Goal: Task Accomplishment & Management: Manage account settings

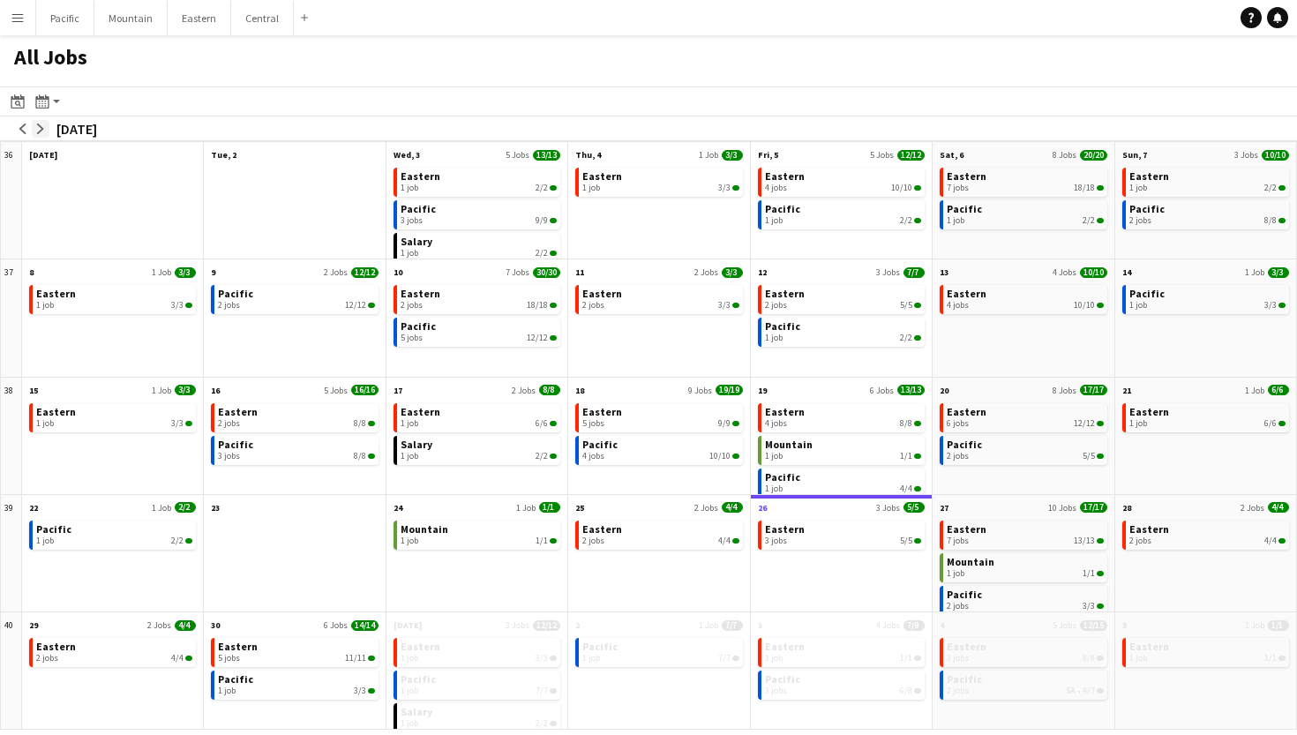
click at [43, 124] on app-icon "arrow-right" at bounding box center [40, 129] width 11 height 11
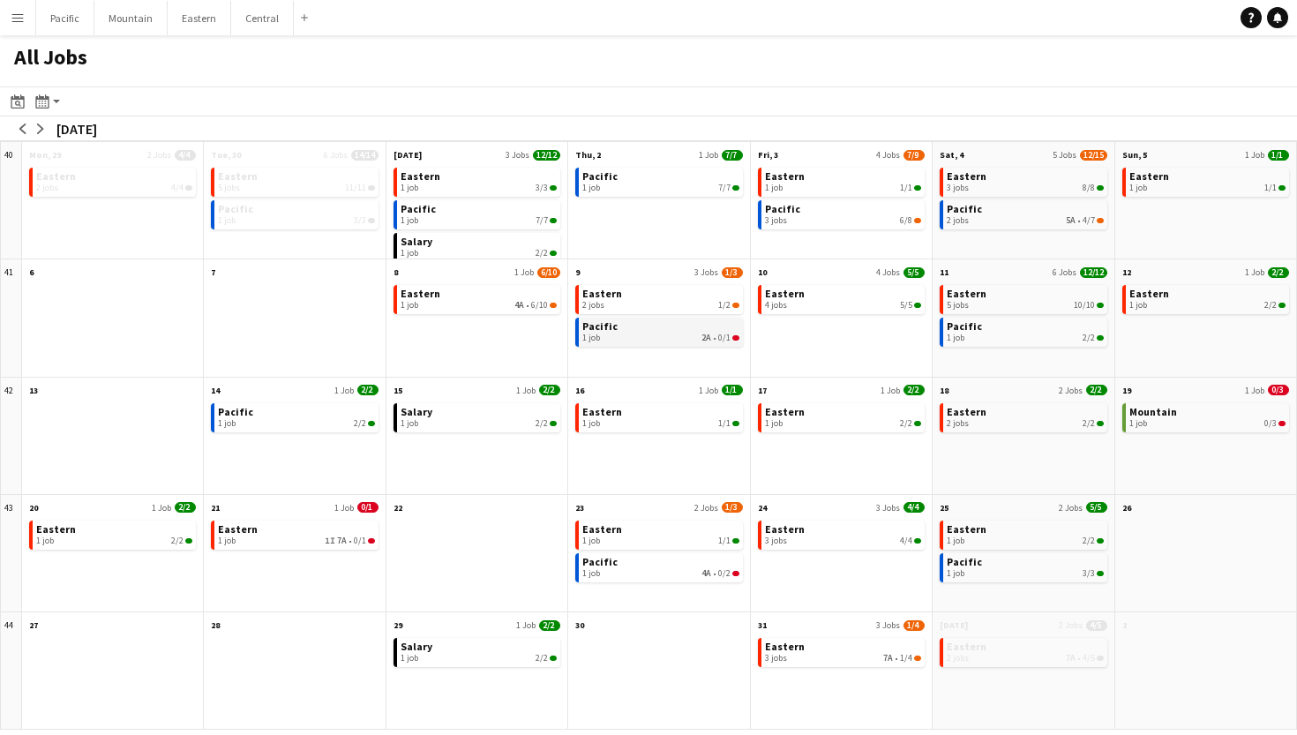
click at [680, 330] on link "Pacific 1 job 2A • 0/1" at bounding box center [660, 331] width 156 height 26
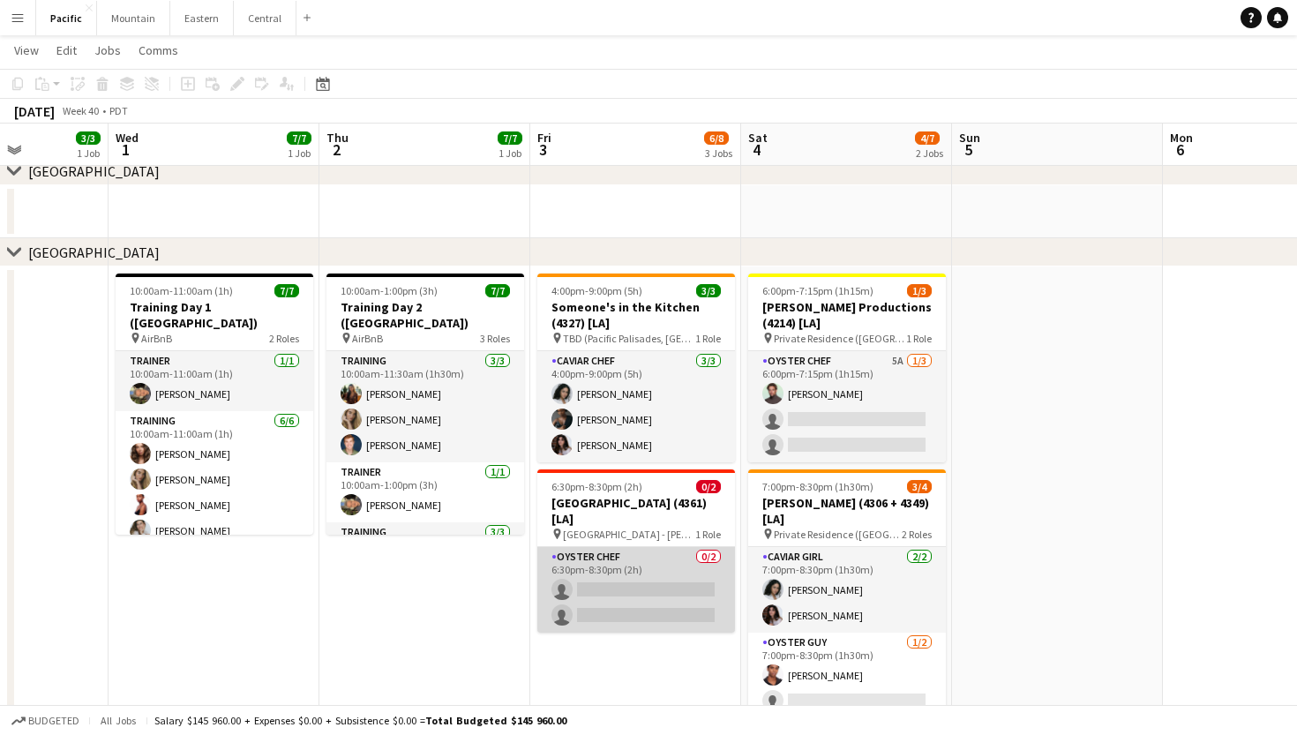
scroll to position [0, 754]
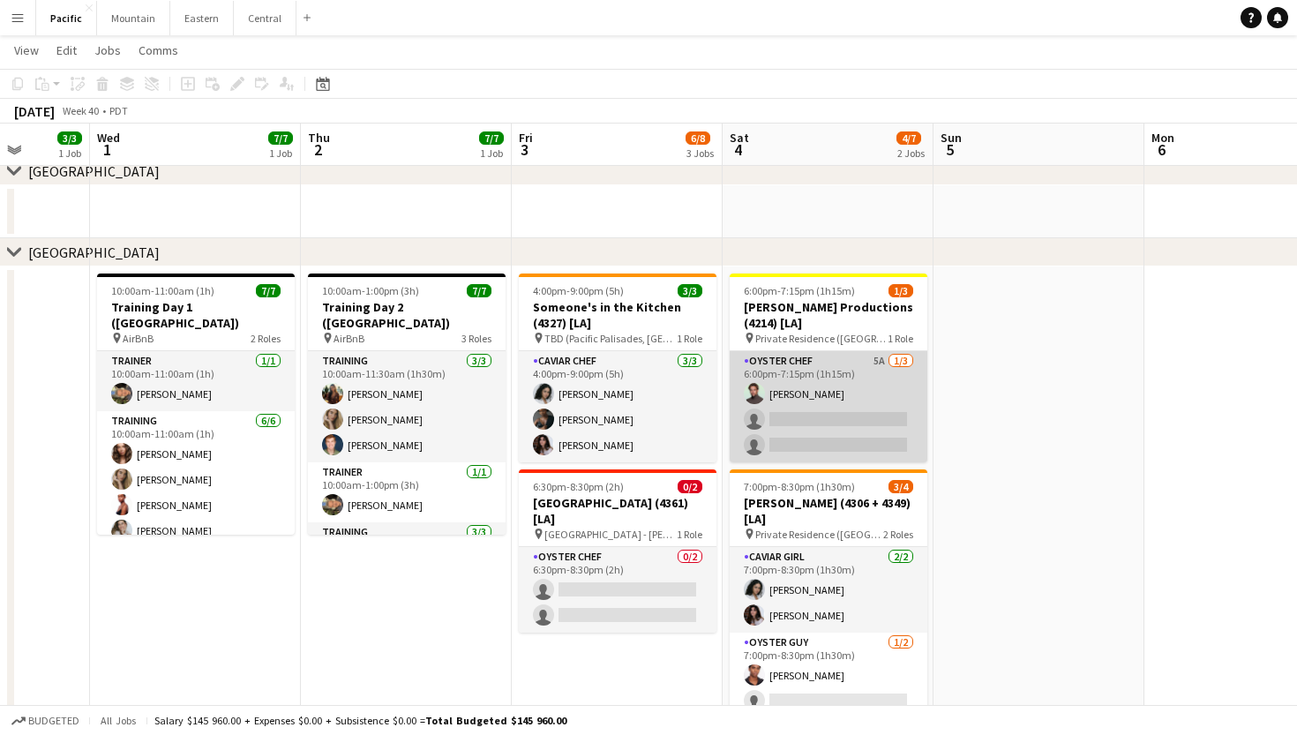
click at [877, 398] on app-card-role "Oyster Chef 5A [DATE] 6:00pm-7:15pm (1h15m) [PERSON_NAME] single-neutral-action…" at bounding box center [829, 406] width 198 height 111
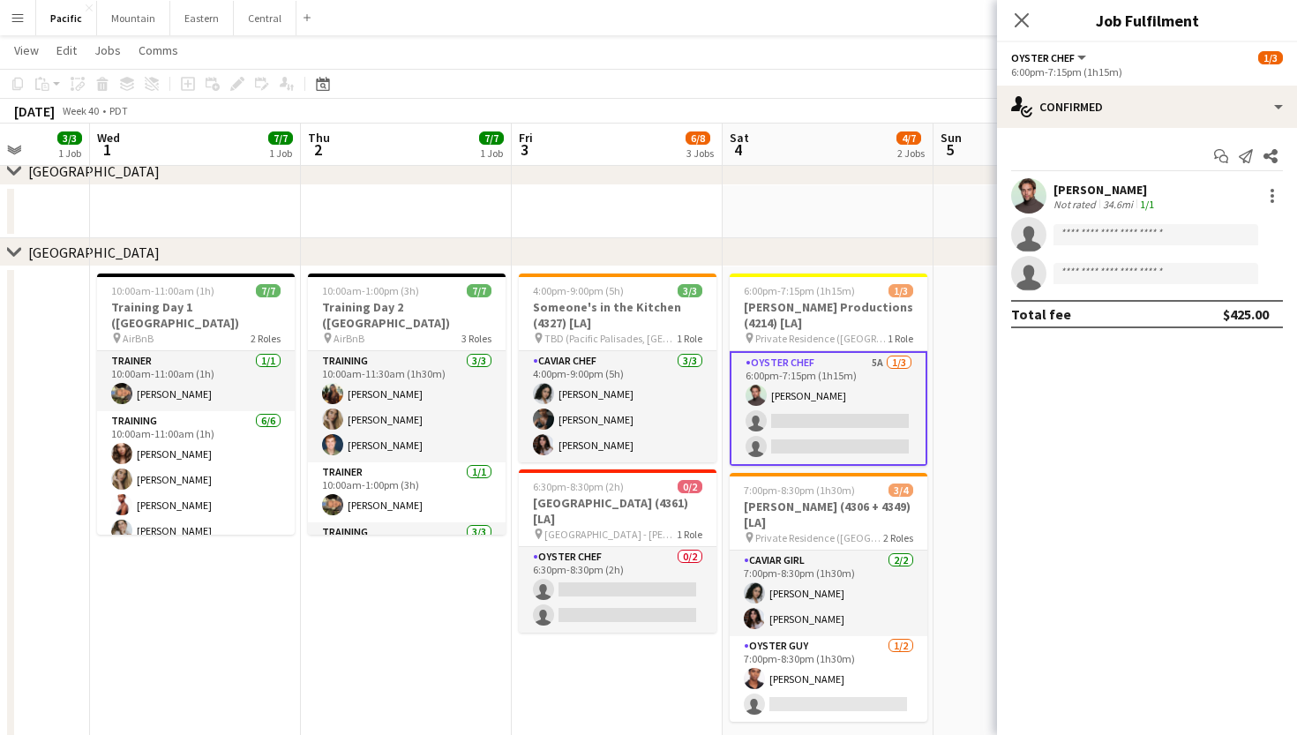
click at [1018, 34] on div "Close pop-in" at bounding box center [1021, 20] width 49 height 41
click at [1032, 14] on app-icon "Close pop-in" at bounding box center [1022, 21] width 26 height 26
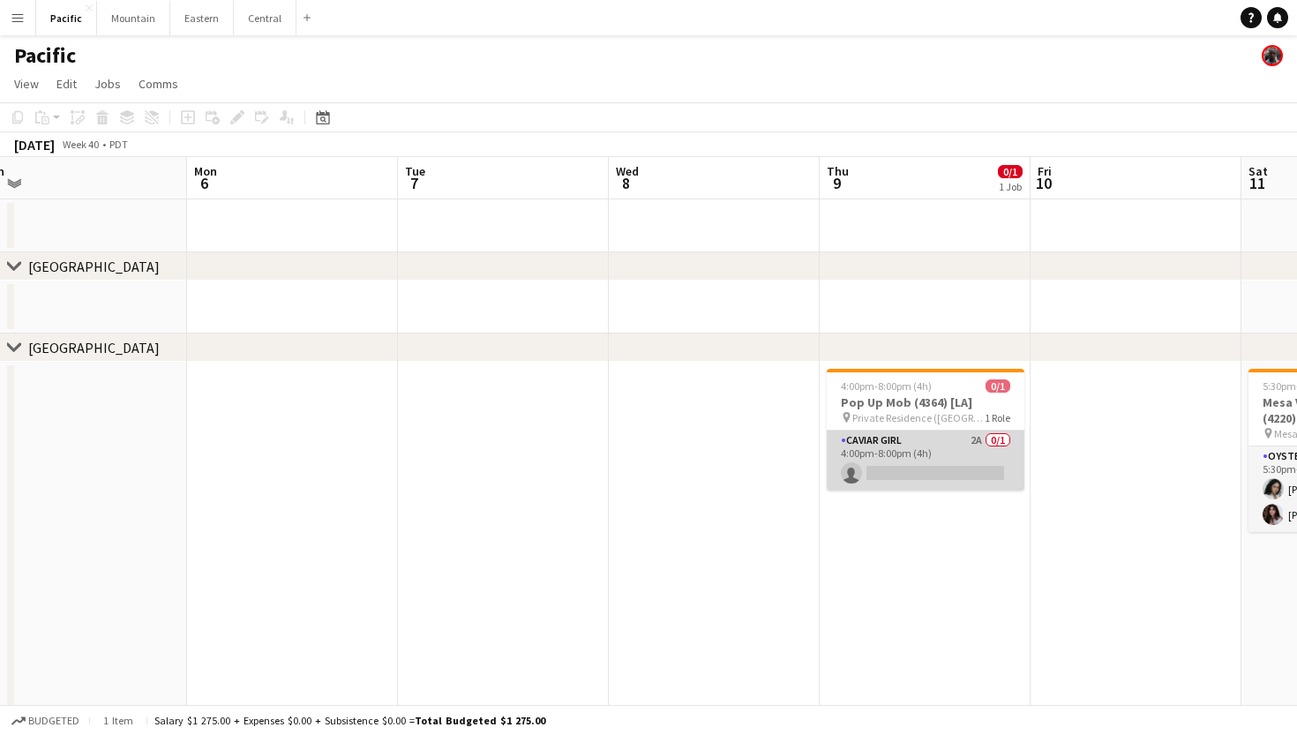
scroll to position [0, 0]
click at [942, 478] on app-card-role "Caviar Girl 2A 0/1 4:00pm-8:00pm (4h) single-neutral-actions" at bounding box center [926, 461] width 198 height 60
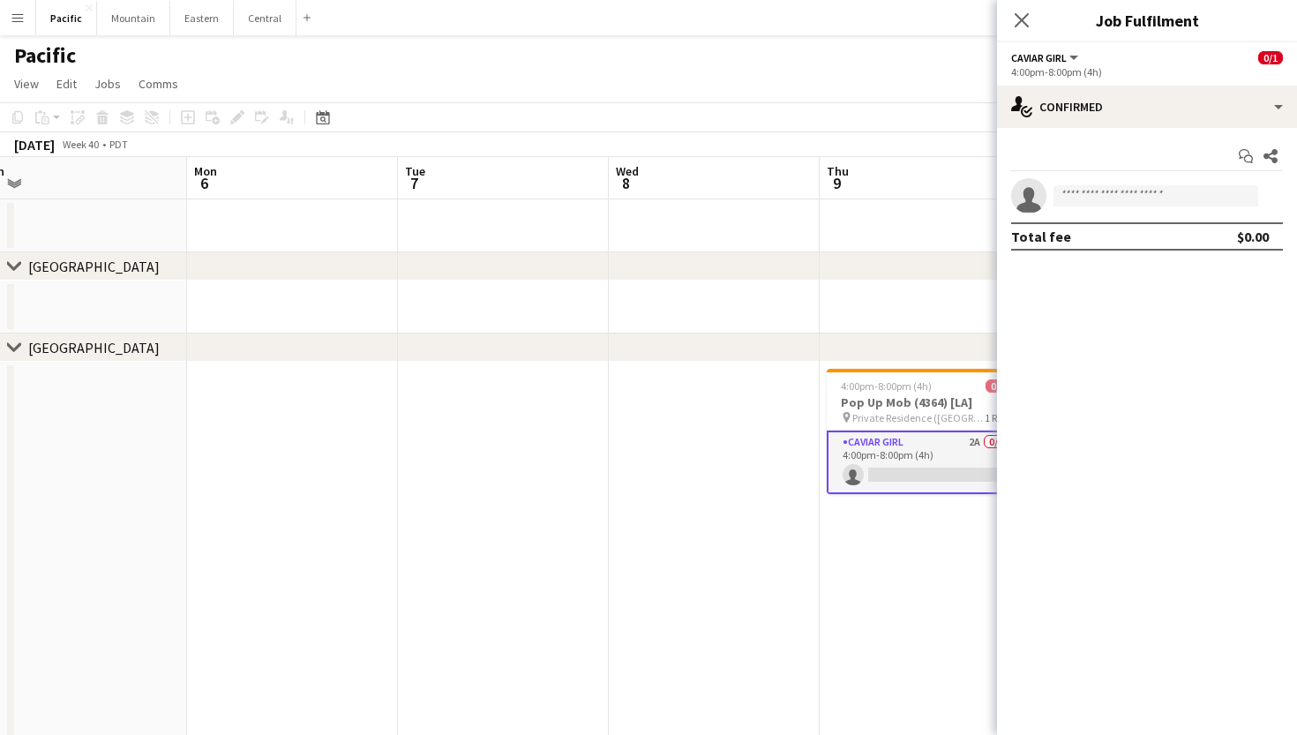
click at [1151, 80] on app-options-switcher "Caviar Girl All roles Caviar Girl 0/1 4:00pm-8:00pm (4h)" at bounding box center [1147, 63] width 300 height 43
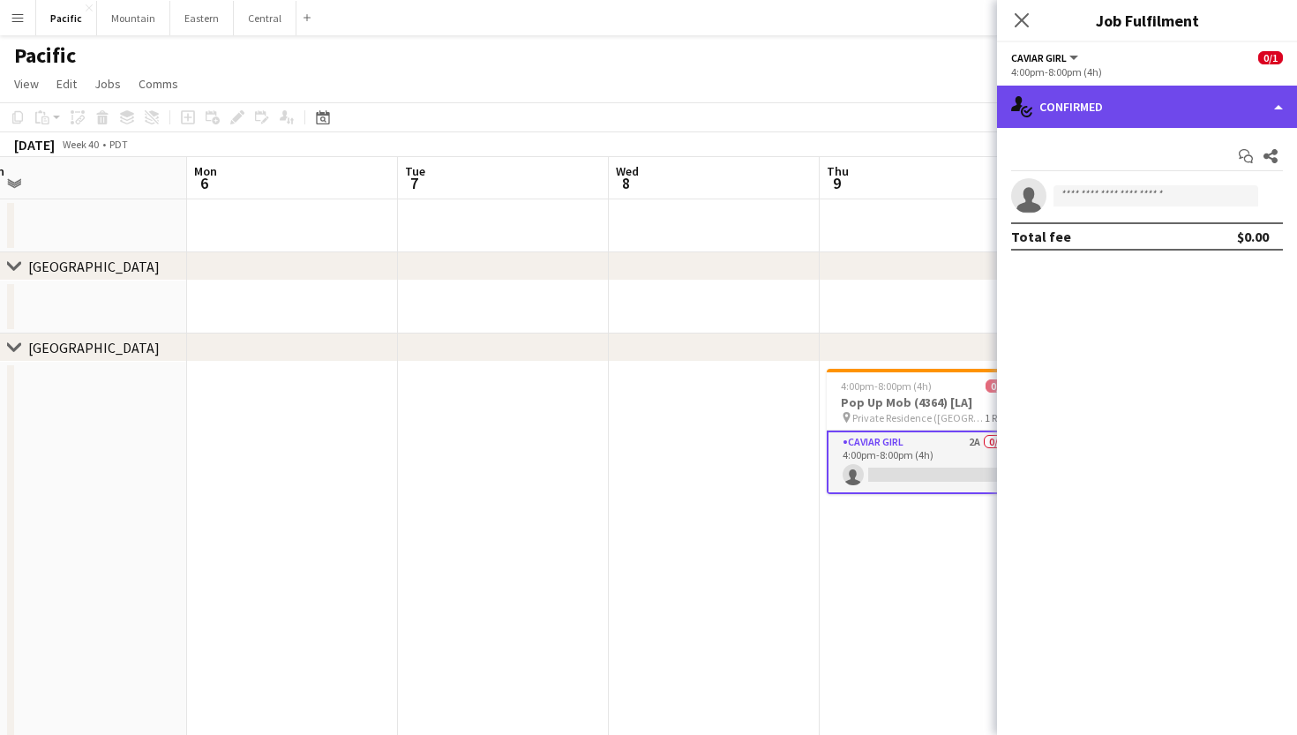
click at [1151, 109] on div "single-neutral-actions-check-2 Confirmed" at bounding box center [1147, 107] width 300 height 42
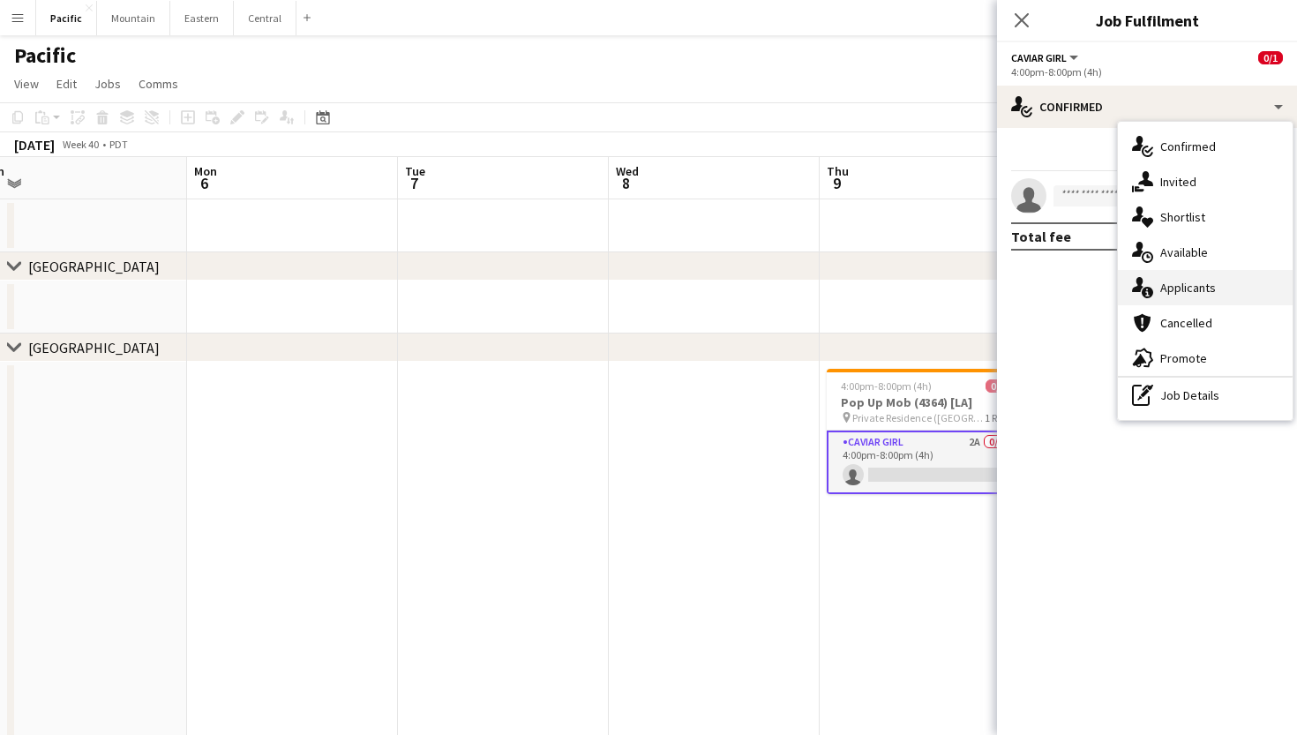
click at [1195, 297] on div "single-neutral-actions-information Applicants" at bounding box center [1205, 287] width 175 height 35
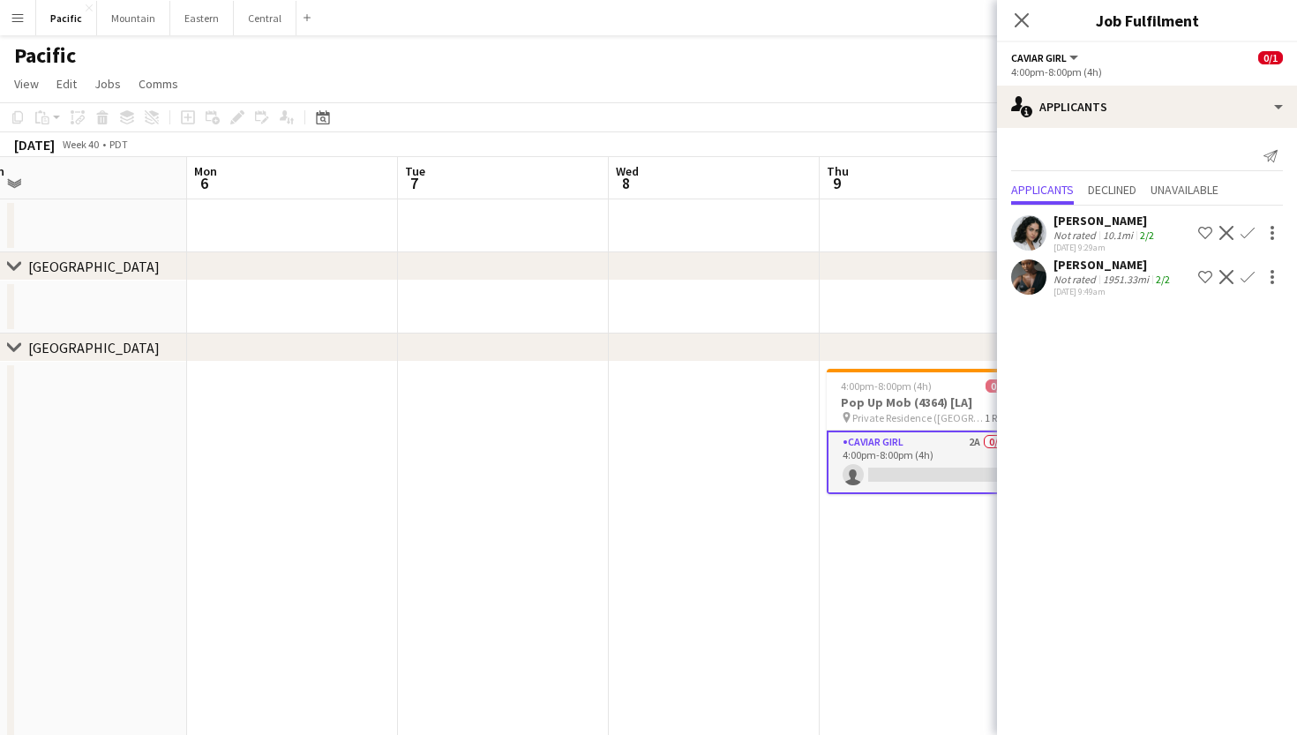
click at [1254, 235] on app-icon "Confirm" at bounding box center [1248, 233] width 14 height 14
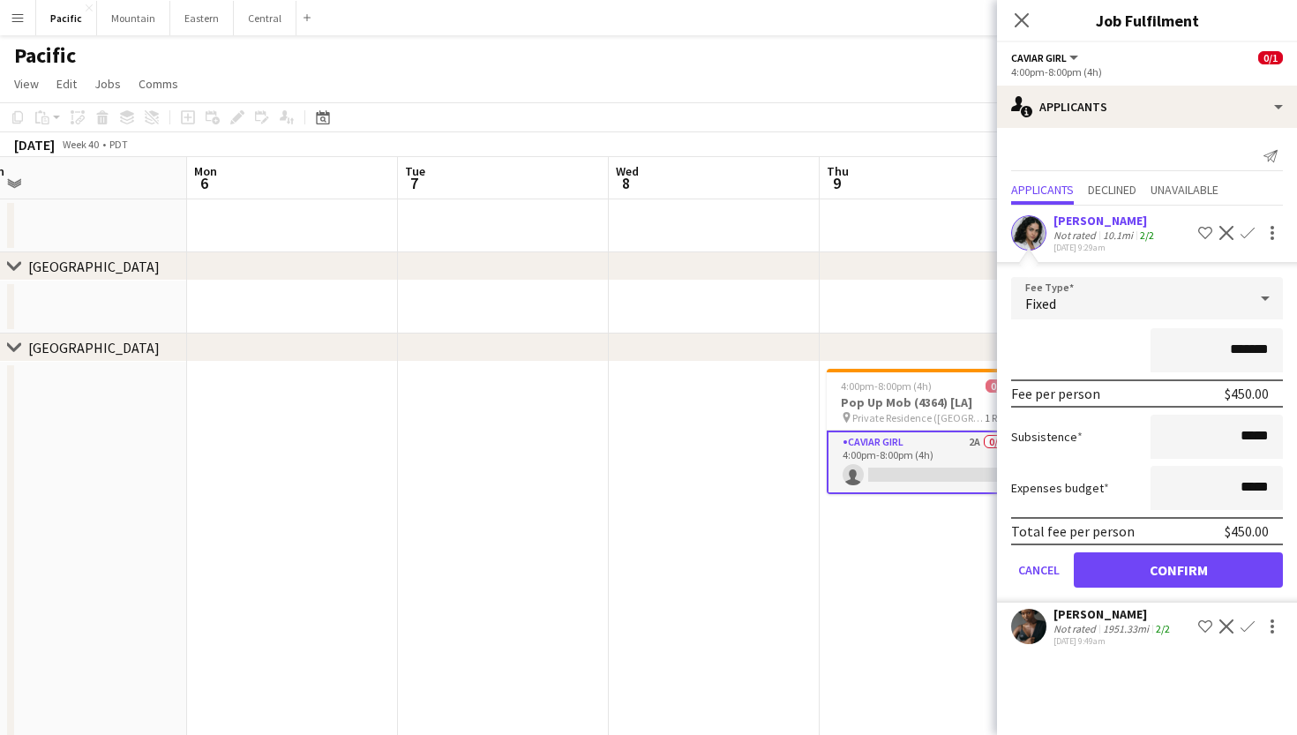
click at [1189, 567] on button "Confirm" at bounding box center [1178, 569] width 209 height 35
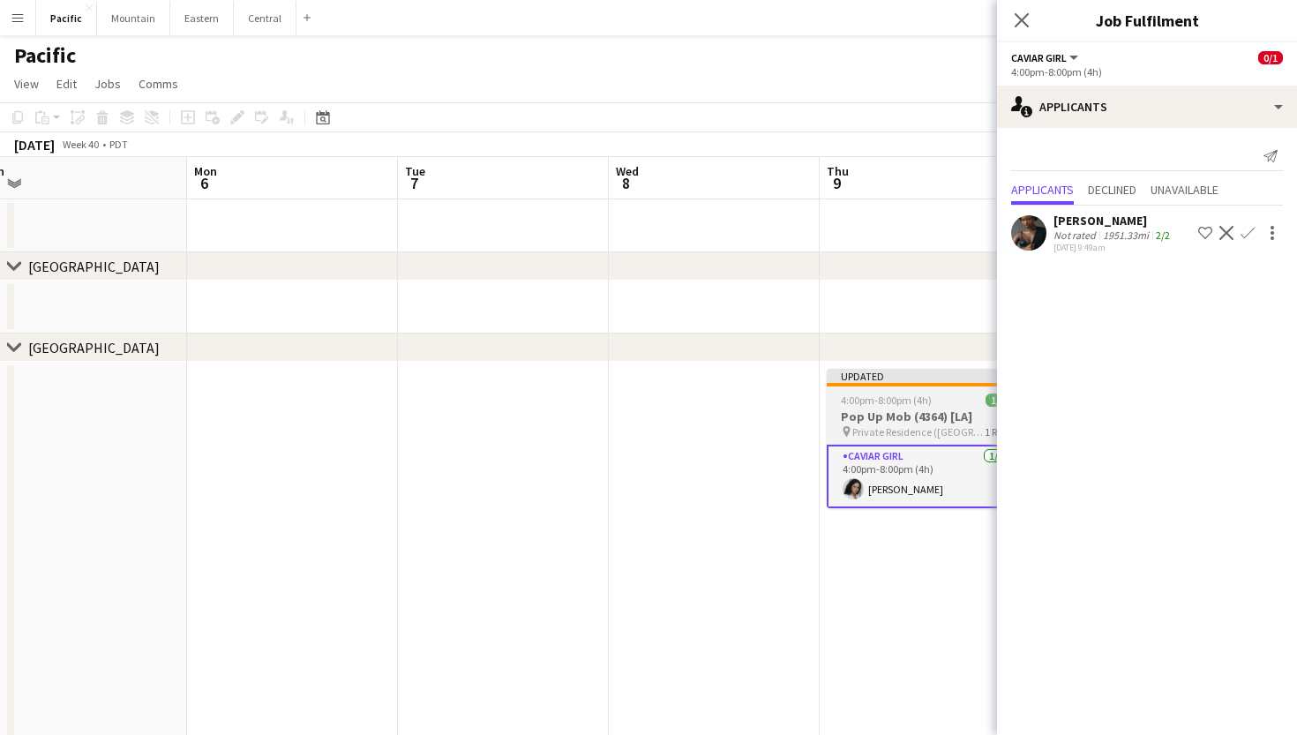
click at [938, 424] on app-job-card "Updated 4:00pm-8:00pm (4h) 1/1 Pop Up Mob (4364) [LA] pin Private Residence (Sa…" at bounding box center [926, 438] width 198 height 139
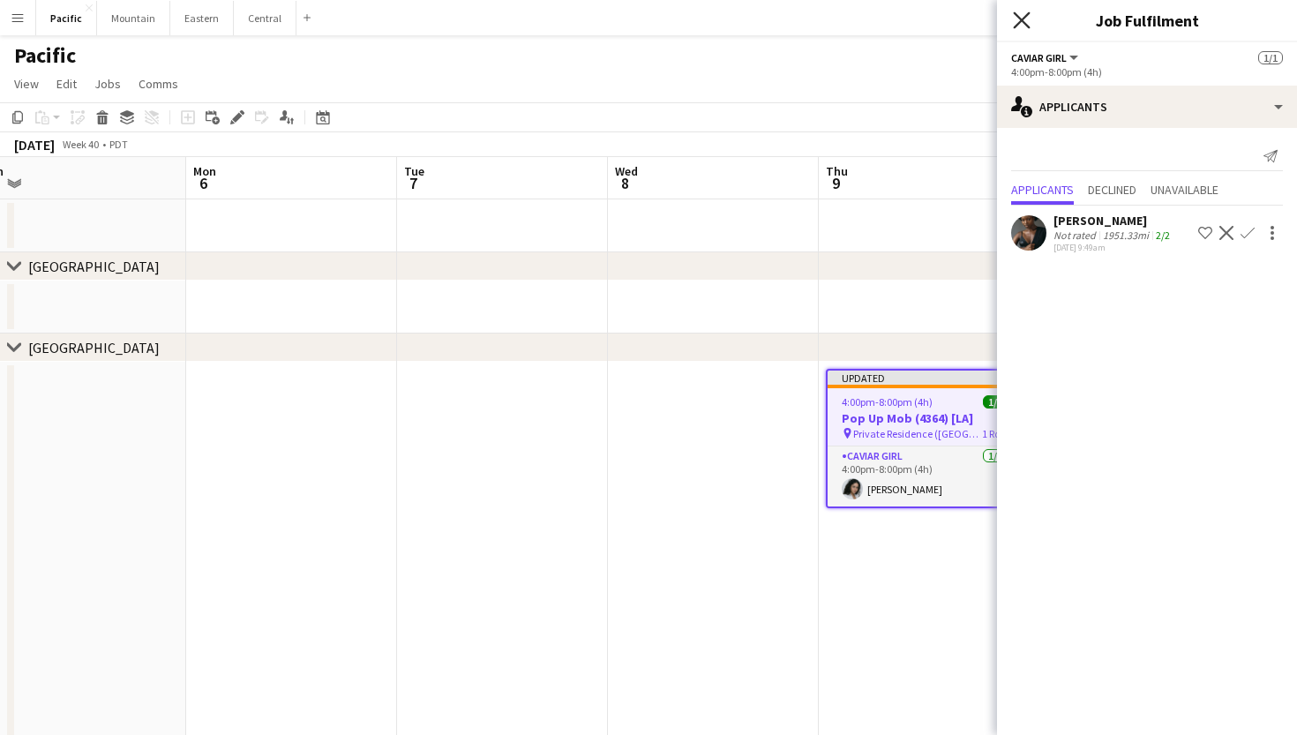
click at [1014, 22] on icon "Close pop-in" at bounding box center [1021, 19] width 17 height 17
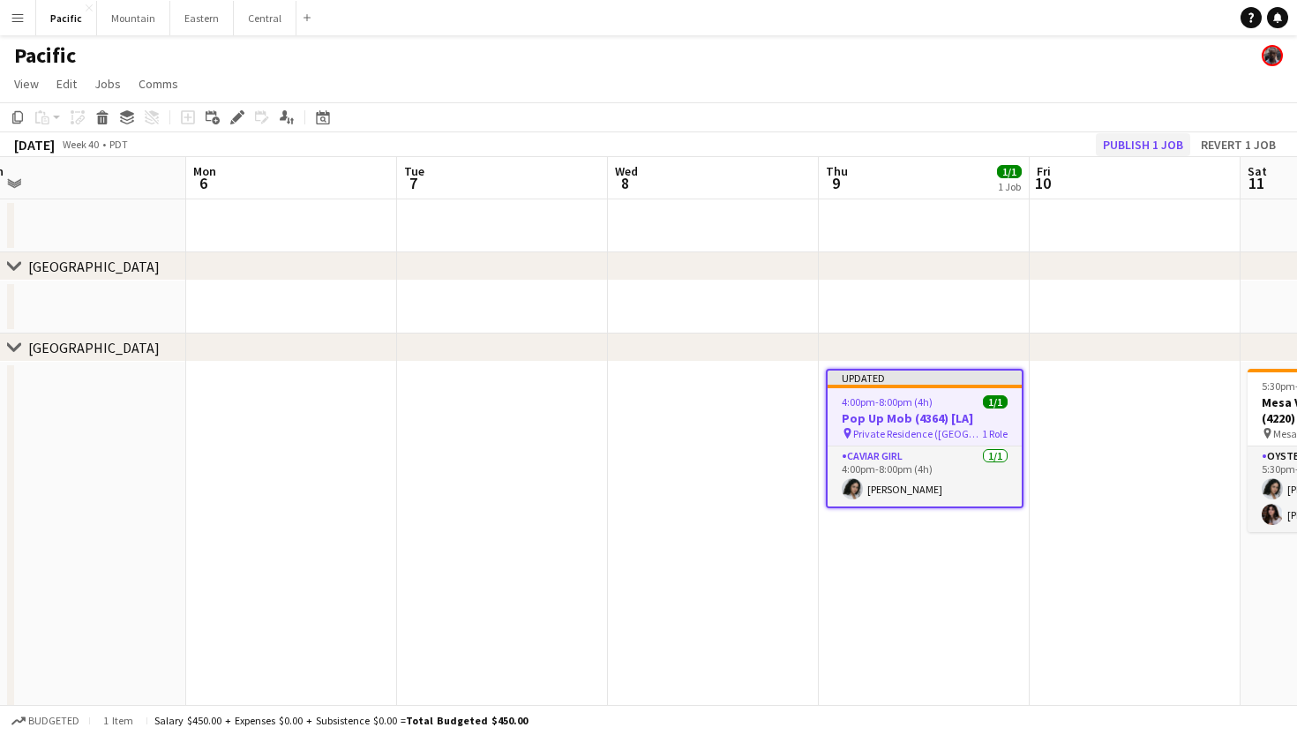
click at [1166, 146] on button "Publish 1 job" at bounding box center [1143, 144] width 94 height 23
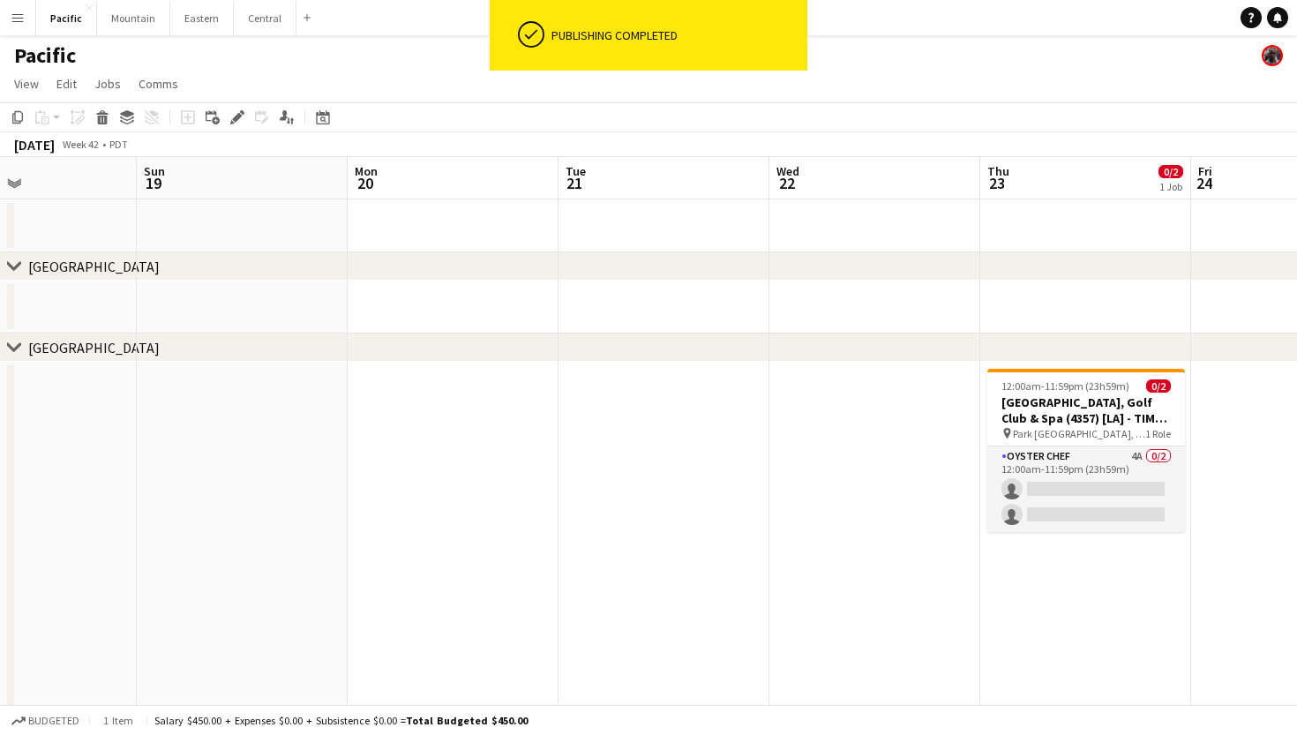
scroll to position [0, 753]
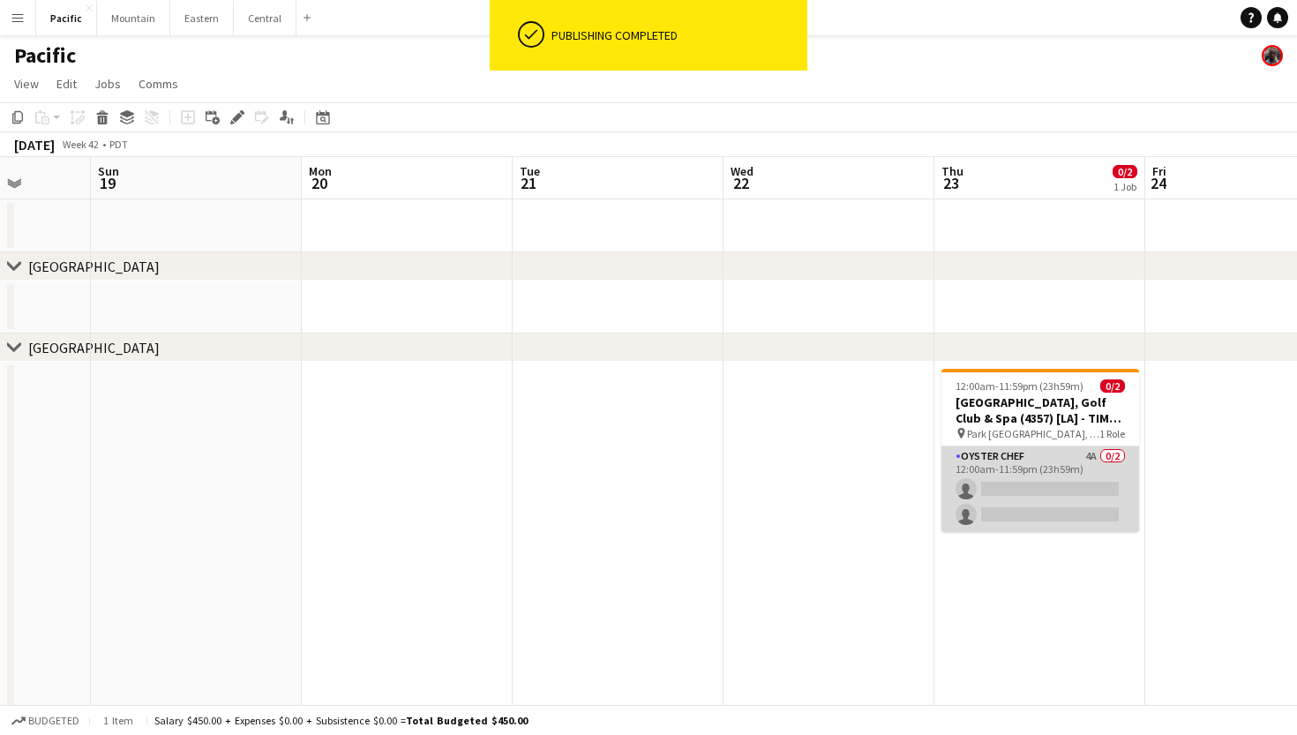
click at [1004, 480] on app-card-role "Oyster Chef 4A 0/2 12:00am-11:59pm (23h59m) single-neutral-actions single-neutr…" at bounding box center [1040, 489] width 198 height 86
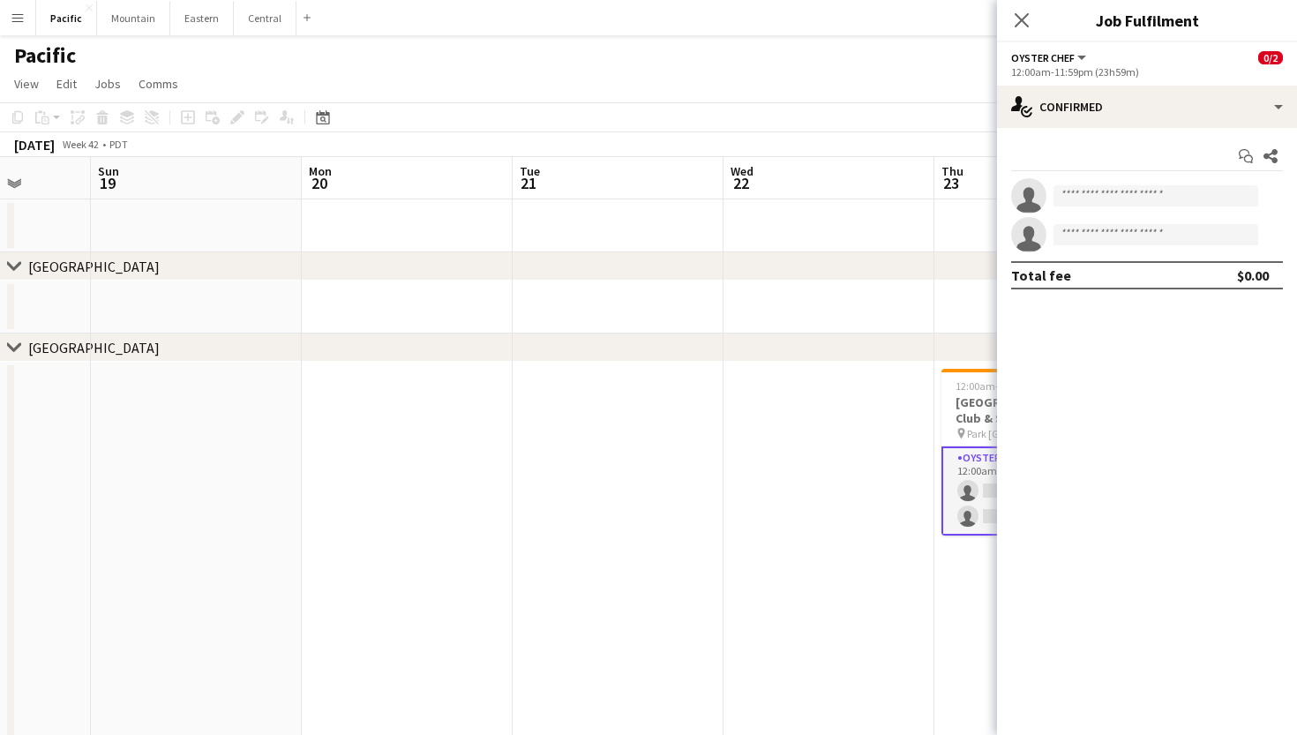
click at [1021, 13] on icon "Close pop-in" at bounding box center [1022, 20] width 14 height 14
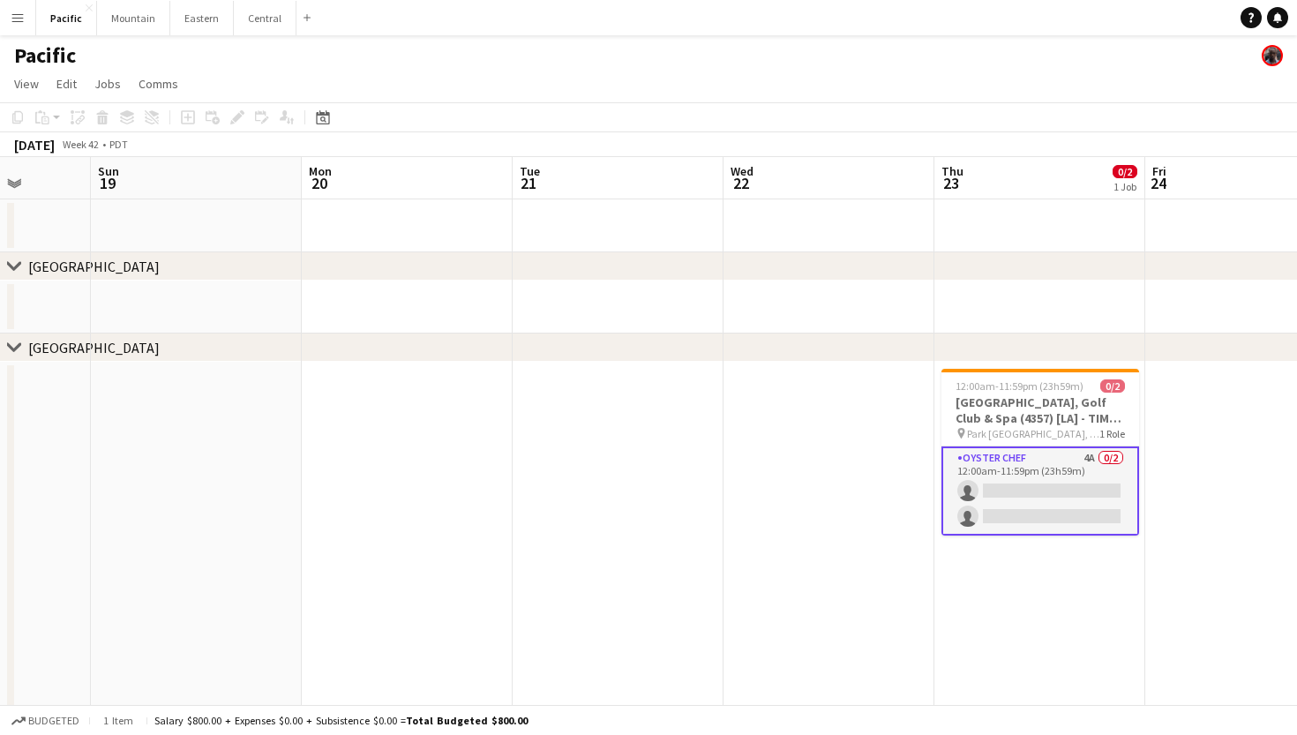
click at [1063, 512] on app-card-role "Oyster Chef 4A 0/2 12:00am-11:59pm (23h59m) single-neutral-actions single-neutr…" at bounding box center [1040, 490] width 198 height 89
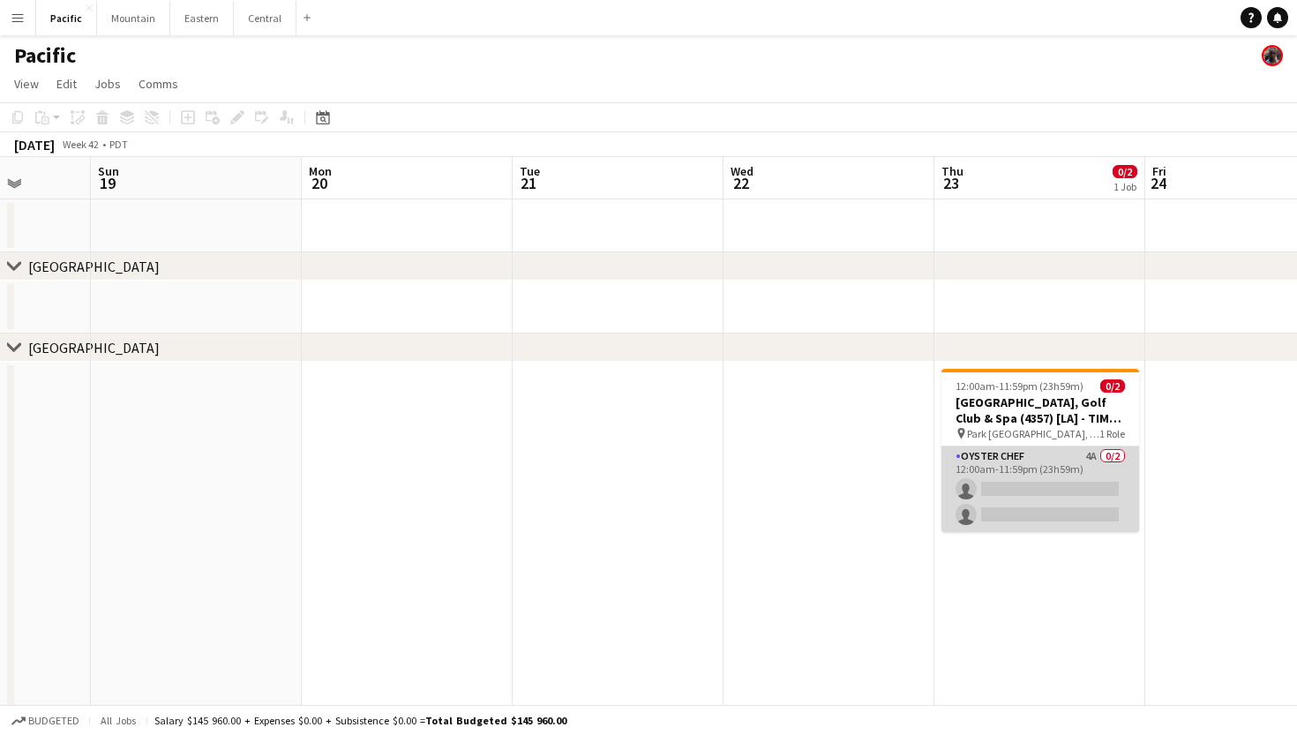
click at [1063, 512] on app-card-role "Oyster Chef 4A 0/2 12:00am-11:59pm (23h59m) single-neutral-actions single-neutr…" at bounding box center [1040, 489] width 198 height 86
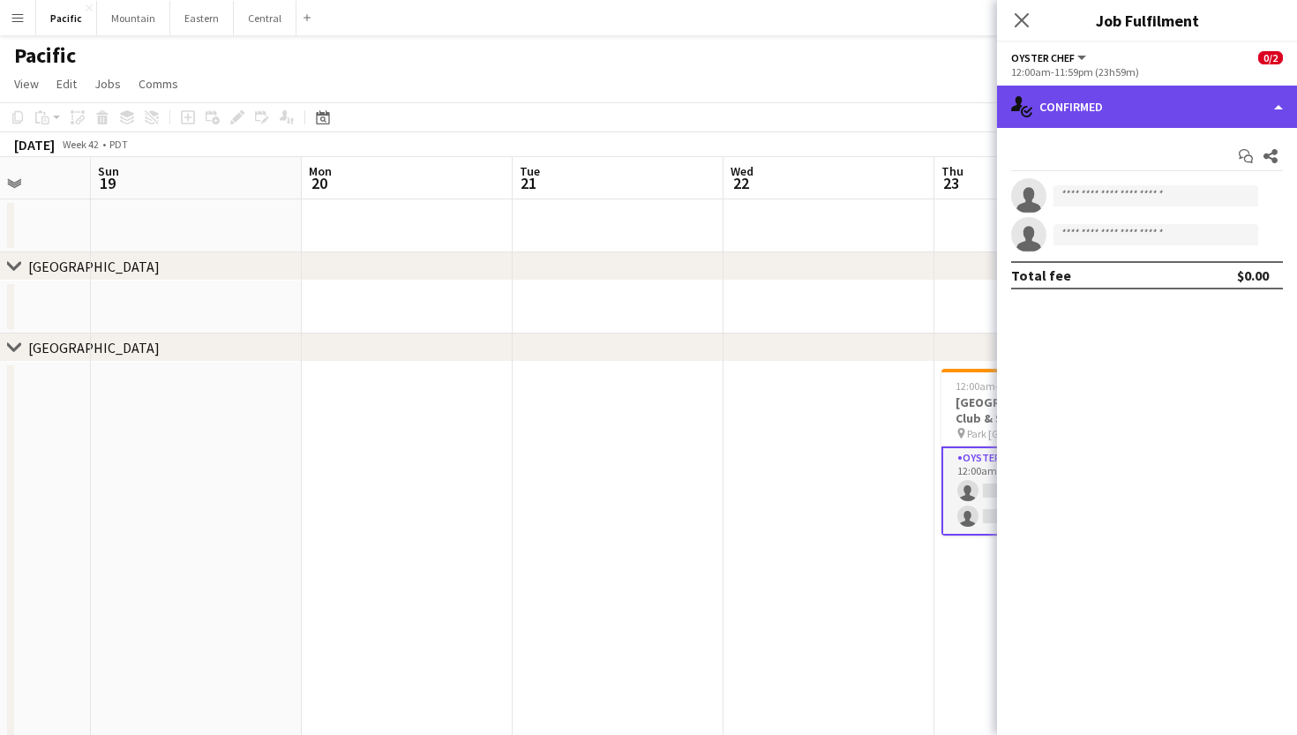
click at [1159, 109] on div "single-neutral-actions-check-2 Confirmed" at bounding box center [1147, 107] width 300 height 42
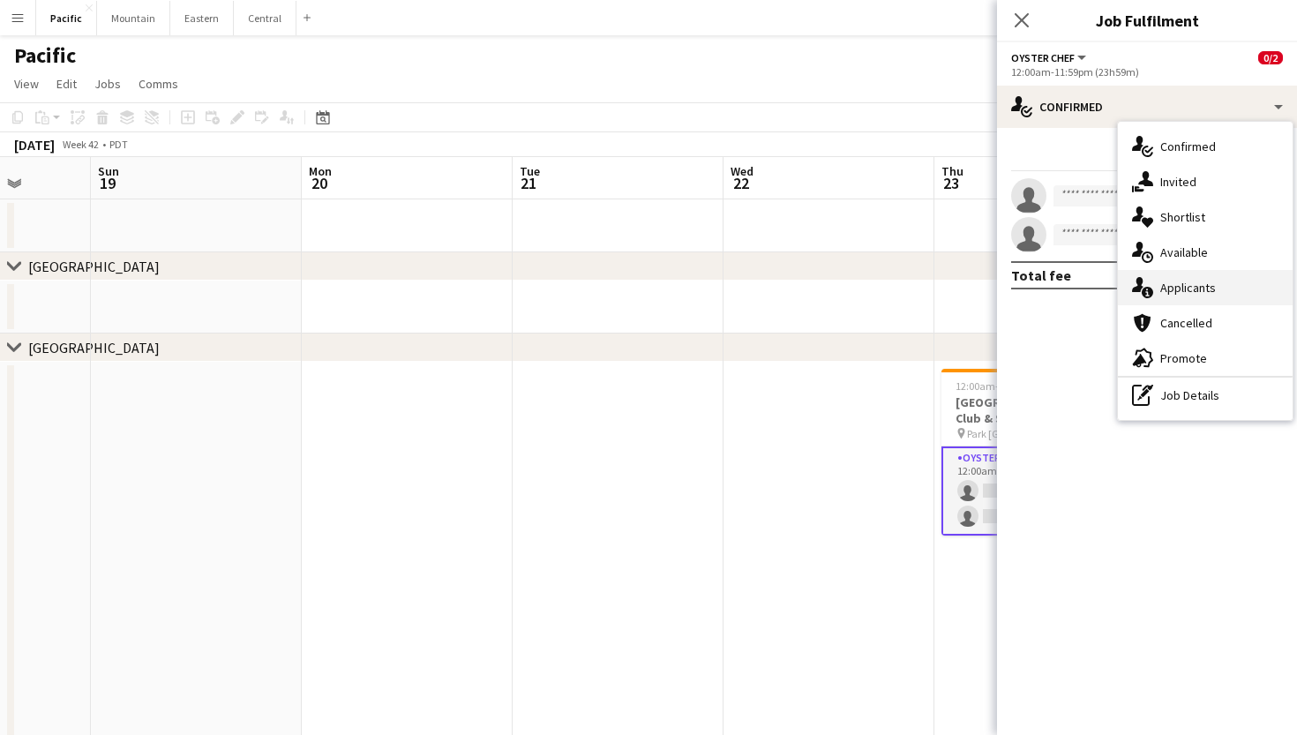
click at [1219, 287] on div "single-neutral-actions-information Applicants" at bounding box center [1205, 287] width 175 height 35
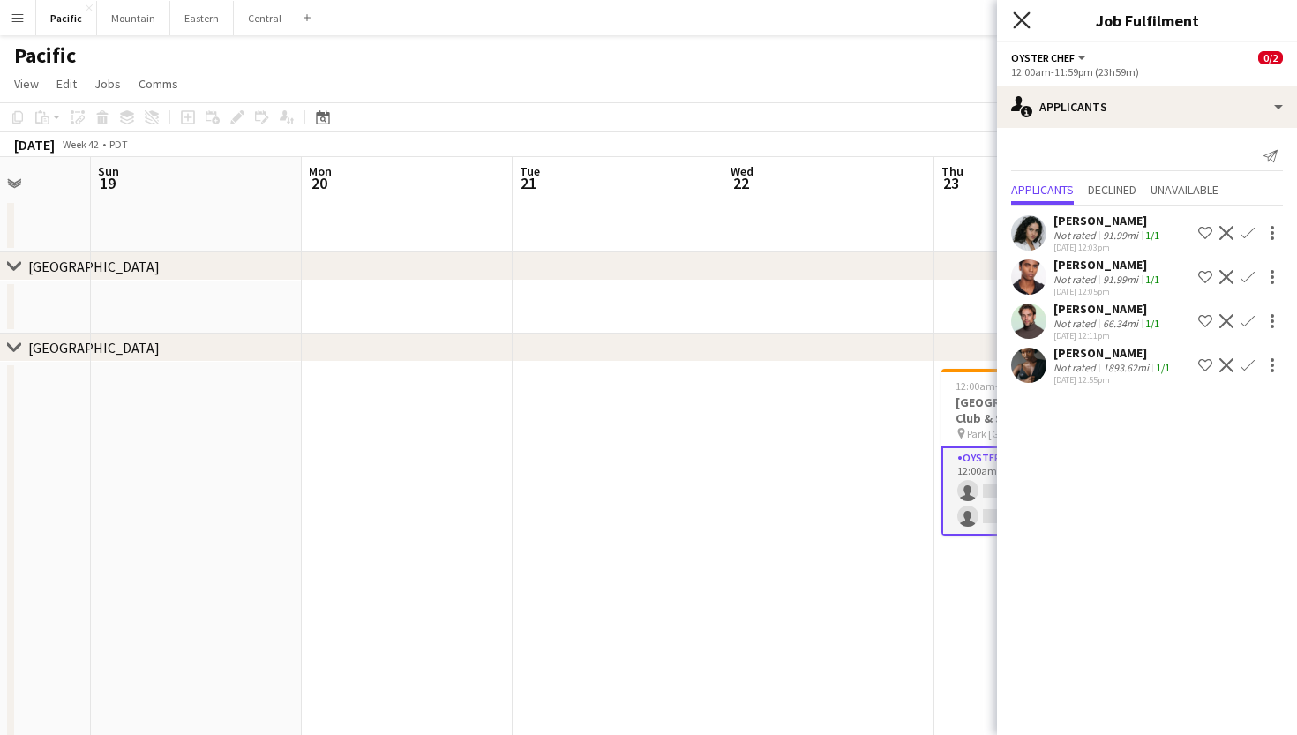
click at [1028, 24] on icon "Close pop-in" at bounding box center [1021, 19] width 17 height 17
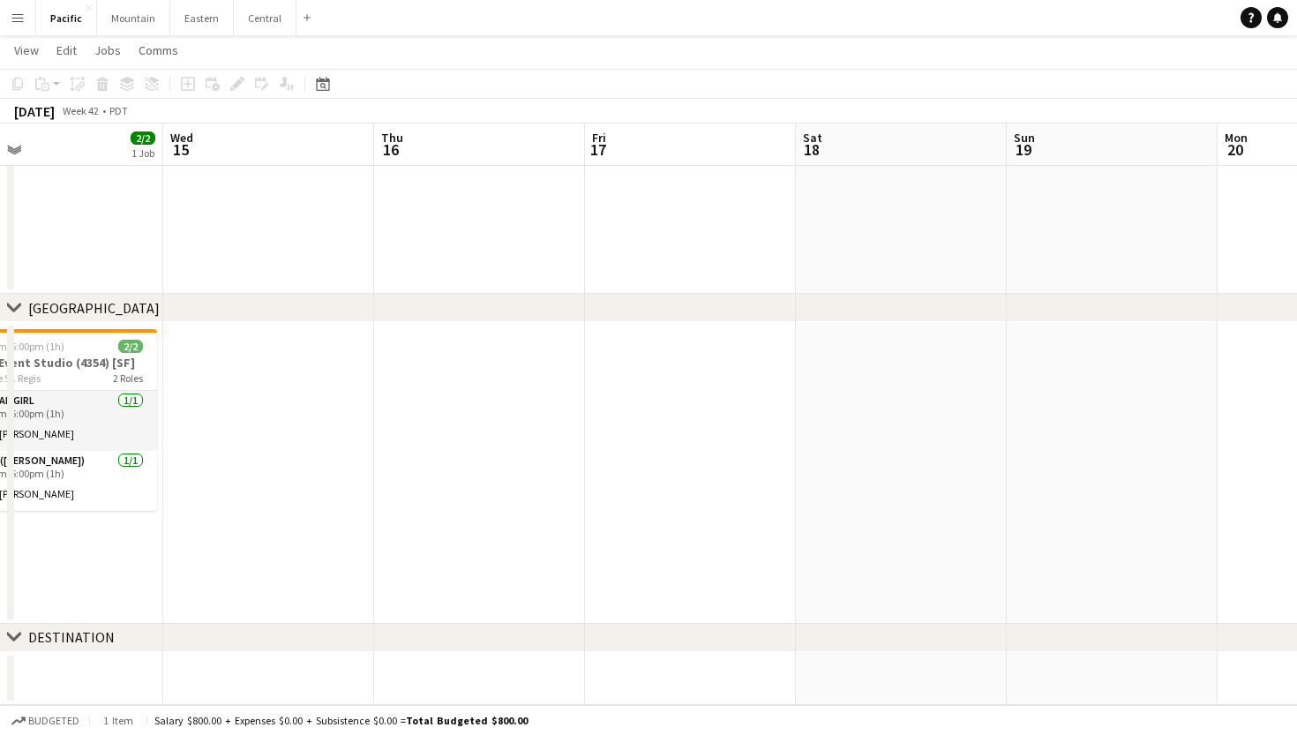
scroll to position [0, 427]
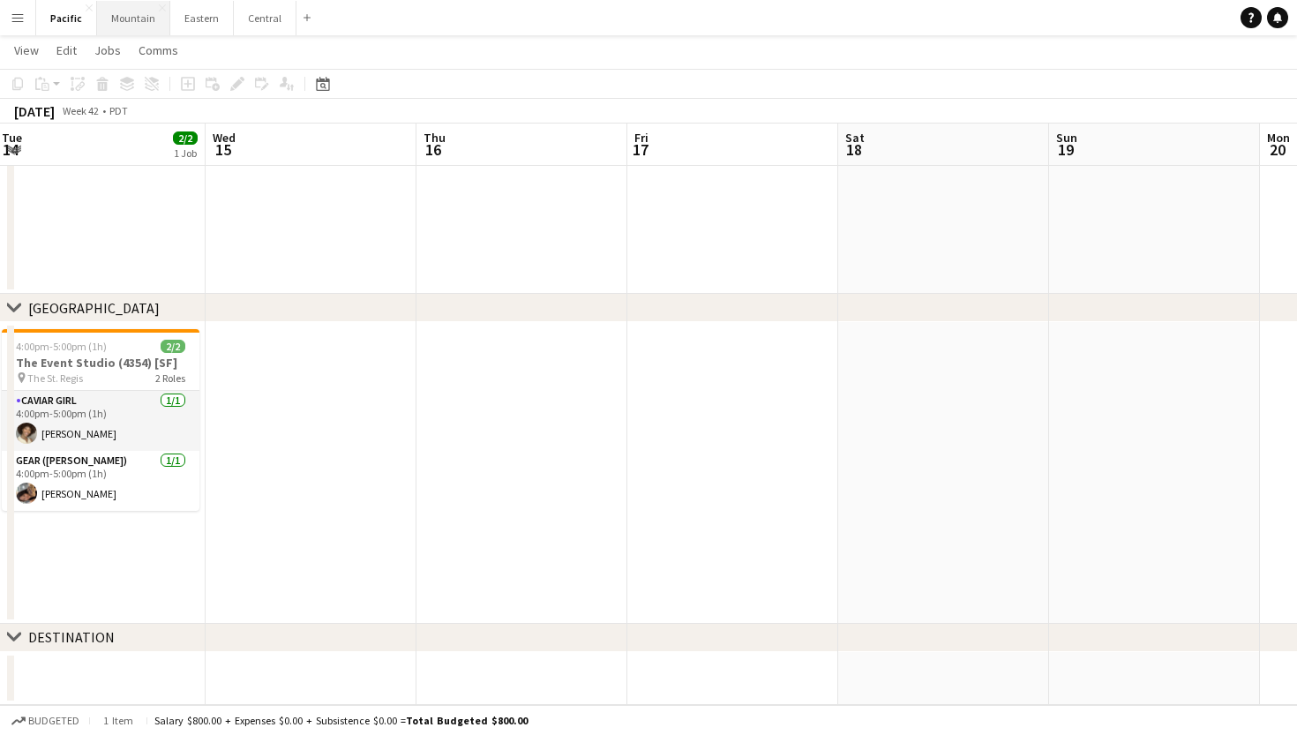
click at [134, 19] on button "Mountain Close" at bounding box center [133, 18] width 73 height 34
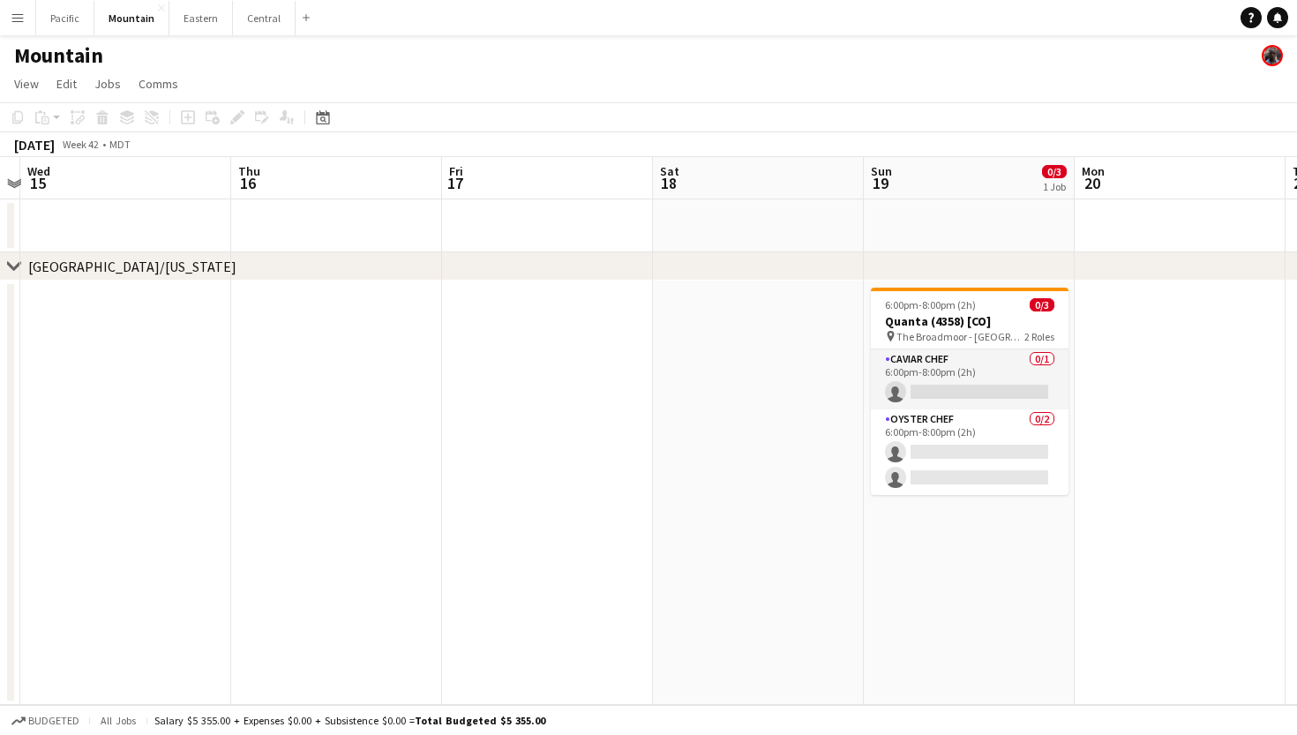
scroll to position [0, 834]
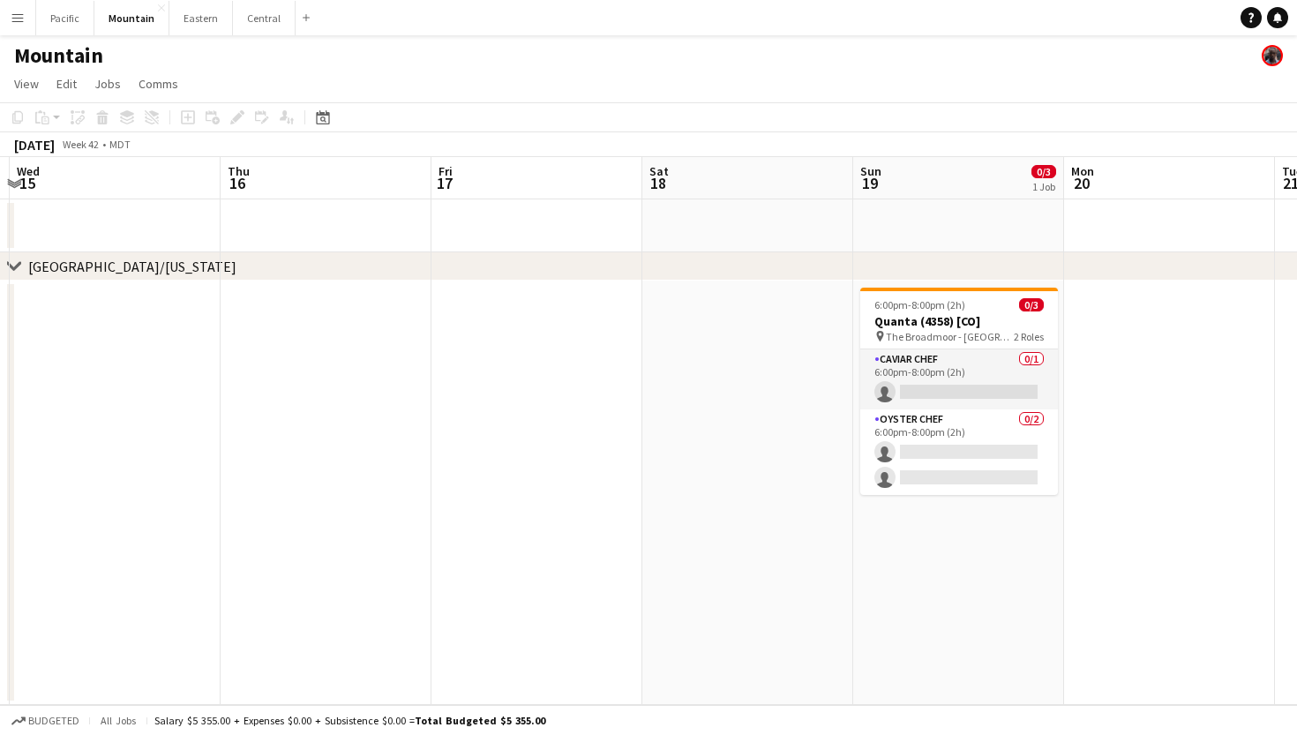
click at [786, 432] on app-date-cell at bounding box center [747, 493] width 211 height 424
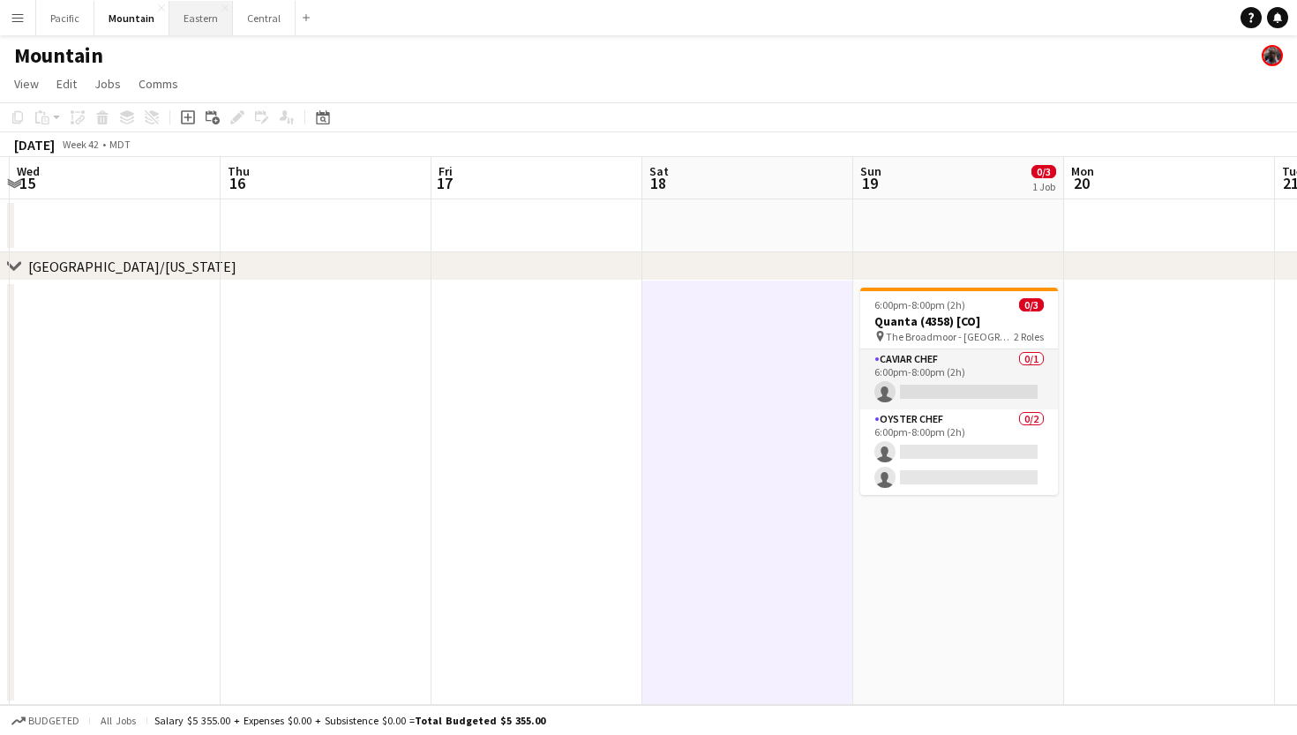
click at [205, 16] on button "Eastern Close" at bounding box center [201, 18] width 64 height 34
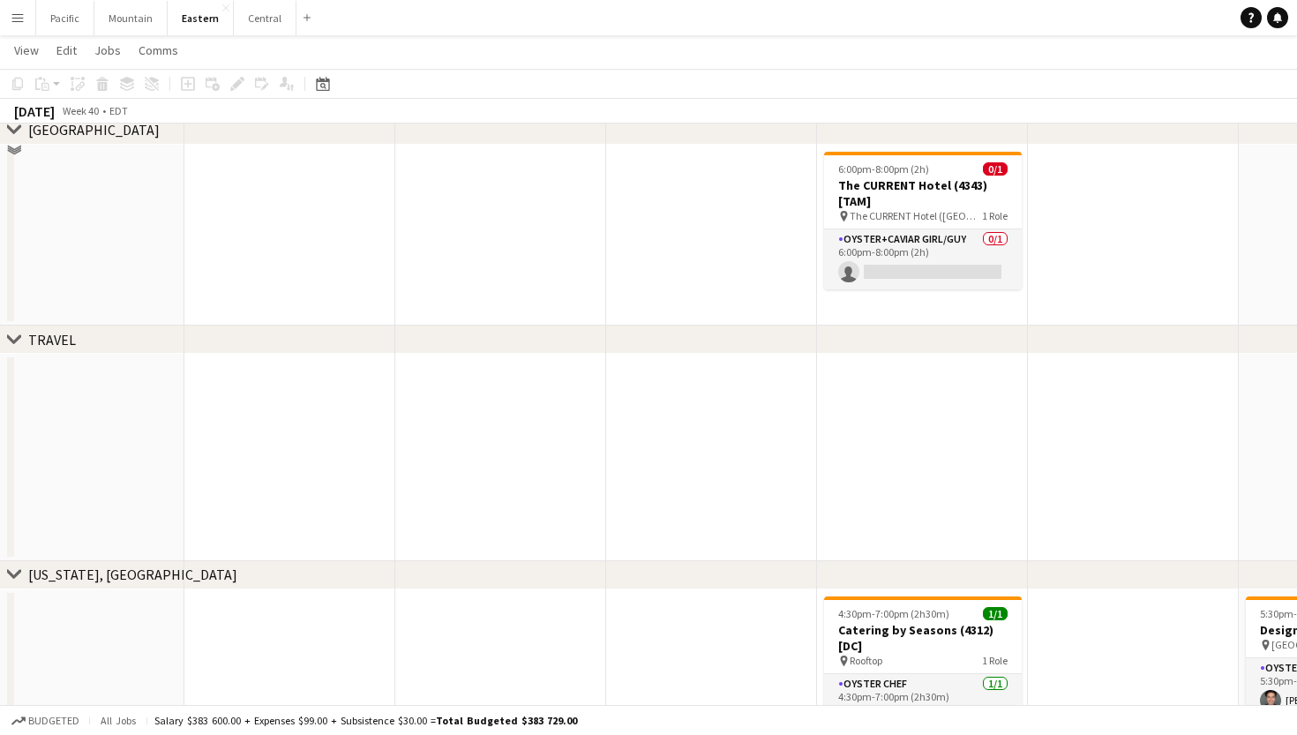
scroll to position [1891, 0]
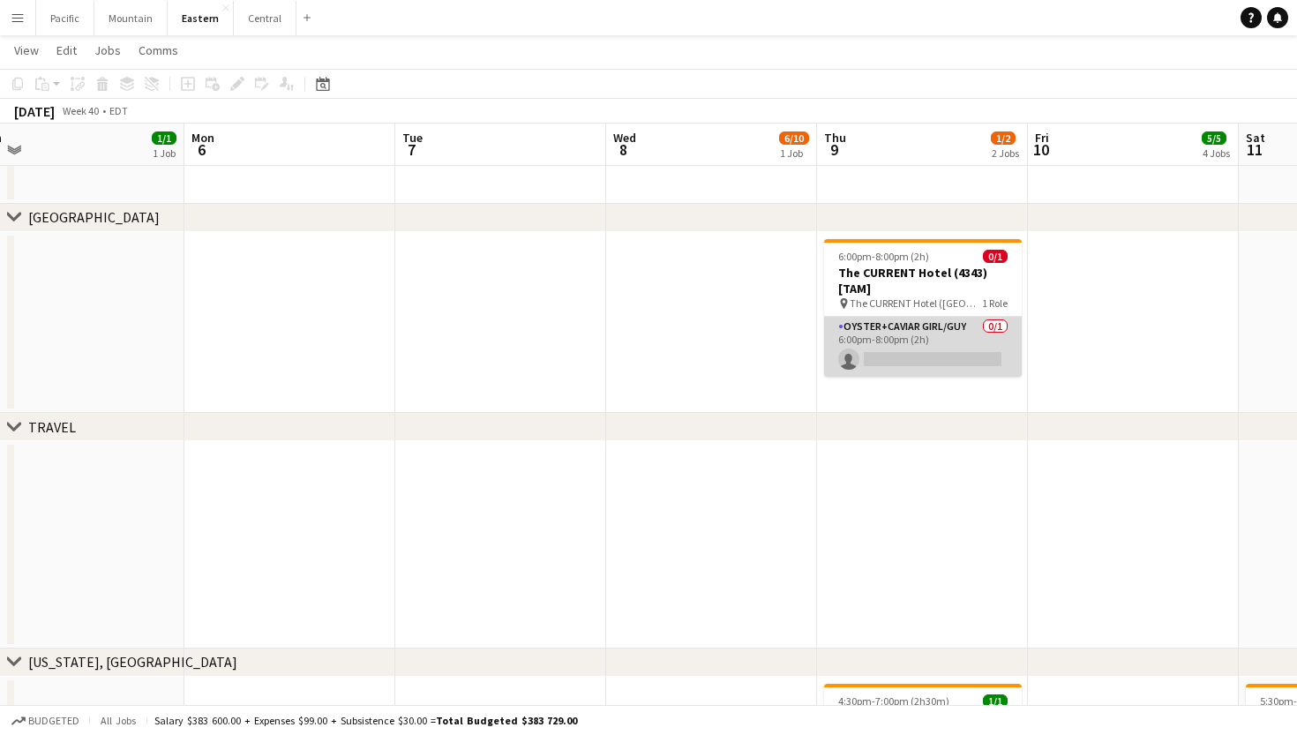
click at [875, 358] on app-card-role "Oyster+Caviar Girl/Guy 0/1 6:00pm-8:00pm (2h) single-neutral-actions" at bounding box center [923, 347] width 198 height 60
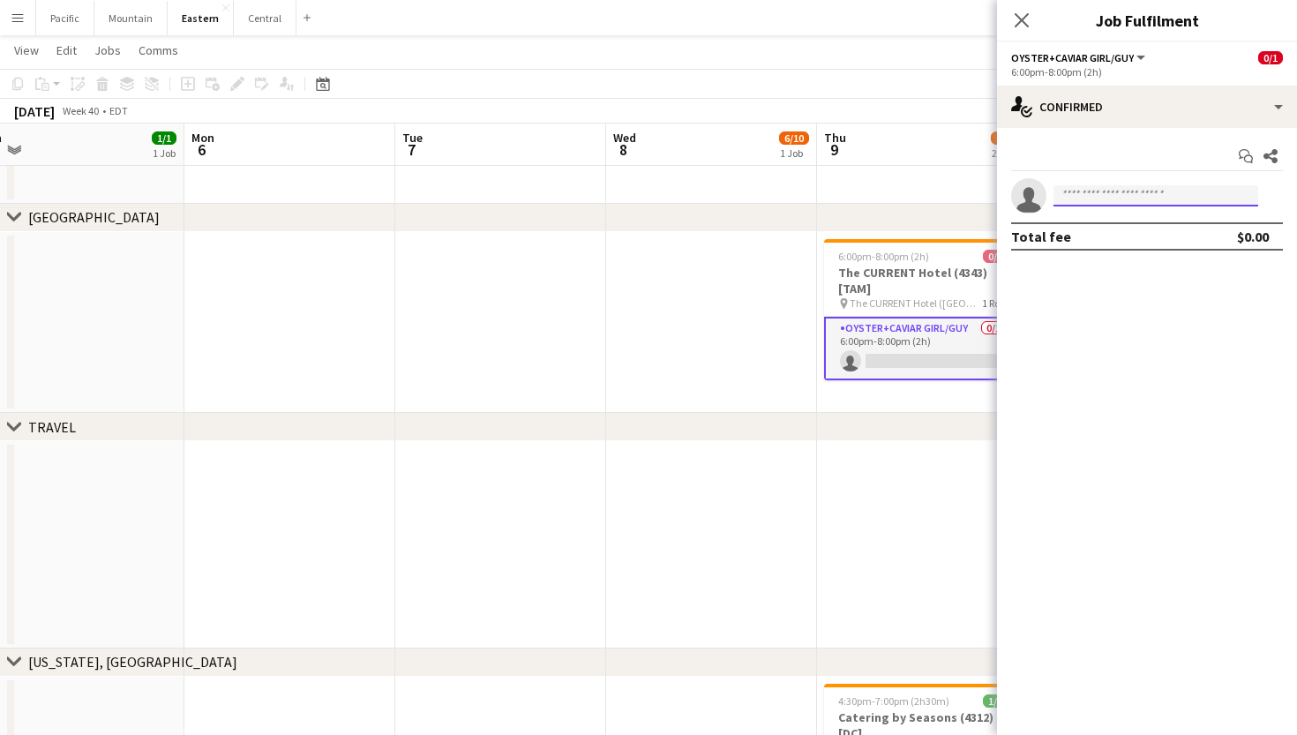
click at [1101, 199] on input at bounding box center [1156, 195] width 205 height 21
type input "*****"
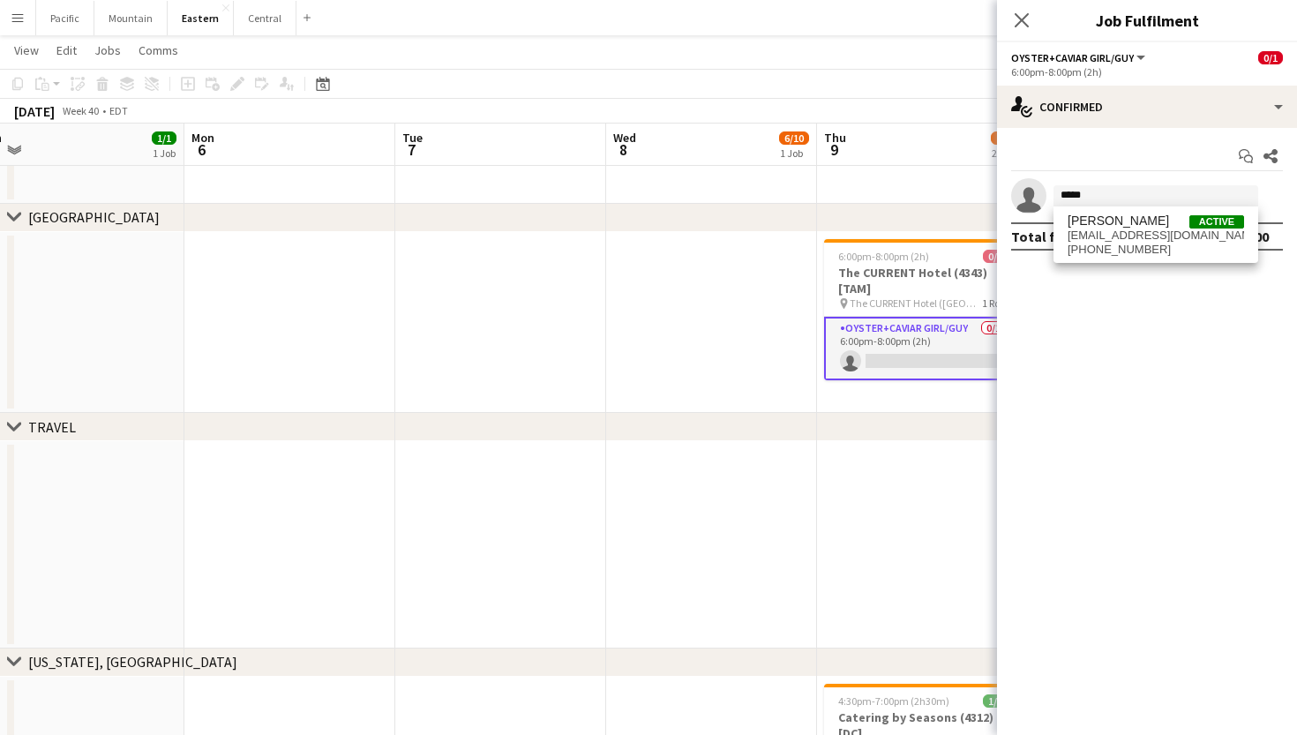
drag, startPoint x: 1096, startPoint y: 223, endPoint x: 1163, endPoint y: 245, distance: 70.6
click at [1163, 245] on span "+19172975928" at bounding box center [1156, 250] width 176 height 14
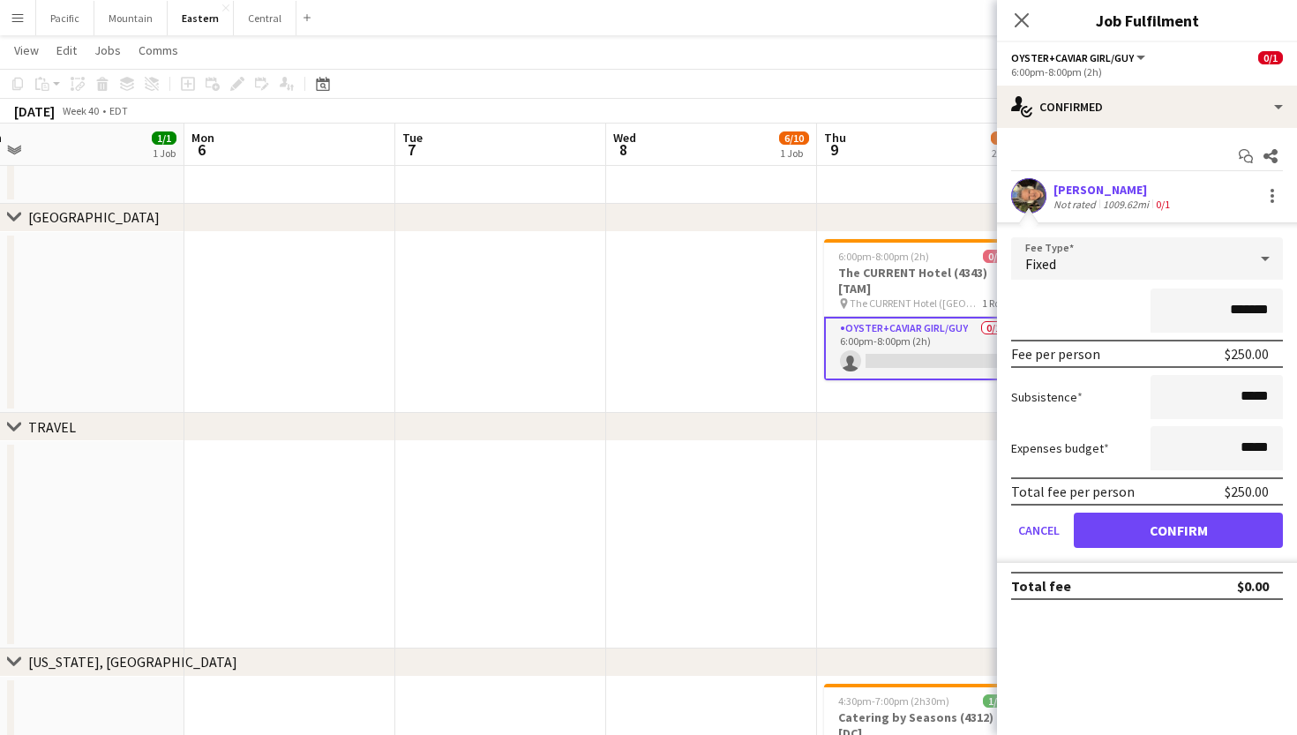
click at [1192, 535] on button "Confirm" at bounding box center [1178, 530] width 209 height 35
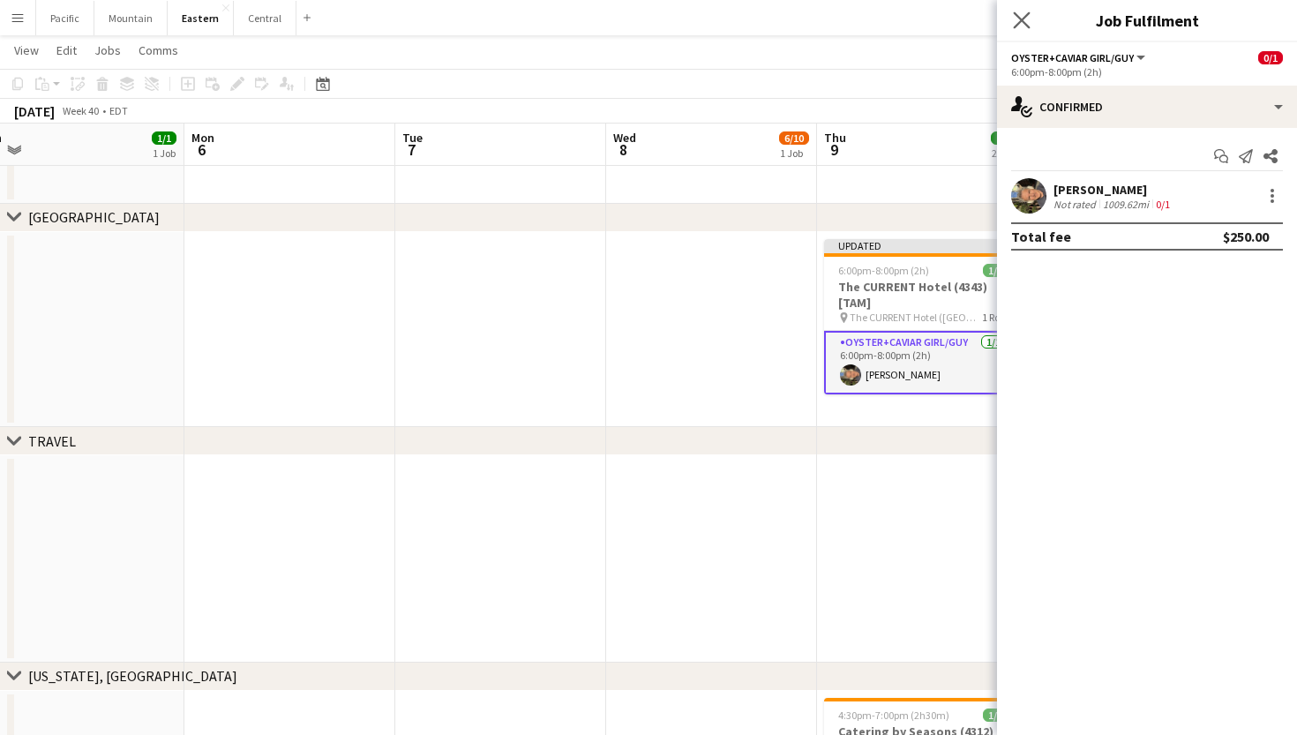
click at [1020, 10] on app-icon "Close pop-in" at bounding box center [1022, 21] width 26 height 26
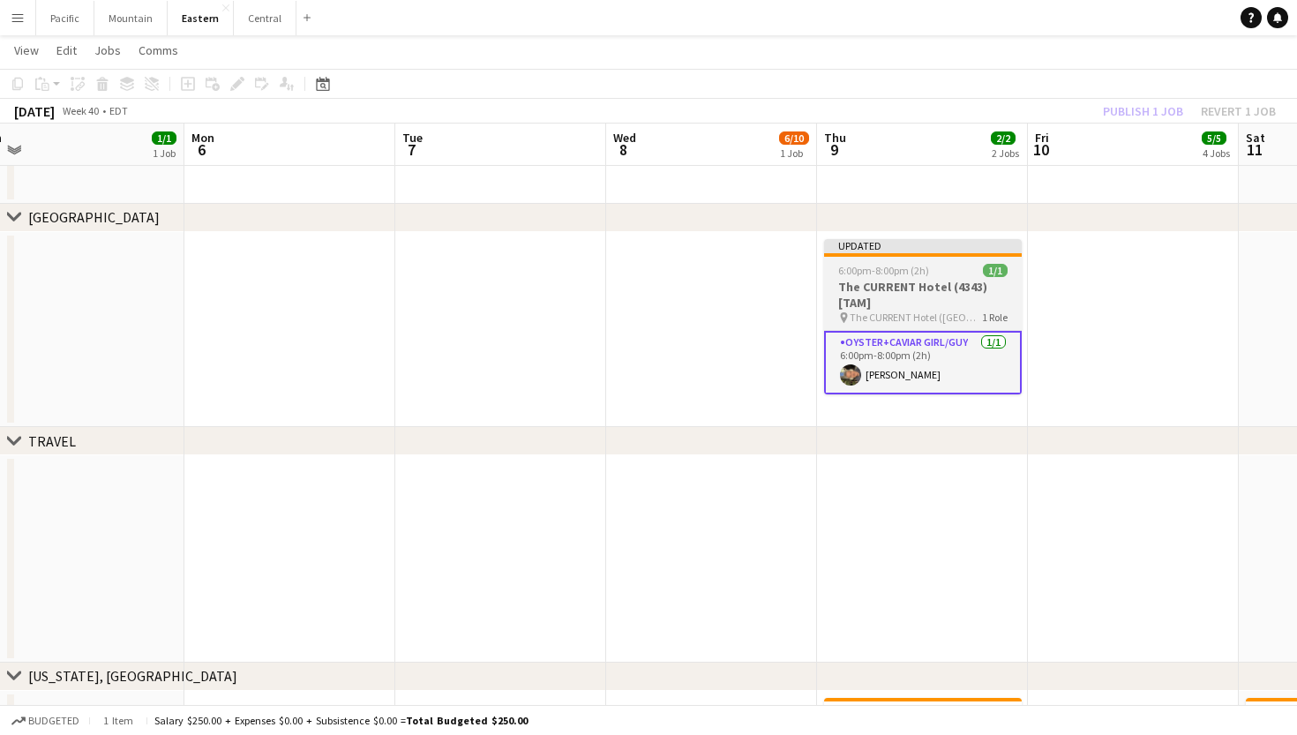
click at [949, 315] on span "The CURRENT Hotel (Tampa, FL)" at bounding box center [916, 317] width 132 height 13
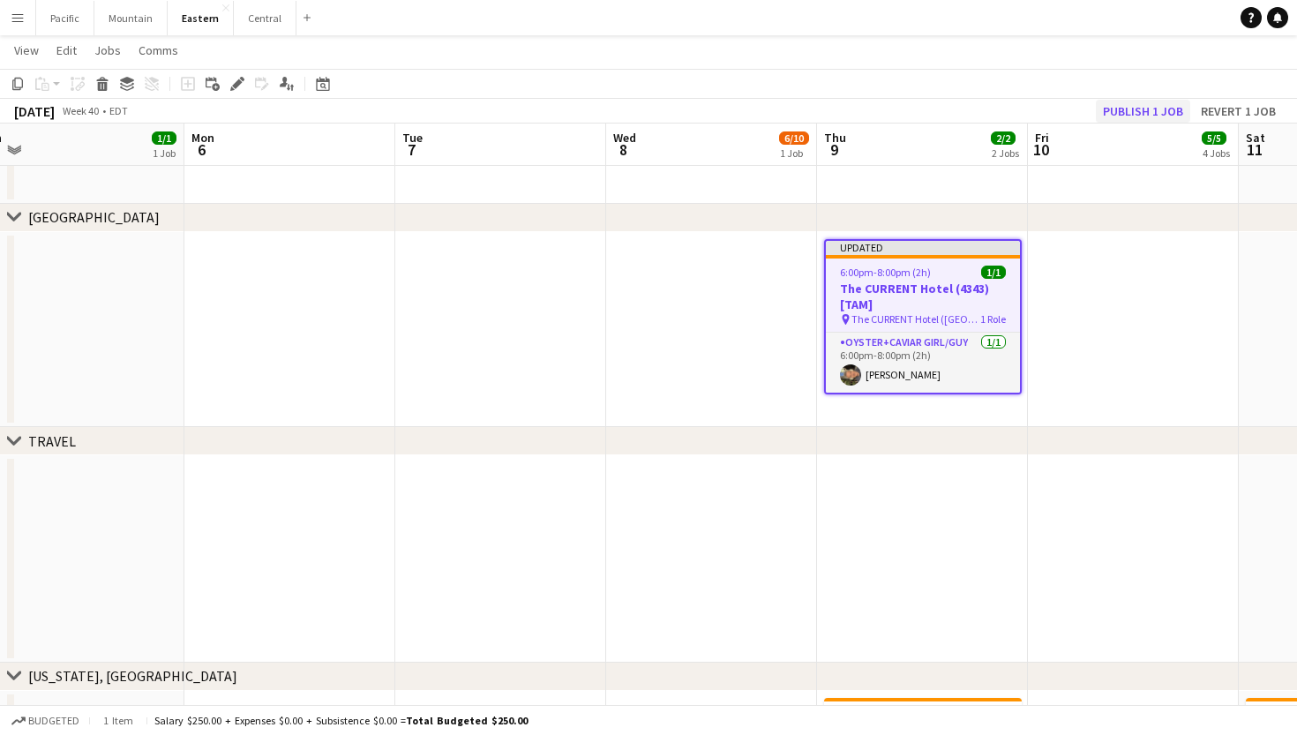
click at [1145, 110] on button "Publish 1 job" at bounding box center [1143, 111] width 94 height 23
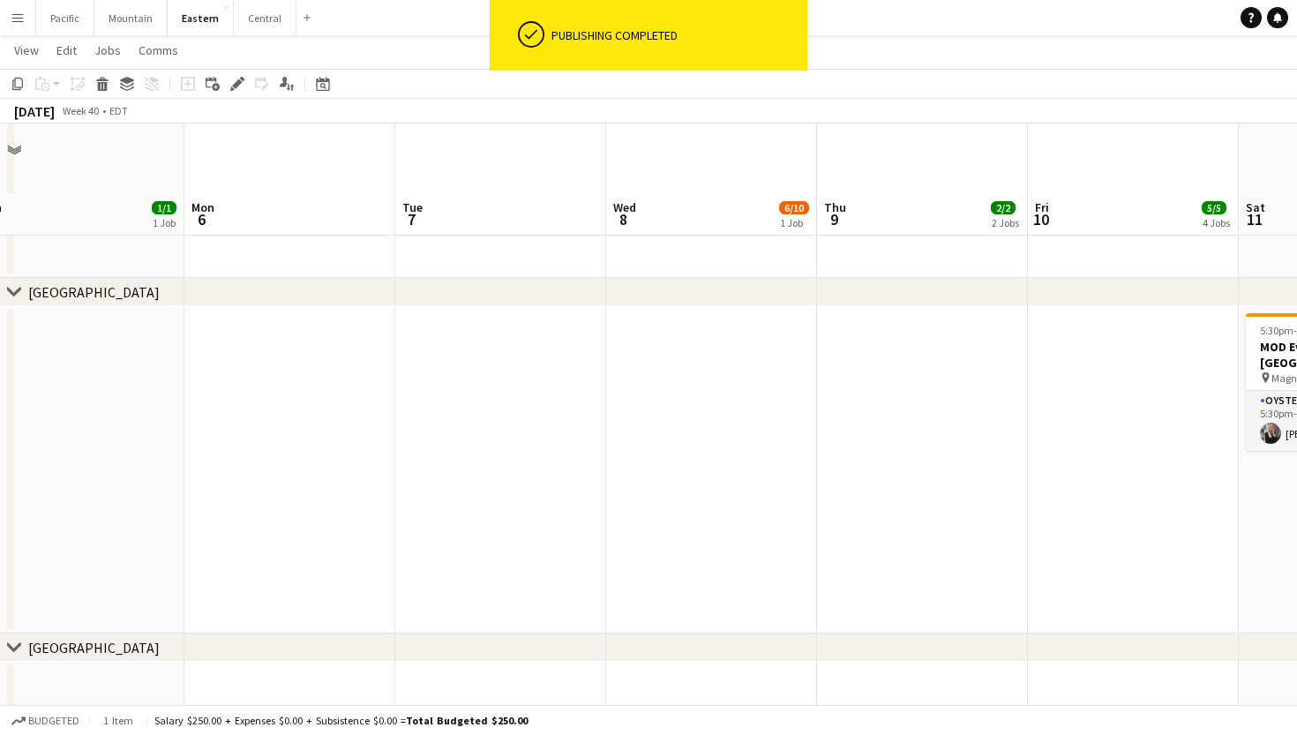
scroll to position [1156, 0]
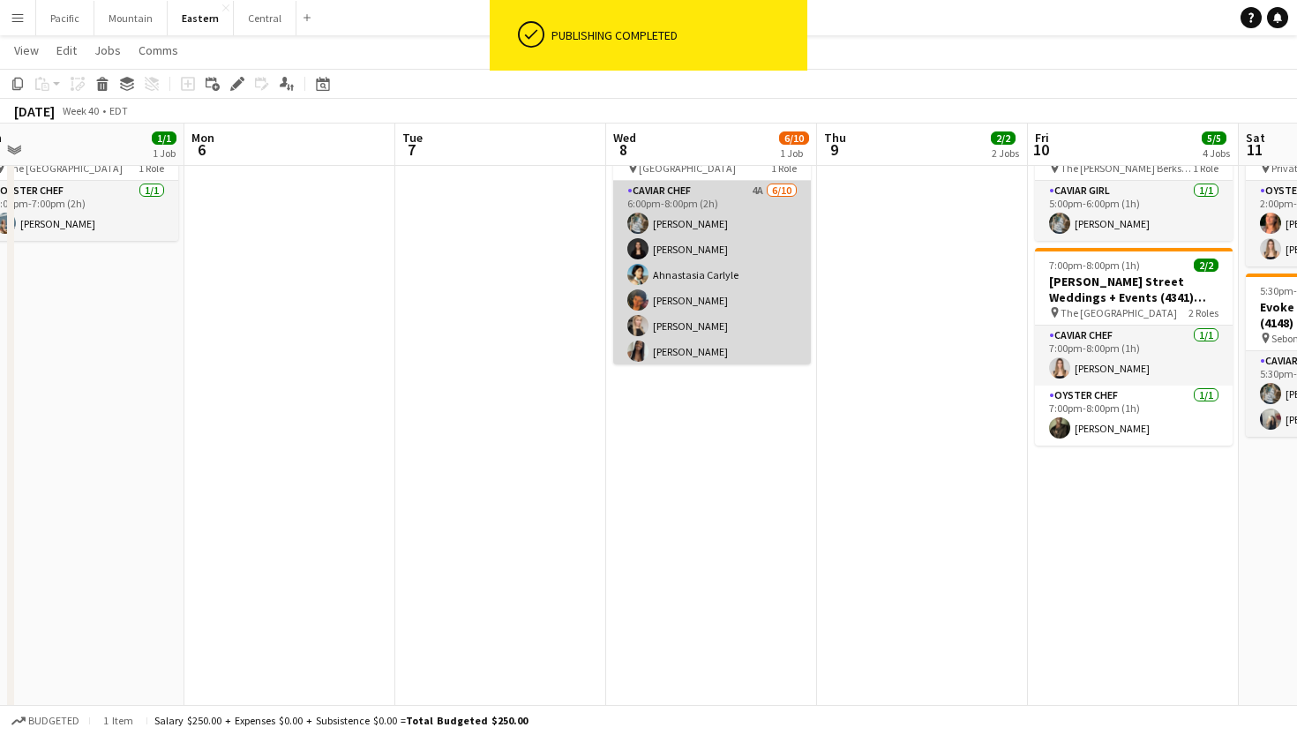
click at [735, 251] on app-card-role "Caviar Chef 4A 6/10 6:00pm-8:00pm (2h) Brooke Anderson Daniela Ayala Ahnastasia…" at bounding box center [712, 326] width 198 height 290
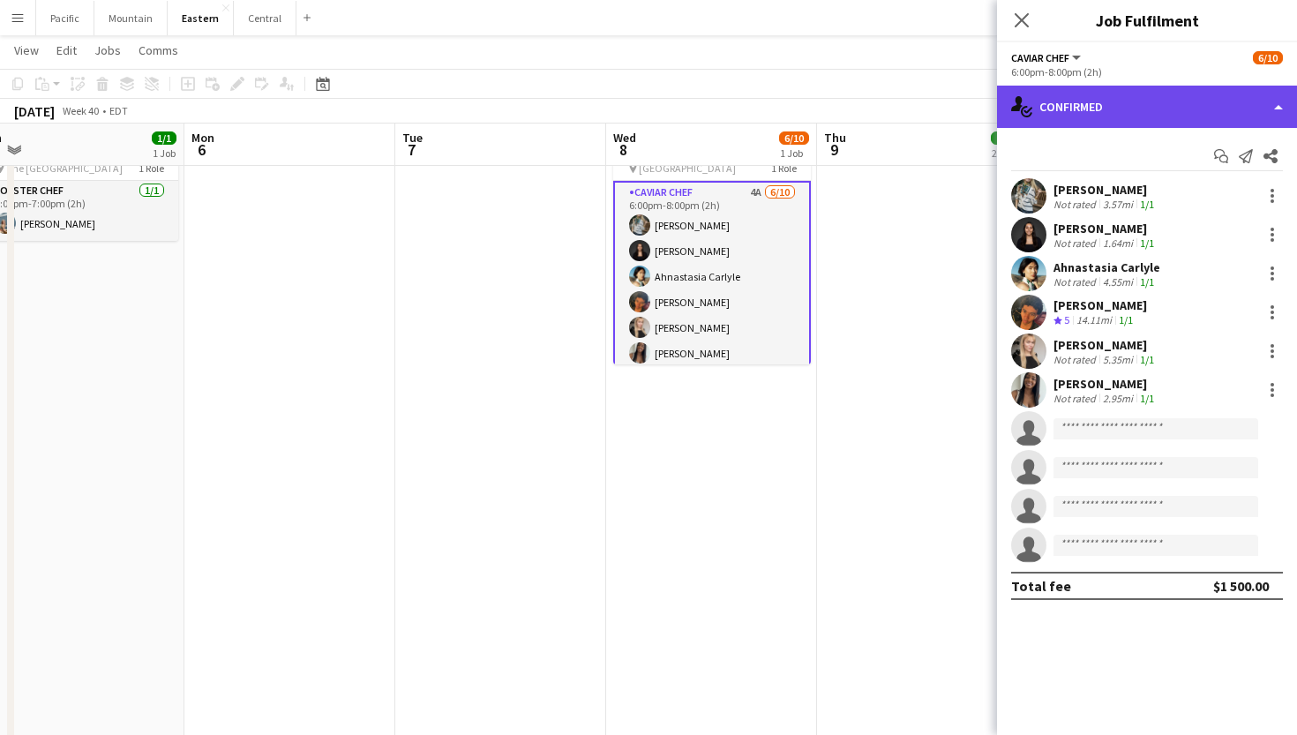
click at [1106, 94] on div "single-neutral-actions-check-2 Confirmed" at bounding box center [1147, 107] width 300 height 42
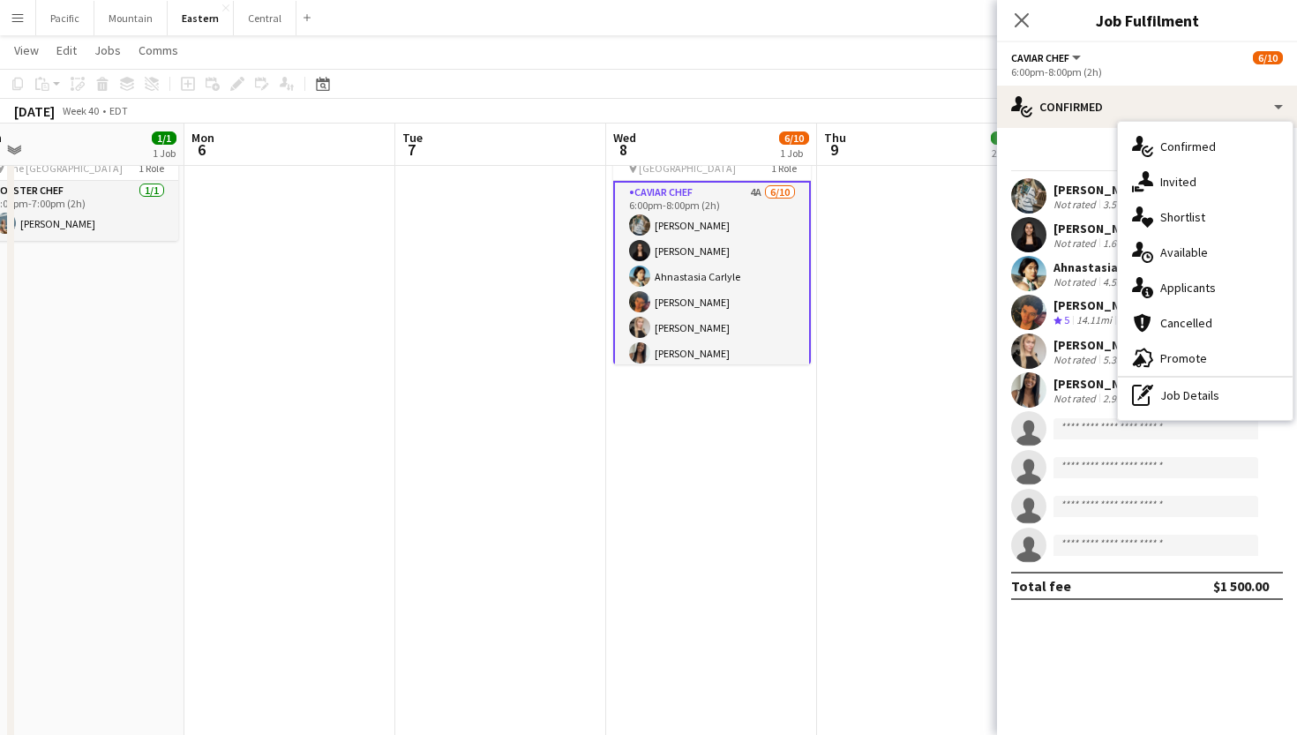
click at [705, 237] on app-card-role "Caviar Chef 4A 6/10 6:00pm-8:00pm (2h) Brooke Anderson Daniela Ayala Ahnastasia…" at bounding box center [712, 328] width 198 height 294
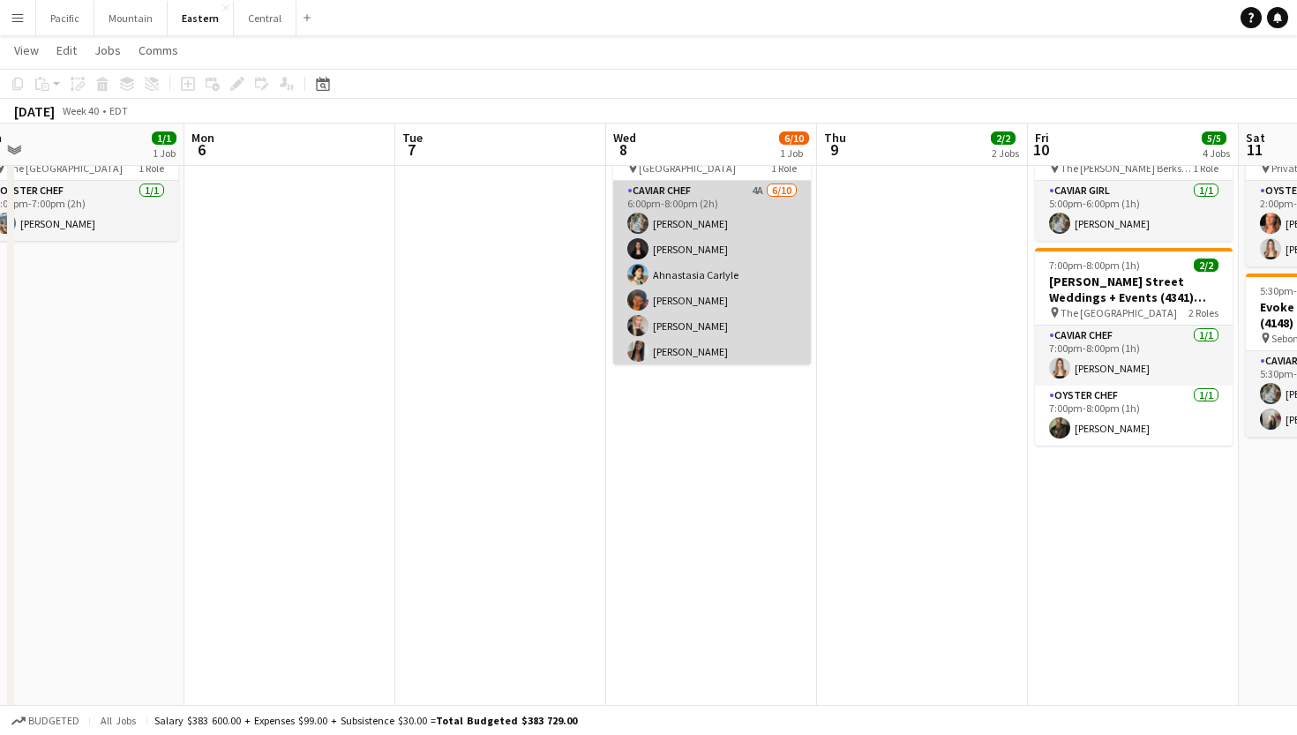
click at [769, 291] on app-card-role "Caviar Chef 4A 6/10 6:00pm-8:00pm (2h) Brooke Anderson Daniela Ayala Ahnastasia…" at bounding box center [712, 326] width 198 height 290
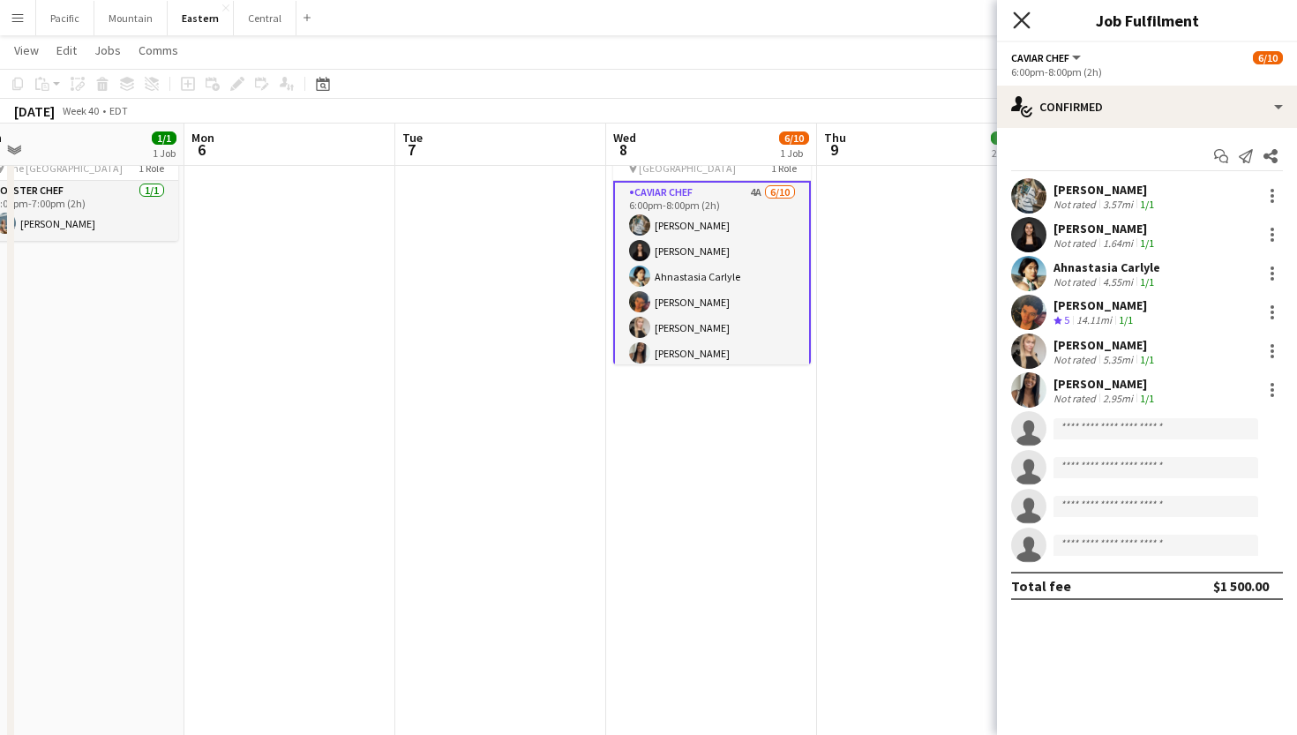
click at [1015, 12] on icon at bounding box center [1021, 19] width 17 height 17
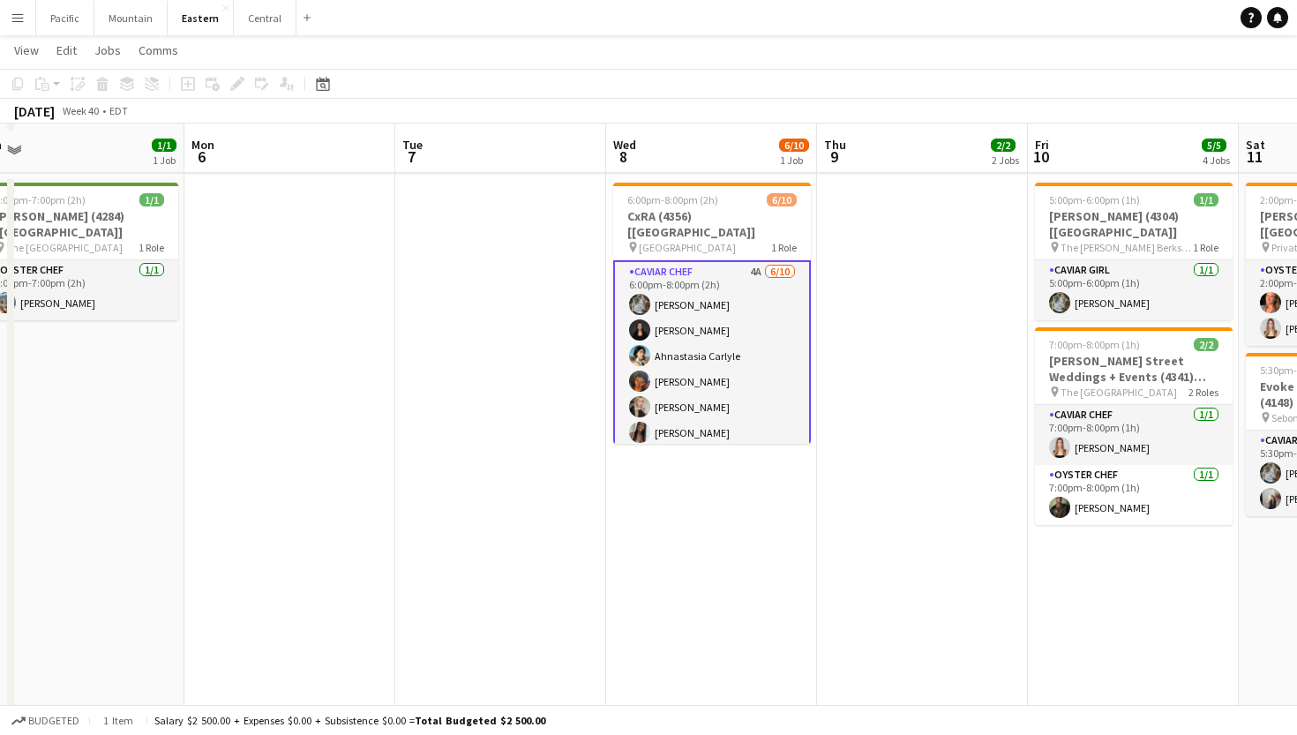
scroll to position [1068, 0]
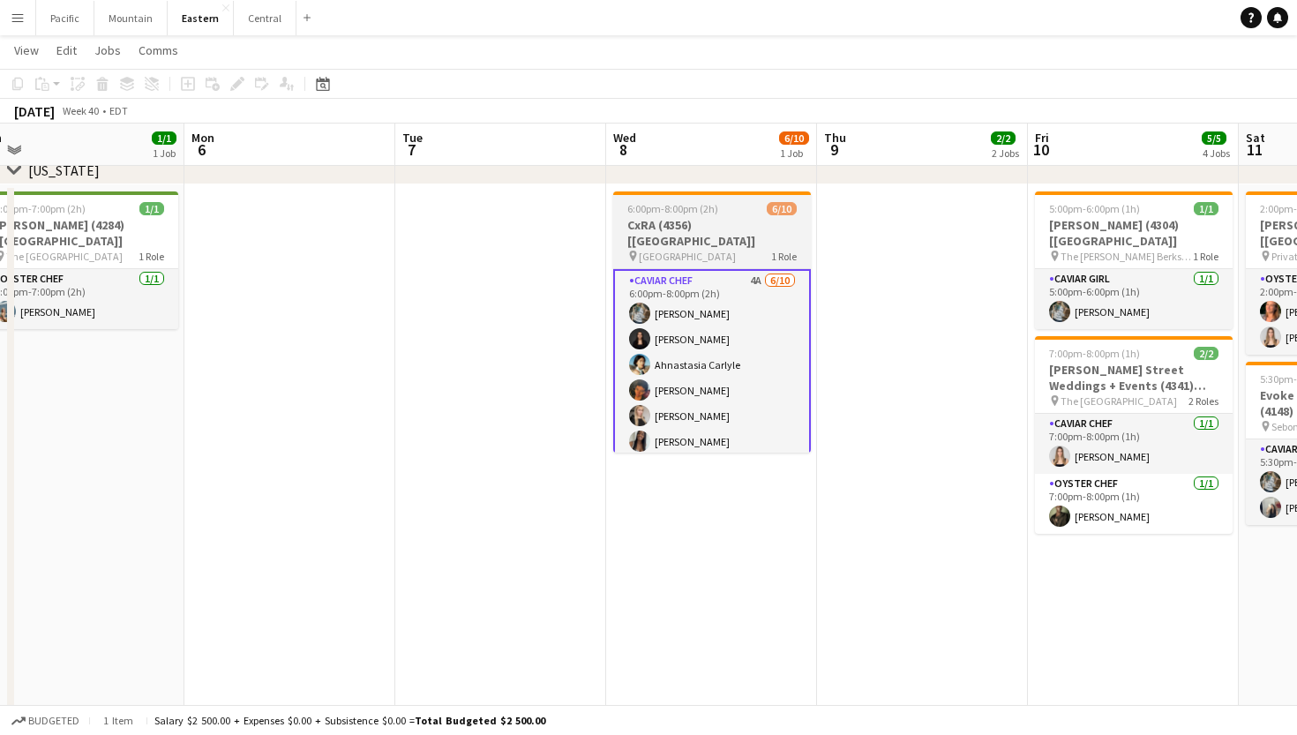
click at [697, 205] on span "6:00pm-8:00pm (2h)" at bounding box center [672, 208] width 91 height 13
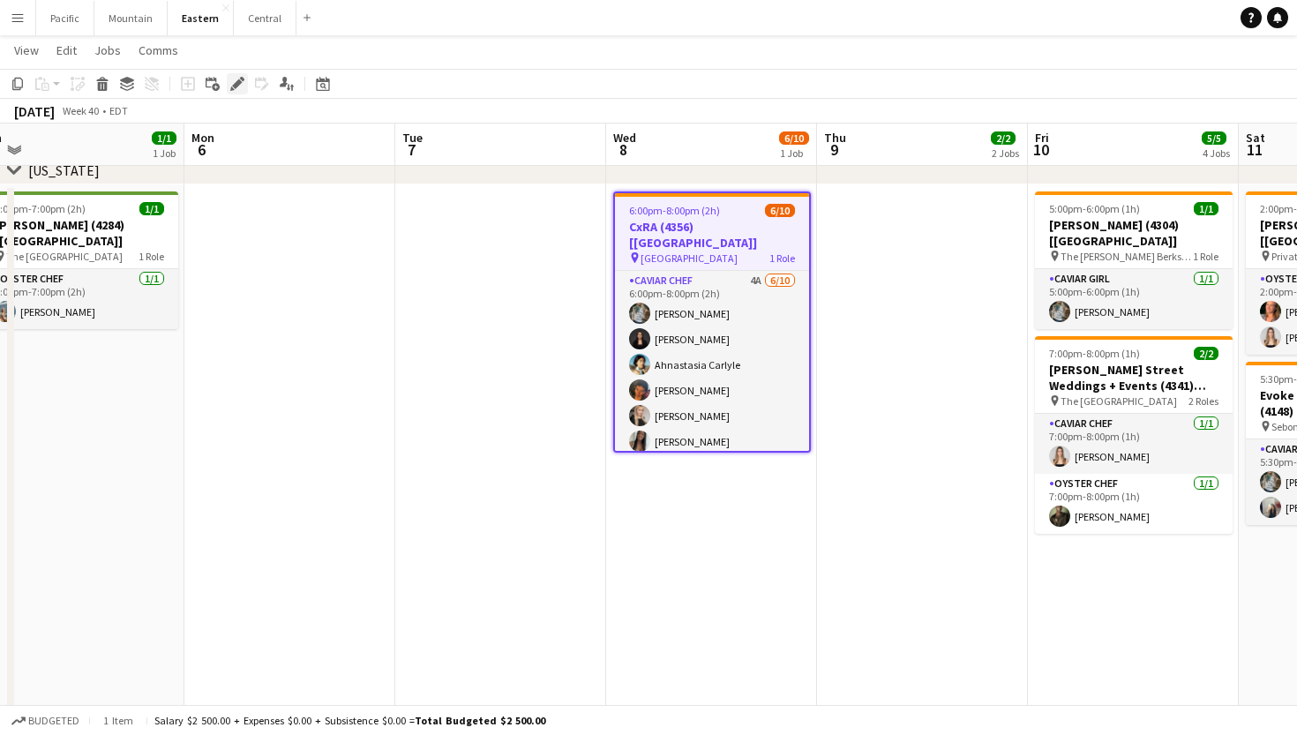
click at [244, 81] on icon "Edit" at bounding box center [237, 84] width 14 height 14
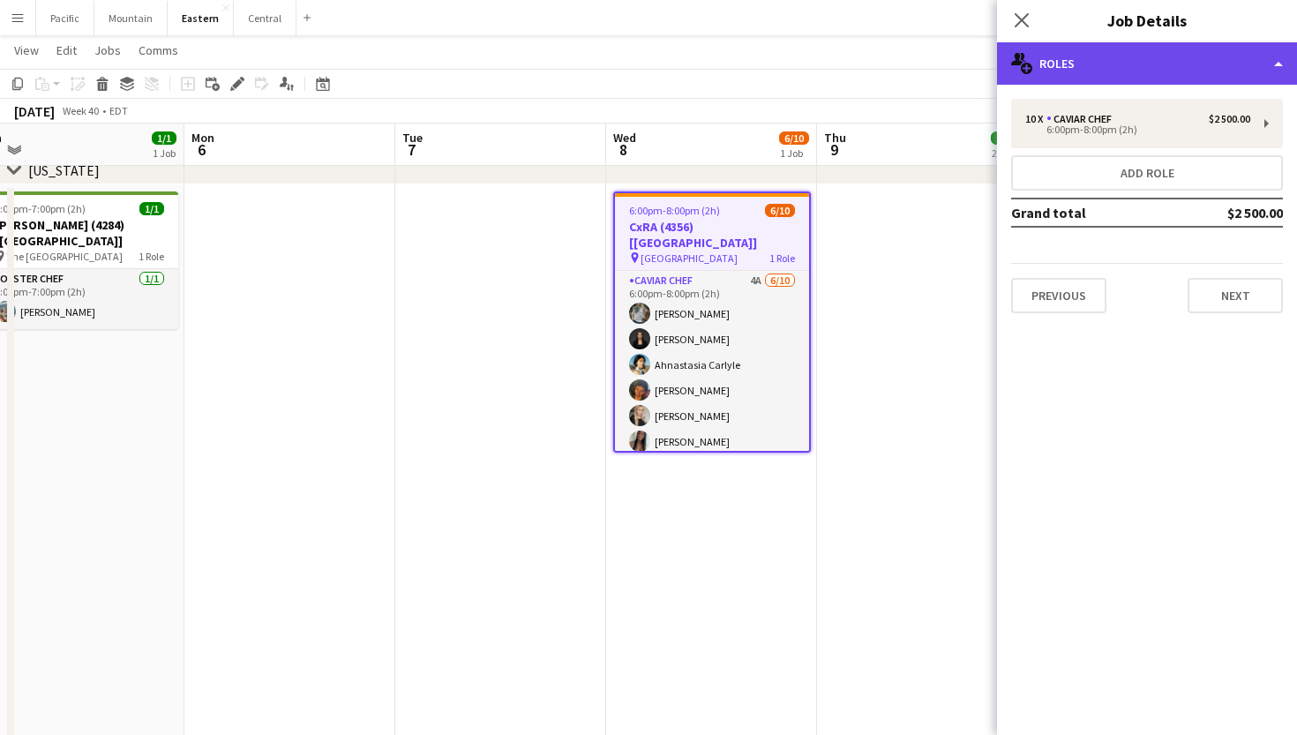
click at [1136, 75] on div "multiple-users-add Roles" at bounding box center [1147, 63] width 300 height 42
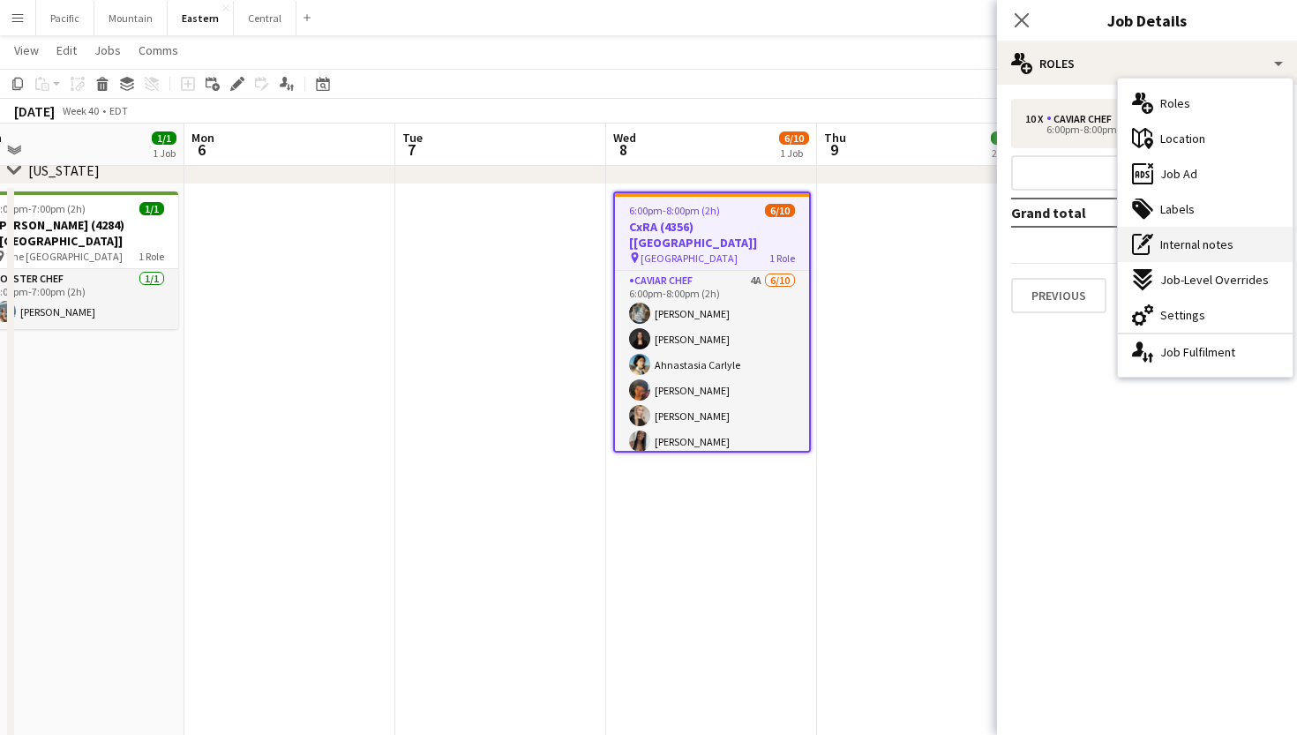
click at [1209, 252] on div "pen-write Internal notes" at bounding box center [1205, 244] width 175 height 35
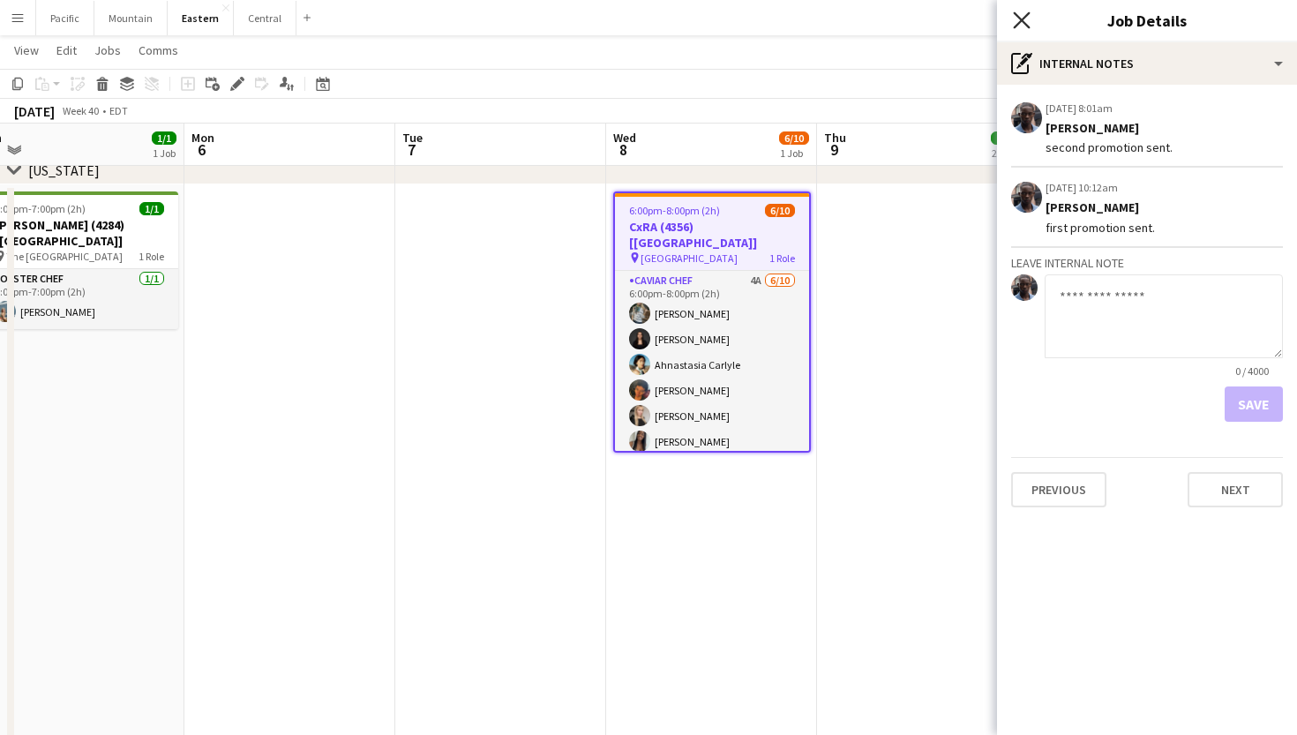
click at [1027, 16] on icon at bounding box center [1021, 19] width 17 height 17
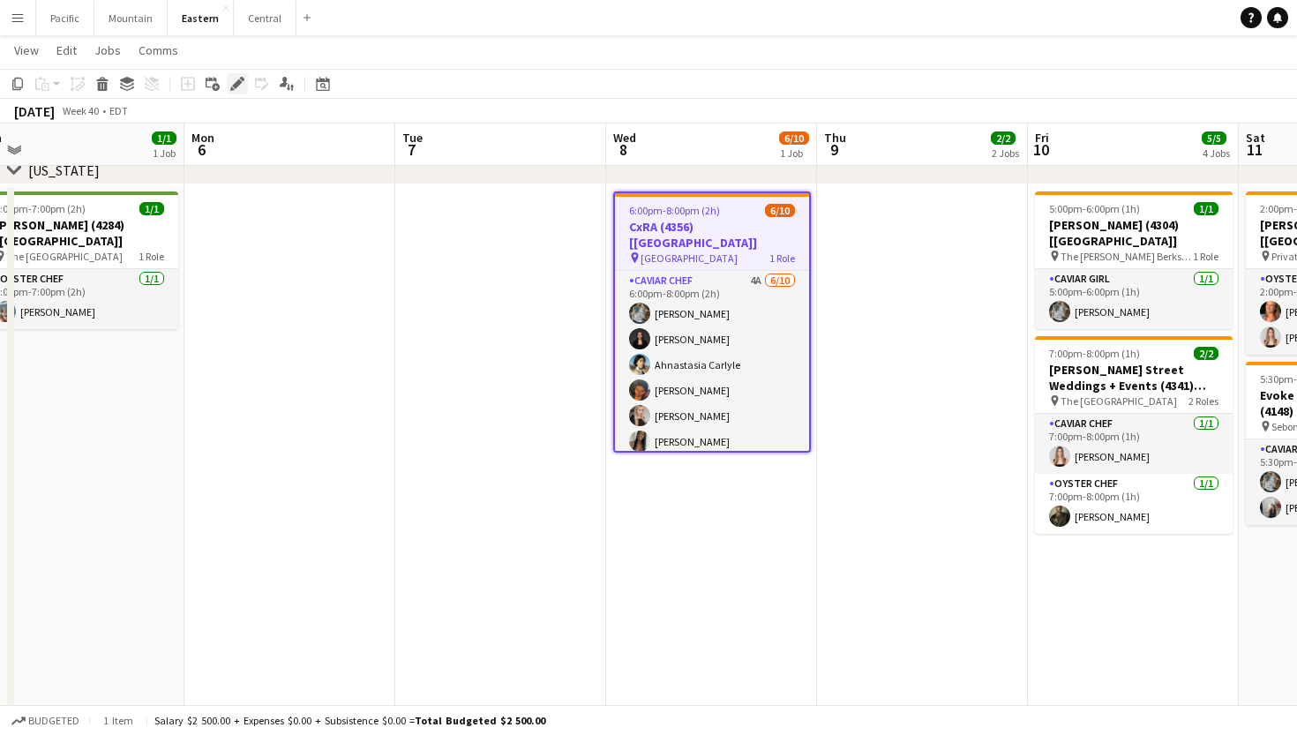
click at [230, 84] on icon "Edit" at bounding box center [237, 84] width 14 height 14
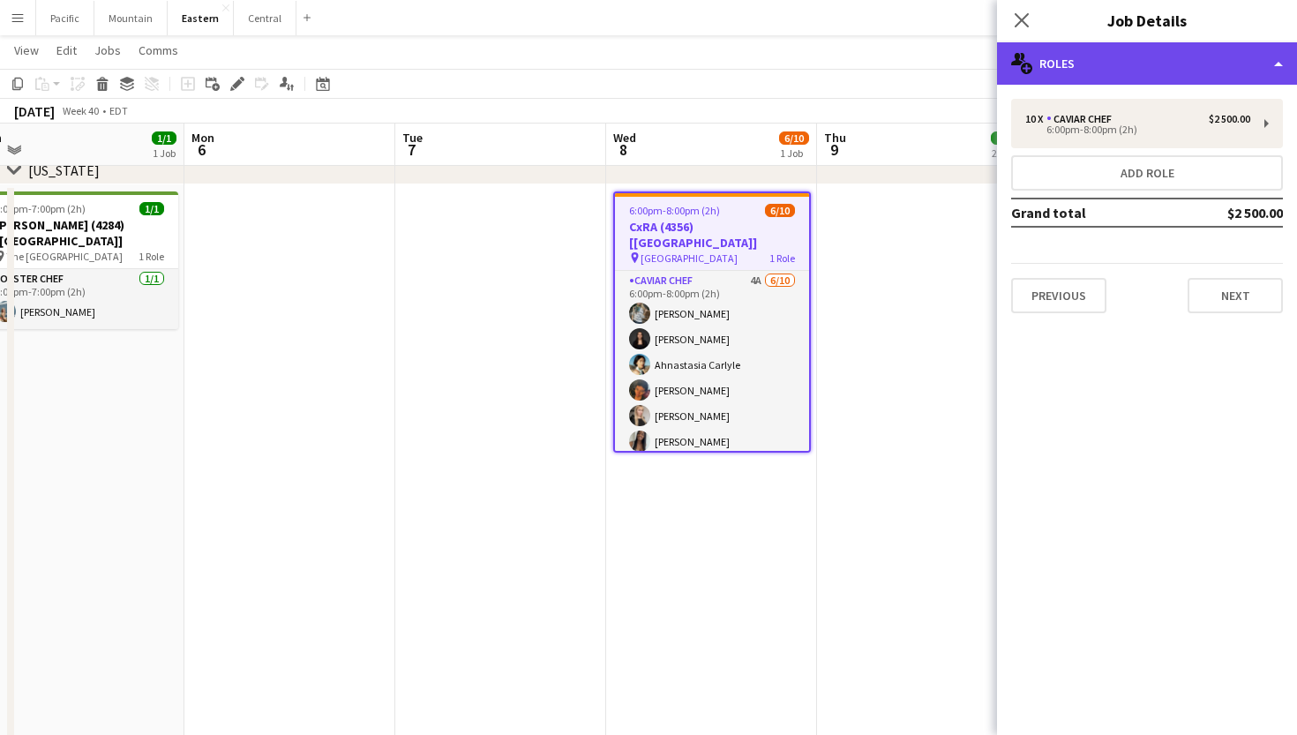
click at [1062, 52] on div "multiple-users-add Roles" at bounding box center [1147, 63] width 300 height 42
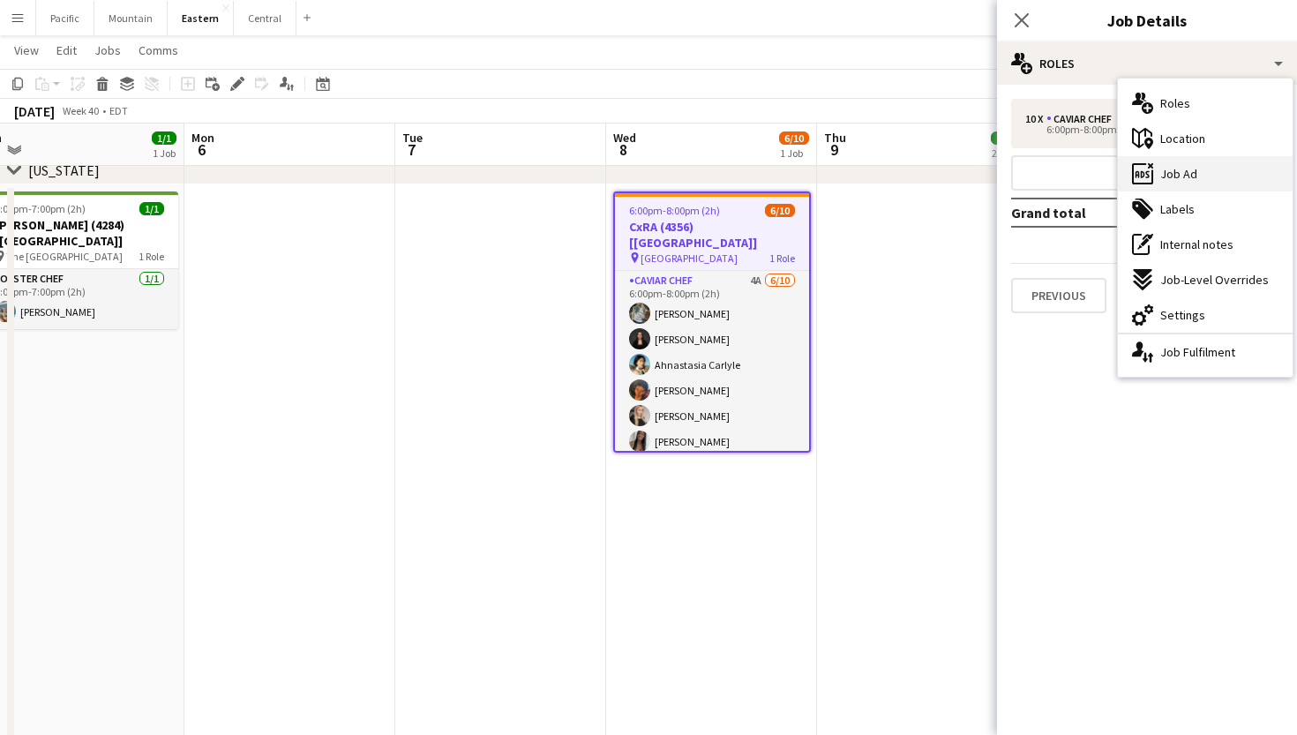
click at [1234, 164] on div "ads-window Job Ad" at bounding box center [1205, 173] width 175 height 35
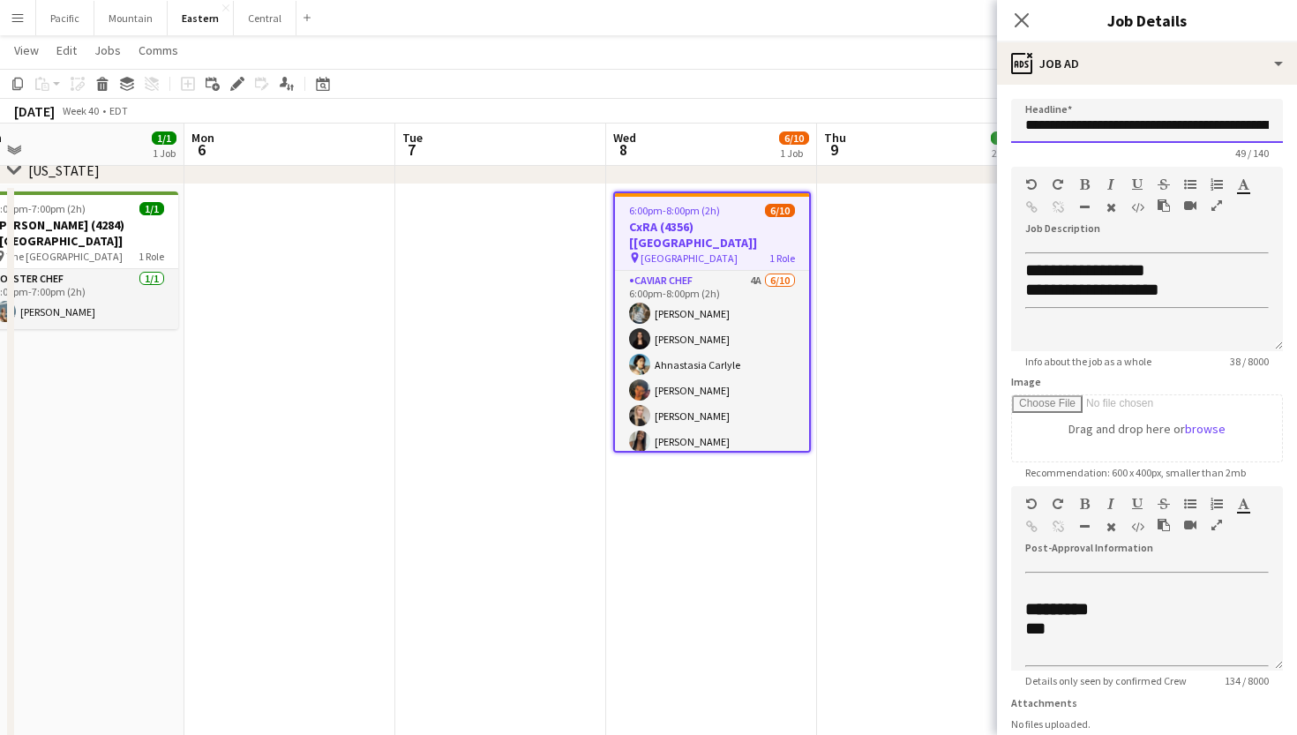
click at [1105, 134] on input "**********" at bounding box center [1147, 121] width 272 height 44
drag, startPoint x: 1029, startPoint y: 21, endPoint x: 1012, endPoint y: 41, distance: 25.6
click at [1029, 21] on icon "Close pop-in" at bounding box center [1022, 20] width 14 height 14
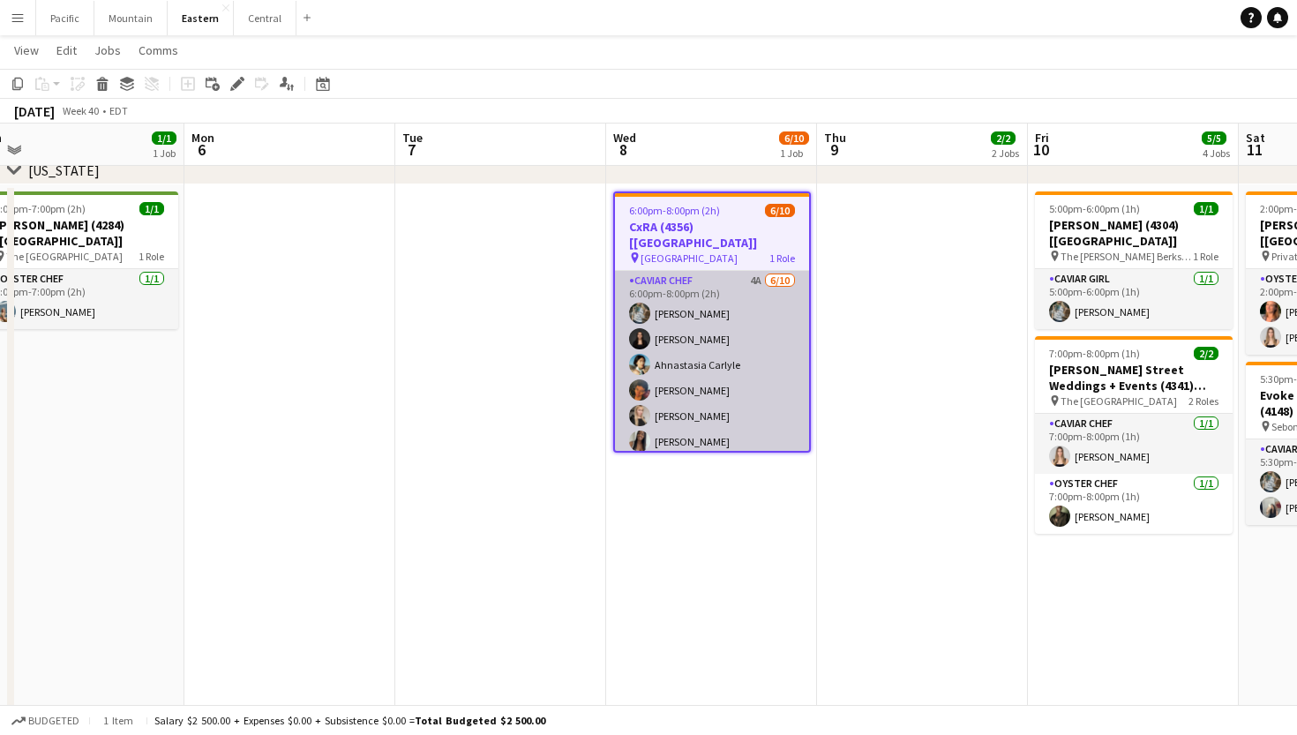
click at [765, 339] on app-card-role "Caviar Chef 4A 6/10 6:00pm-8:00pm (2h) Brooke Anderson Daniela Ayala Ahnastasia…" at bounding box center [712, 416] width 194 height 290
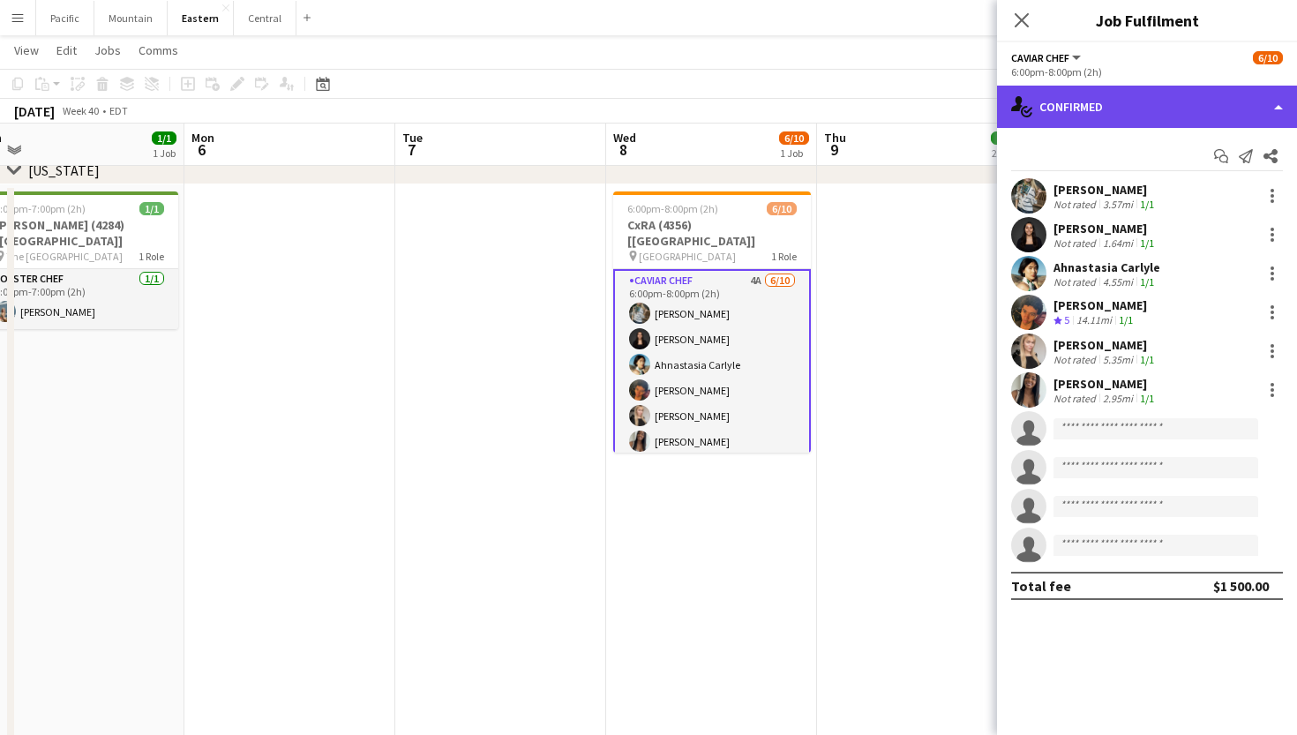
click at [1104, 109] on div "single-neutral-actions-check-2 Confirmed" at bounding box center [1147, 107] width 300 height 42
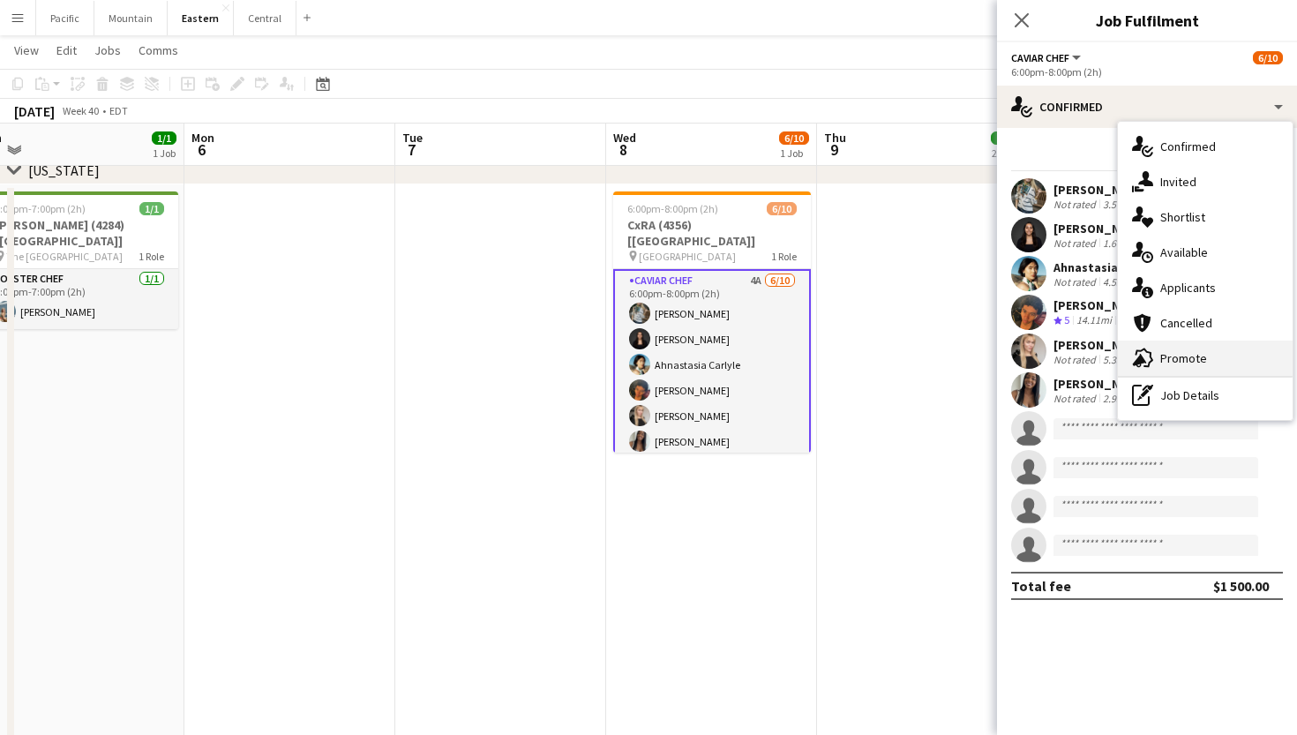
click at [1212, 360] on div "advertising-megaphone Promote" at bounding box center [1205, 358] width 175 height 35
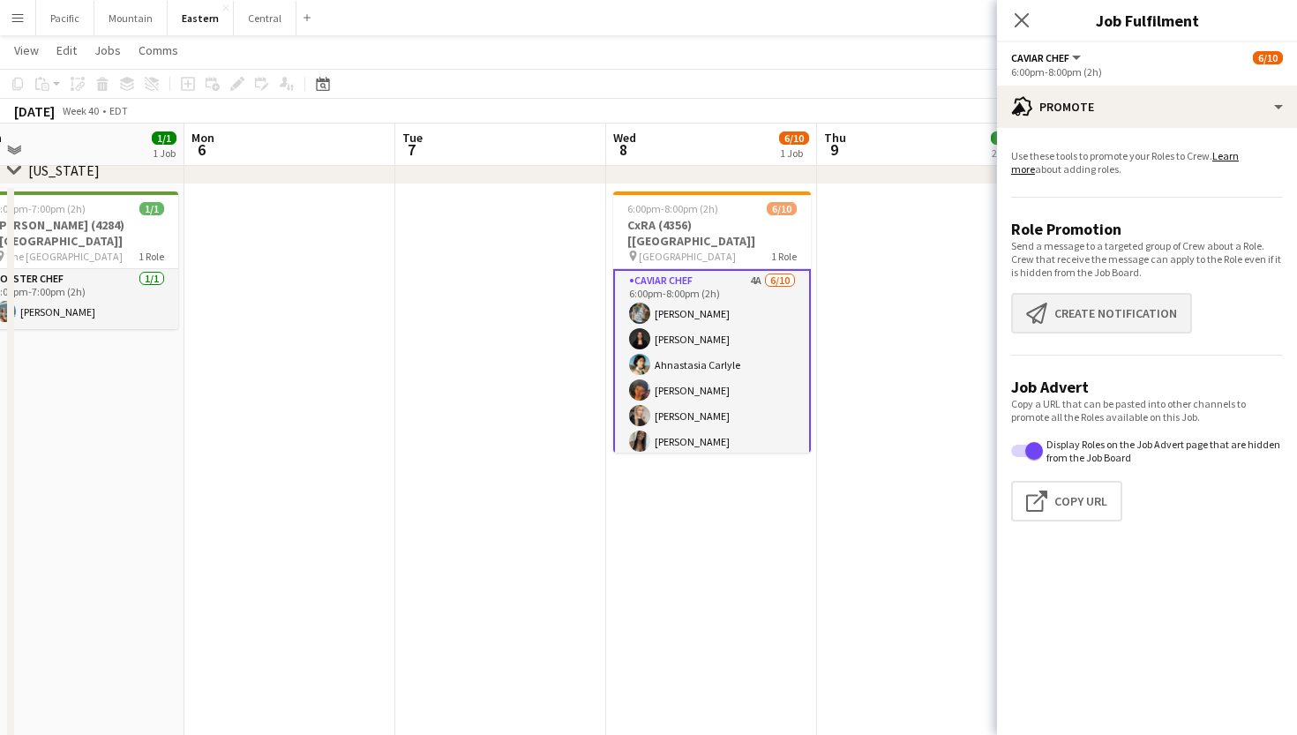
click at [1128, 303] on button "Create notification Create notification" at bounding box center [1101, 313] width 181 height 41
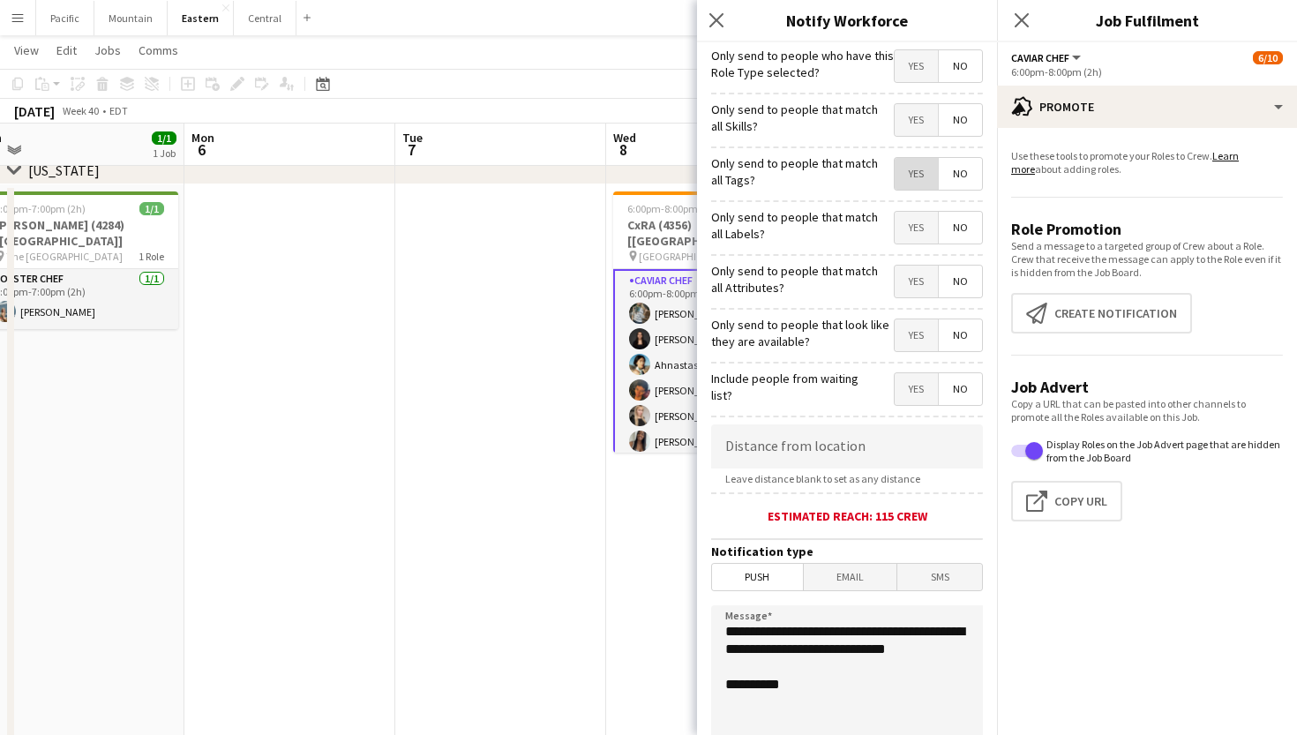
click at [908, 182] on span "Yes" at bounding box center [916, 174] width 43 height 32
drag, startPoint x: 817, startPoint y: 667, endPoint x: 664, endPoint y: 594, distance: 169.3
click at [664, 594] on body "Menu Boards Boards Boards All jobs Status Workforce Workforce My Workforce Recr…" at bounding box center [648, 433] width 1297 height 3002
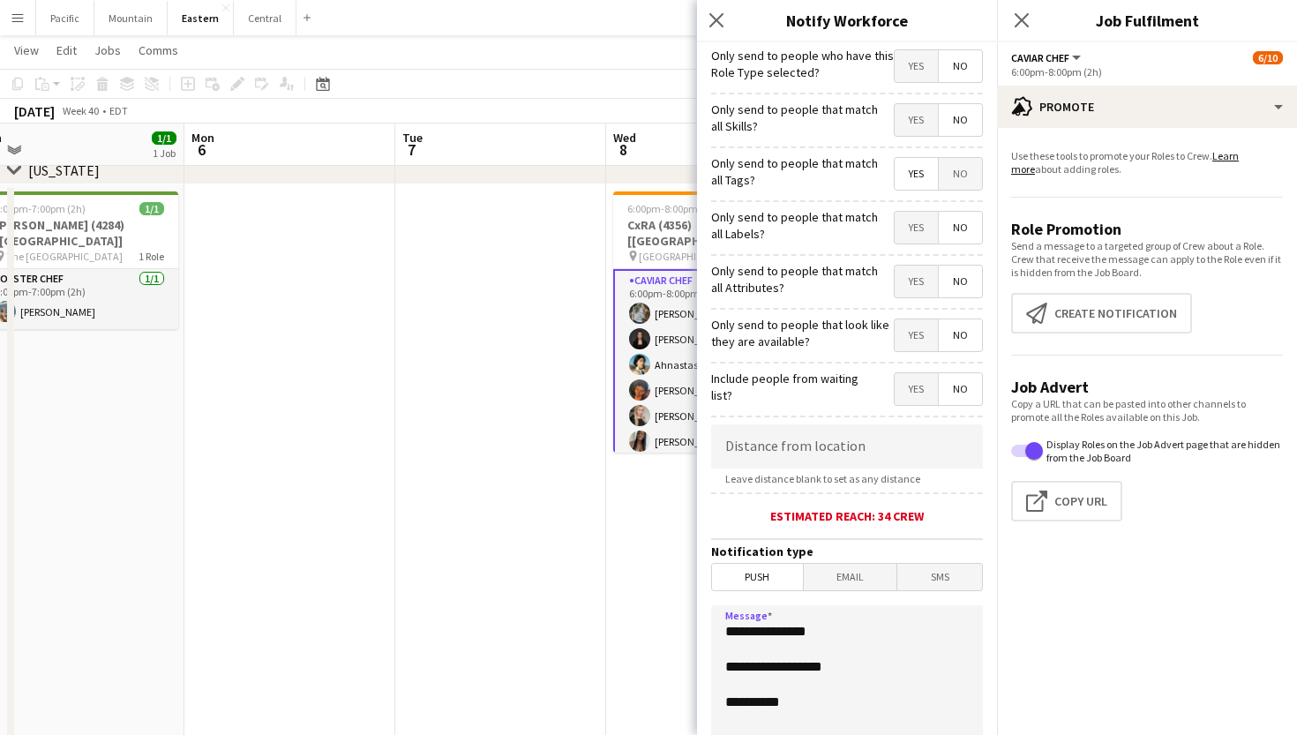
paste textarea "**********"
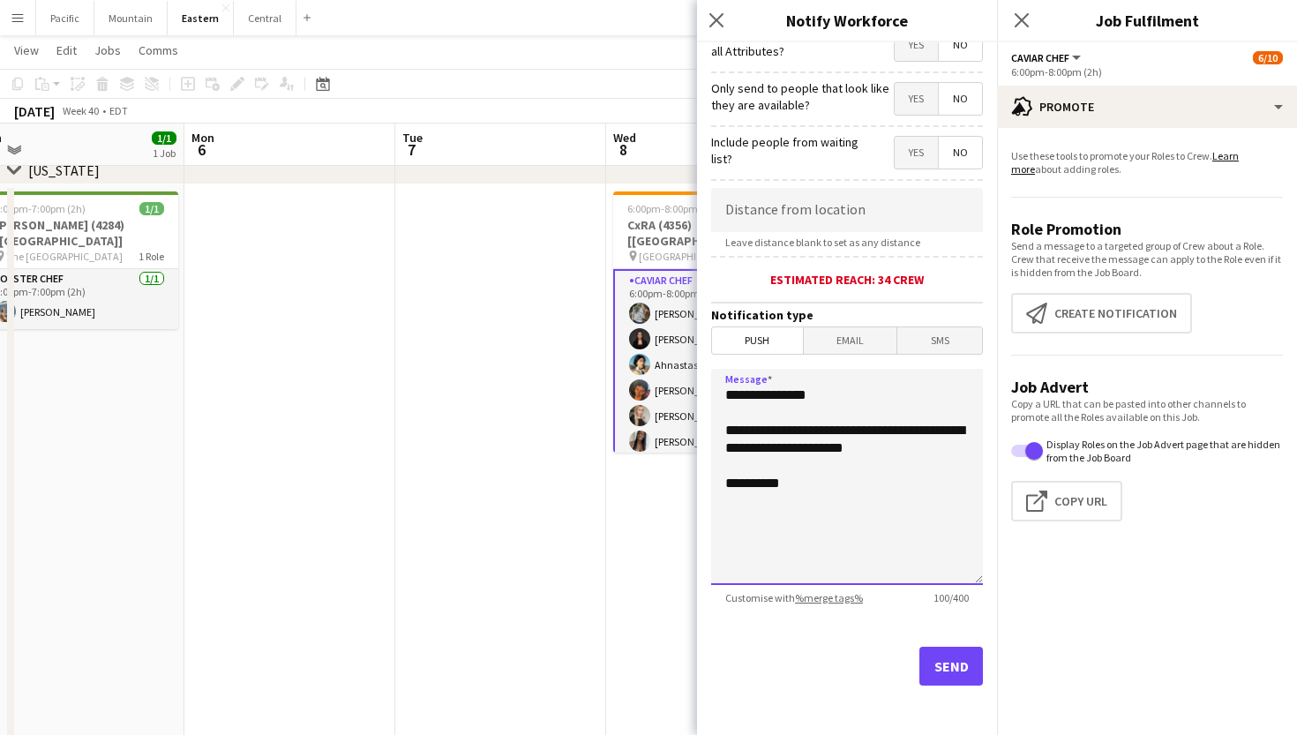
scroll to position [236, 0]
type textarea "**********"
click at [939, 666] on button "Send" at bounding box center [951, 666] width 64 height 39
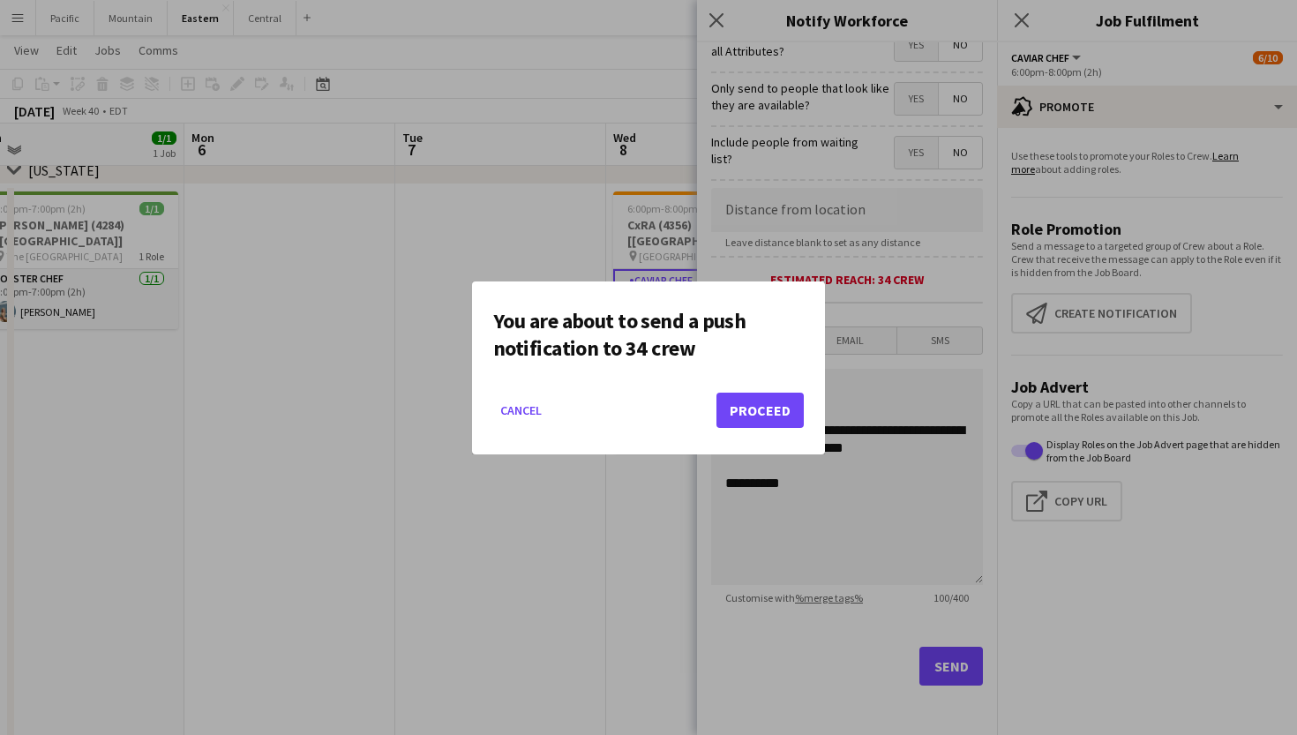
click at [758, 411] on button "Proceed" at bounding box center [759, 410] width 87 height 35
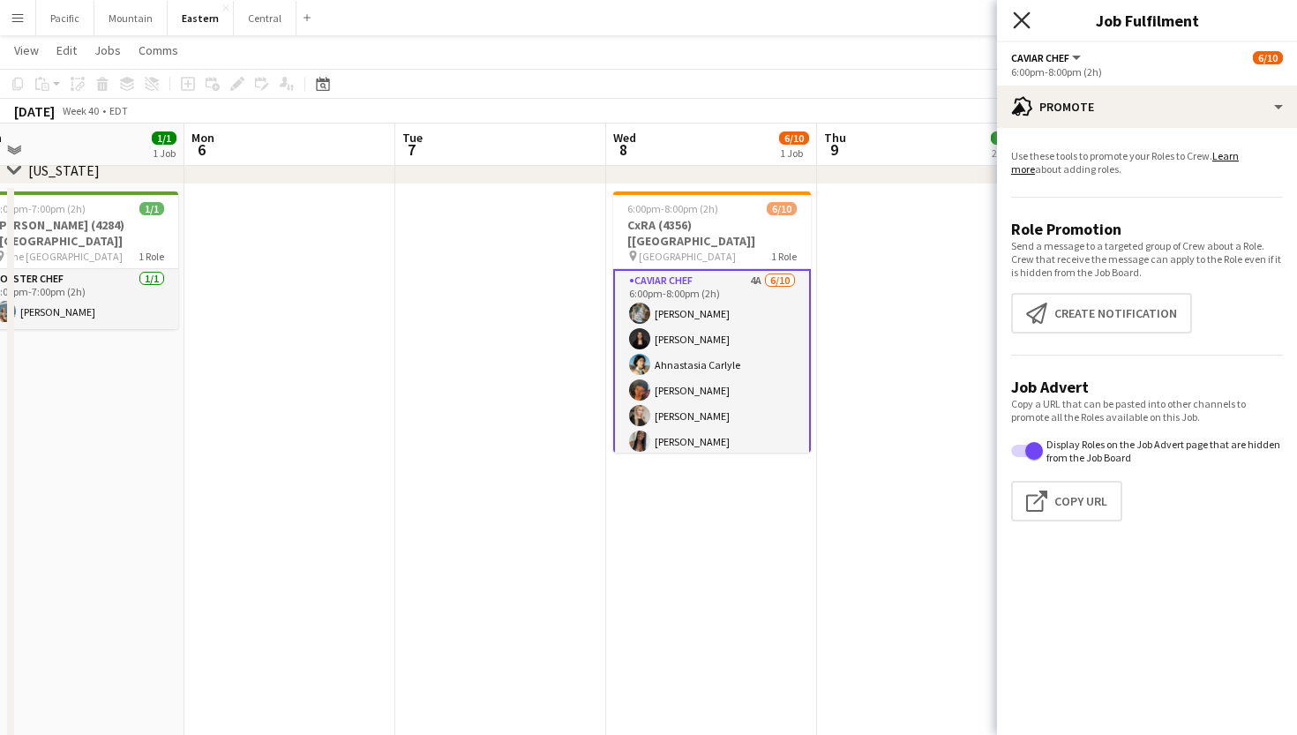
click at [1022, 22] on icon "Close pop-in" at bounding box center [1021, 19] width 17 height 17
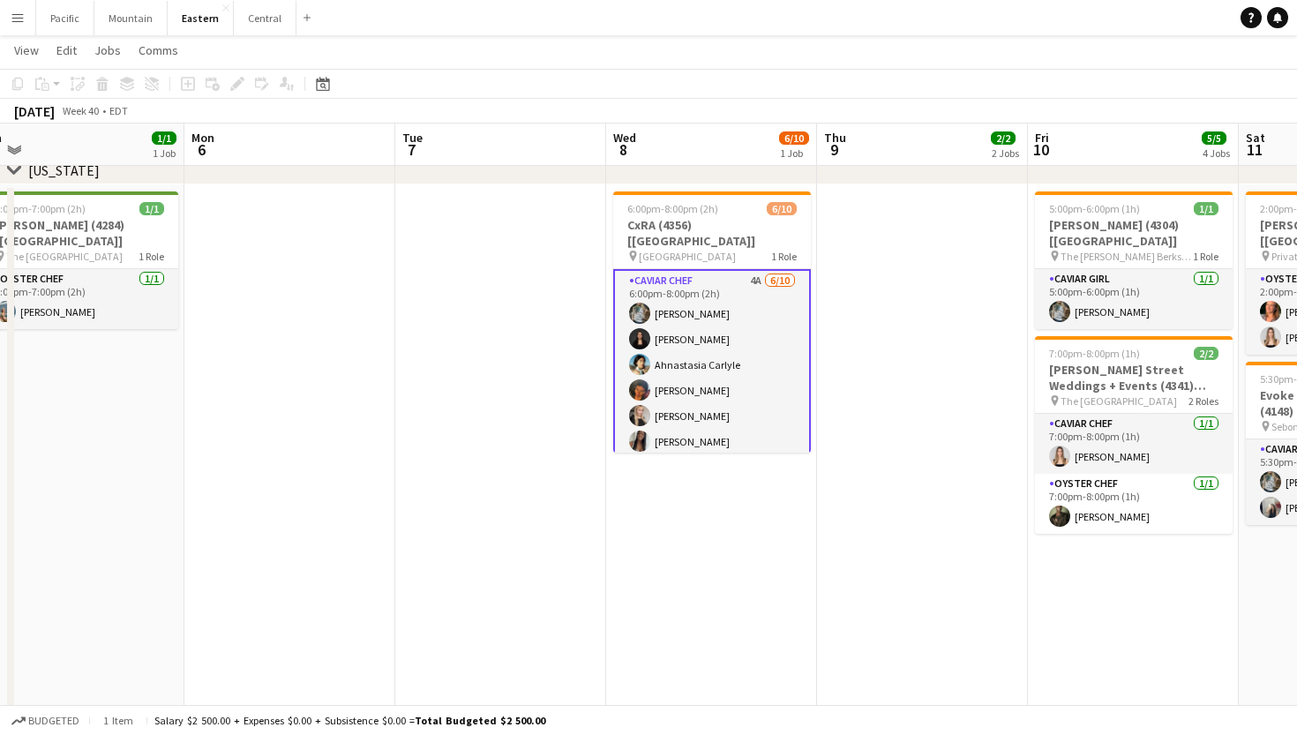
click at [697, 351] on app-card-role "Caviar Chef 4A 6/10 6:00pm-8:00pm (2h) Brooke Anderson Daniela Ayala Ahnastasia…" at bounding box center [712, 416] width 198 height 294
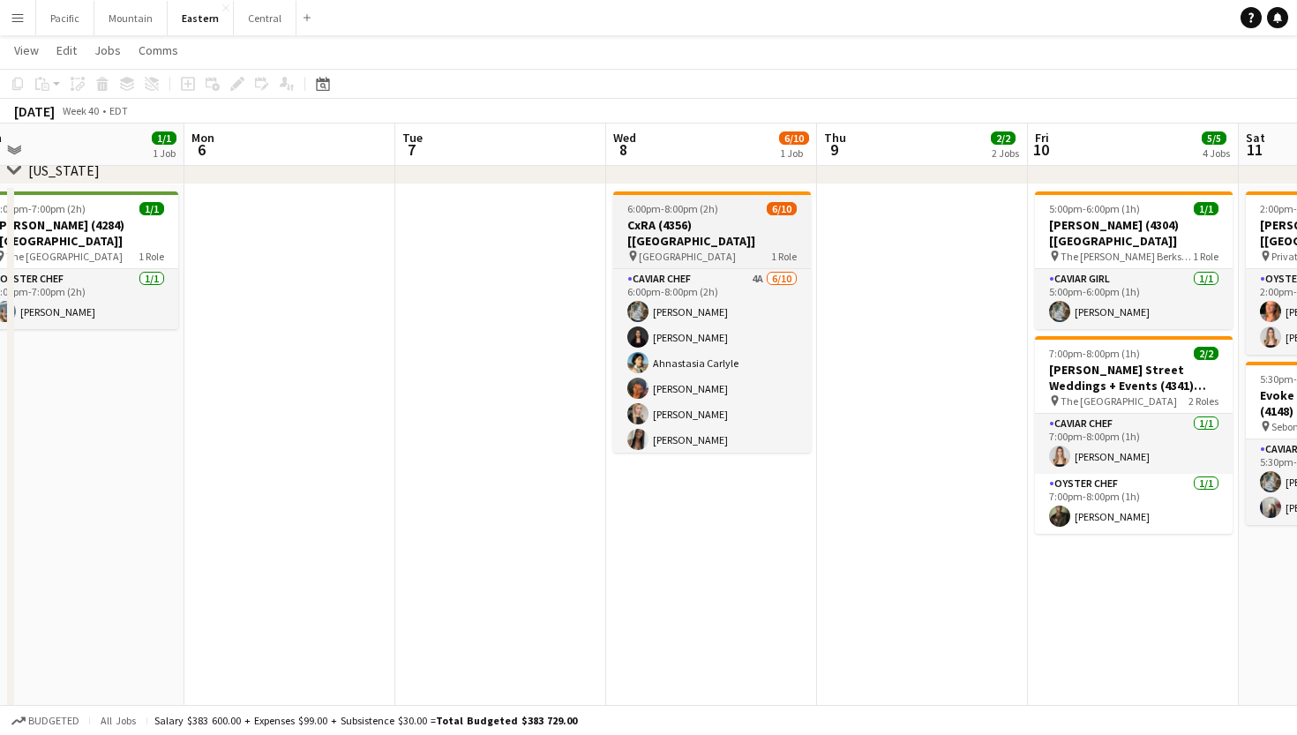
click at [720, 225] on h3 "CxRA (4356) [NYC]" at bounding box center [712, 233] width 198 height 32
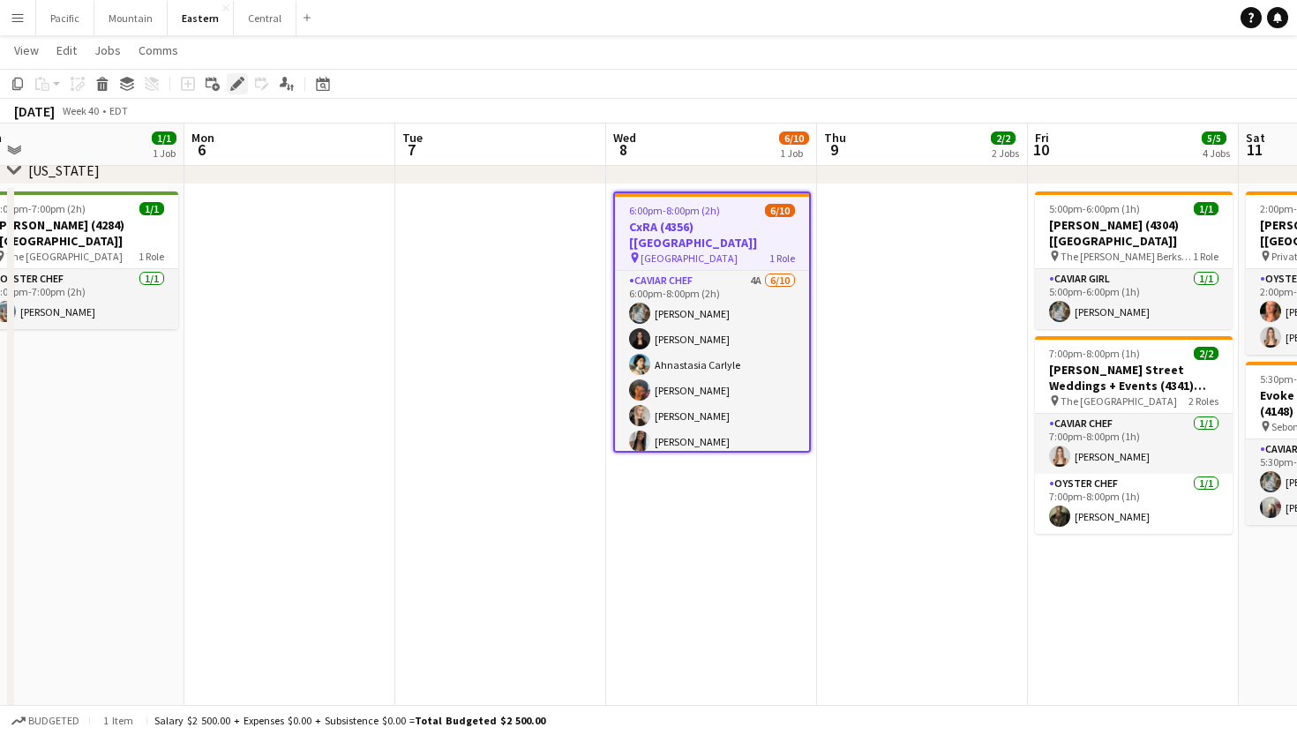
click at [238, 80] on icon at bounding box center [237, 84] width 10 height 10
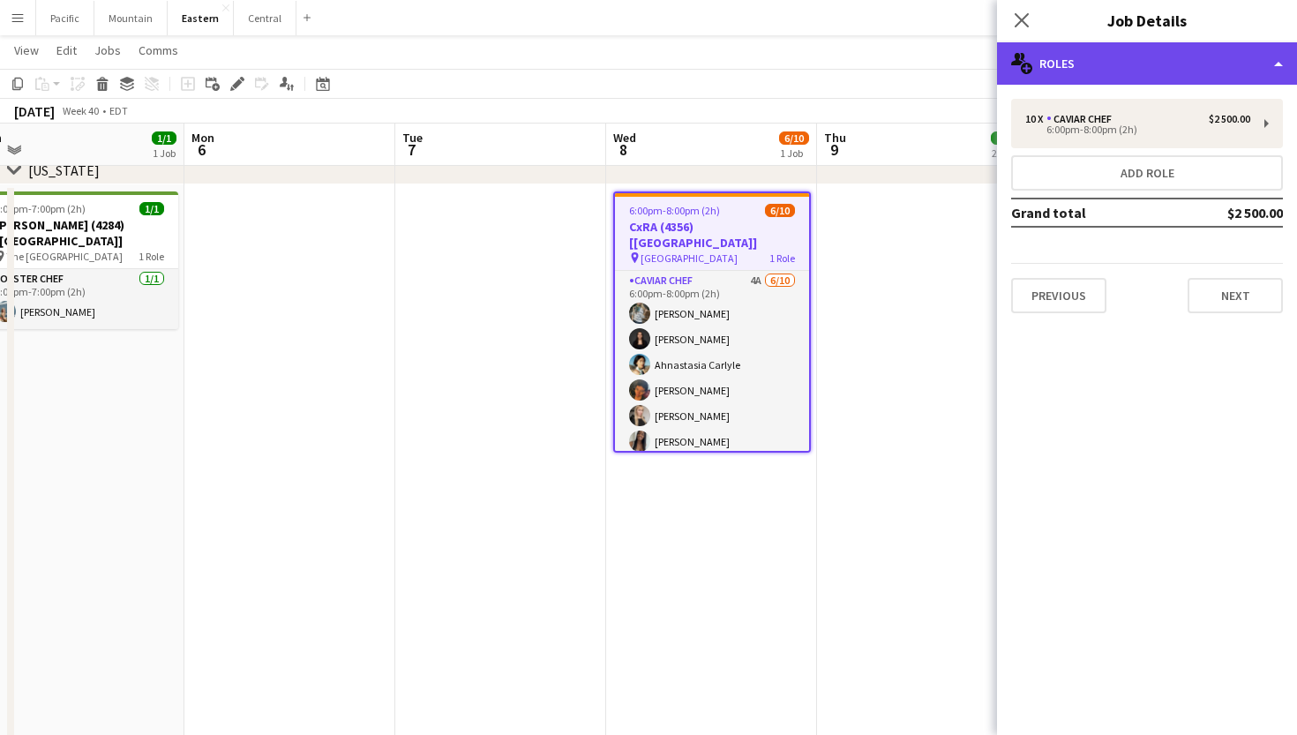
click at [1159, 42] on div "multiple-users-add Roles" at bounding box center [1147, 63] width 300 height 42
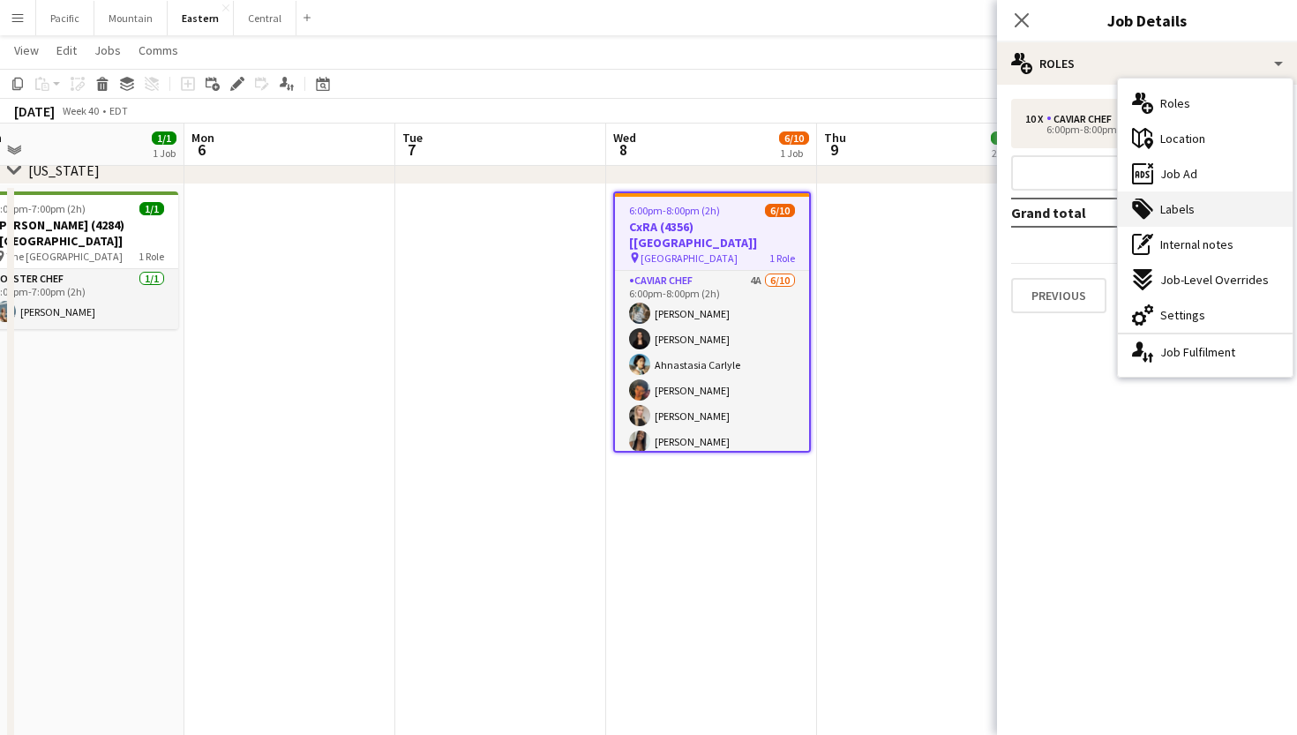
click at [1201, 210] on div "tags-double Labels" at bounding box center [1205, 208] width 175 height 35
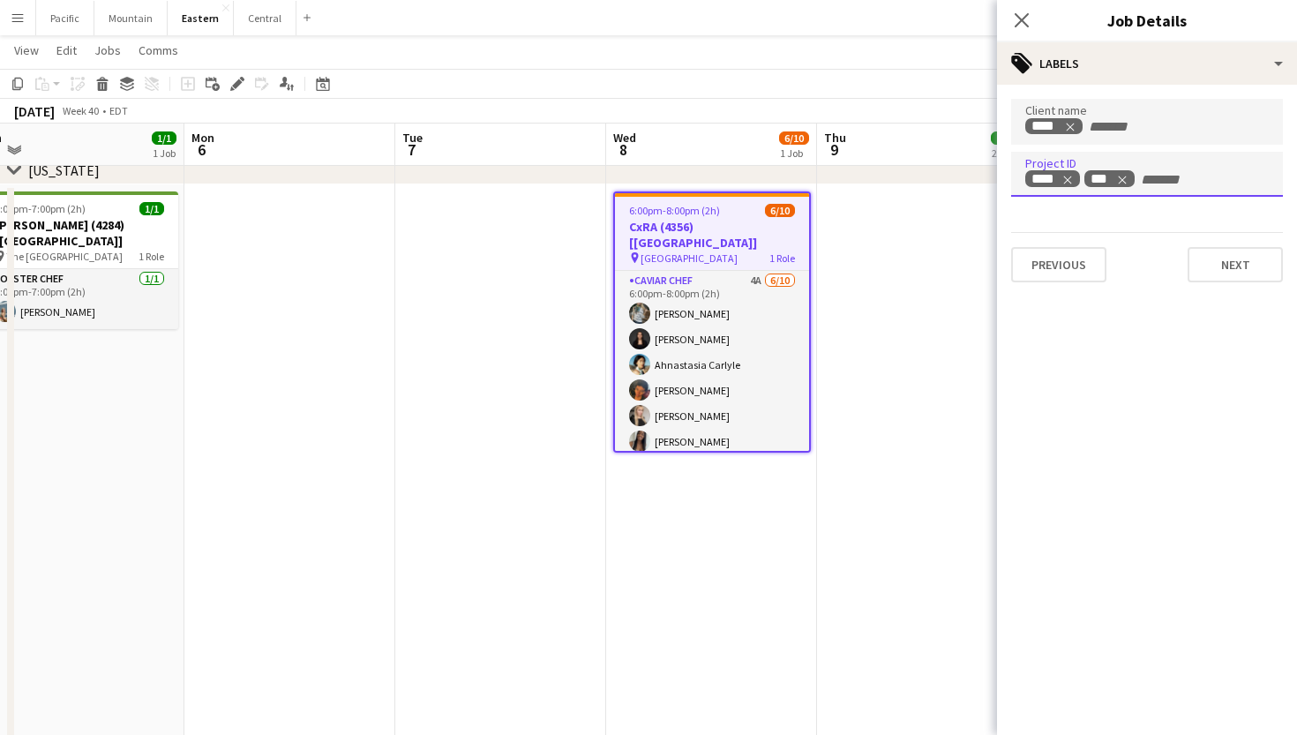
click at [1179, 176] on input "+ Label" at bounding box center [1176, 180] width 75 height 16
type input "*"
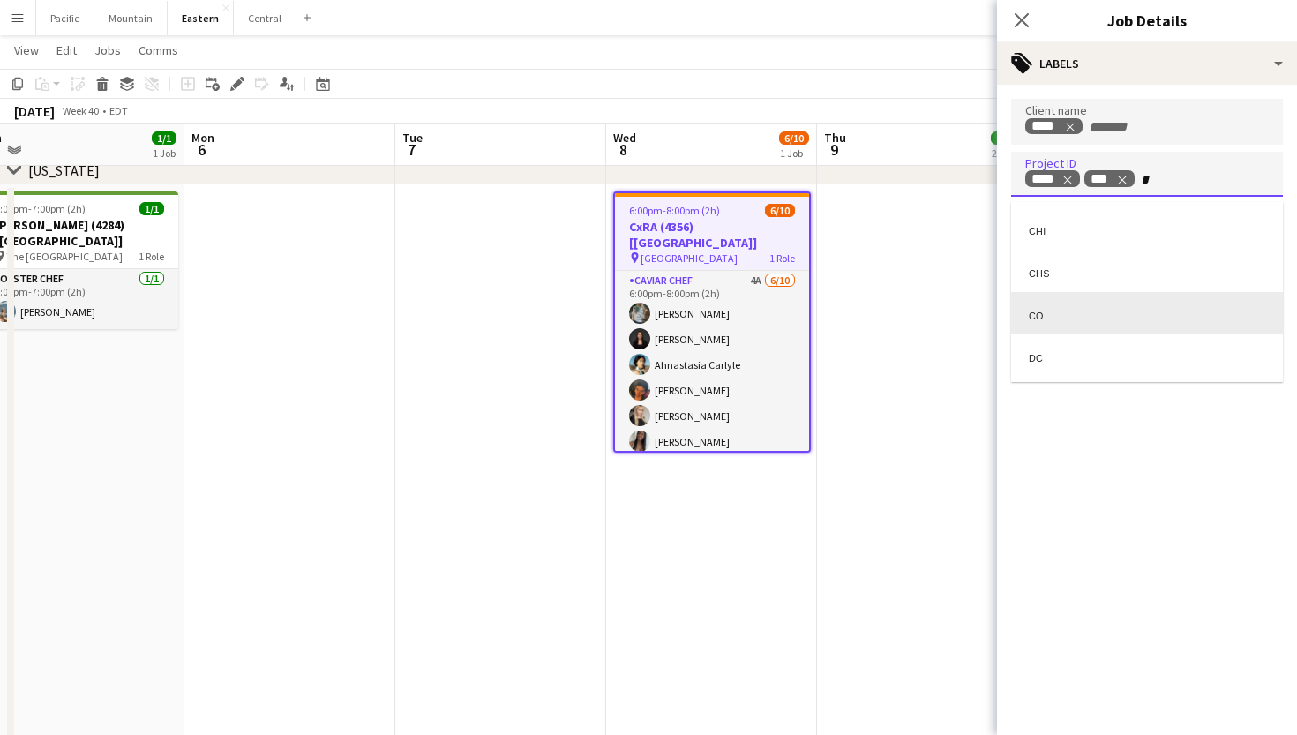
click at [1071, 319] on div "CO" at bounding box center [1147, 313] width 272 height 42
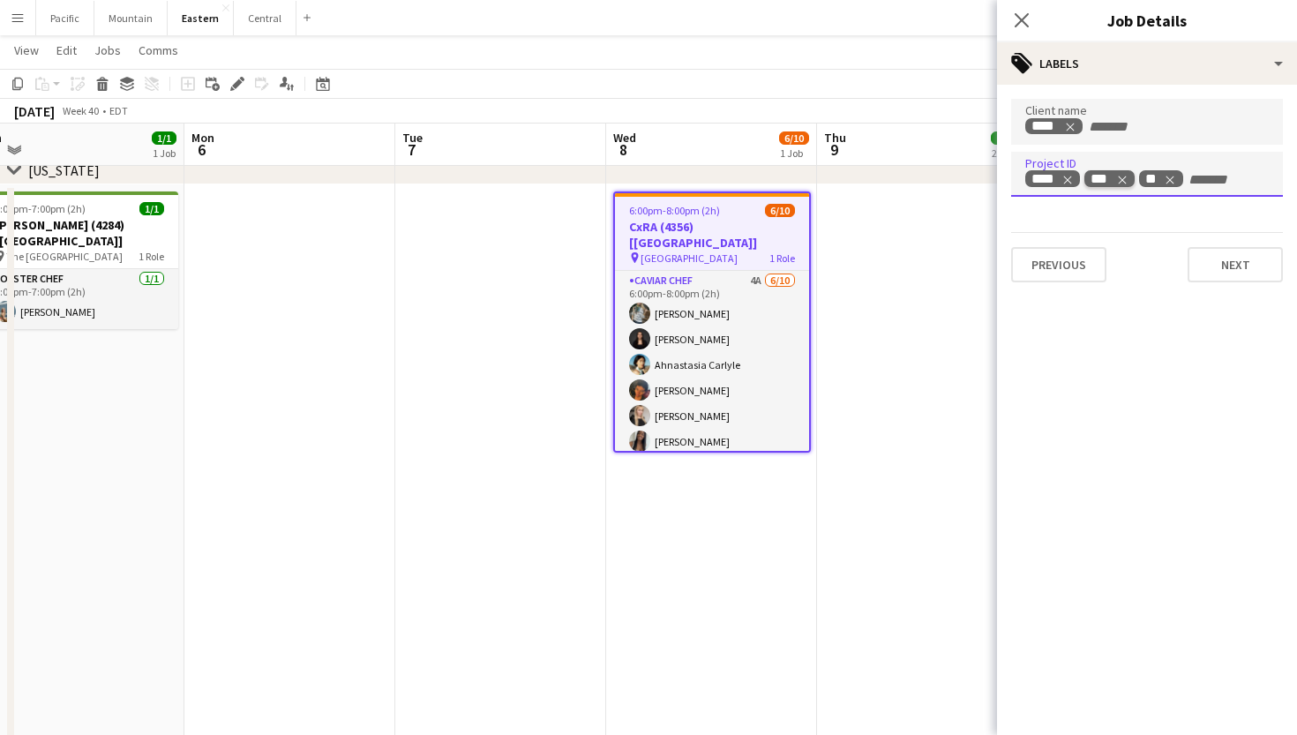
click at [1122, 176] on icon "Remove tag" at bounding box center [1122, 180] width 12 height 12
click at [1219, 261] on button "Next" at bounding box center [1235, 264] width 95 height 35
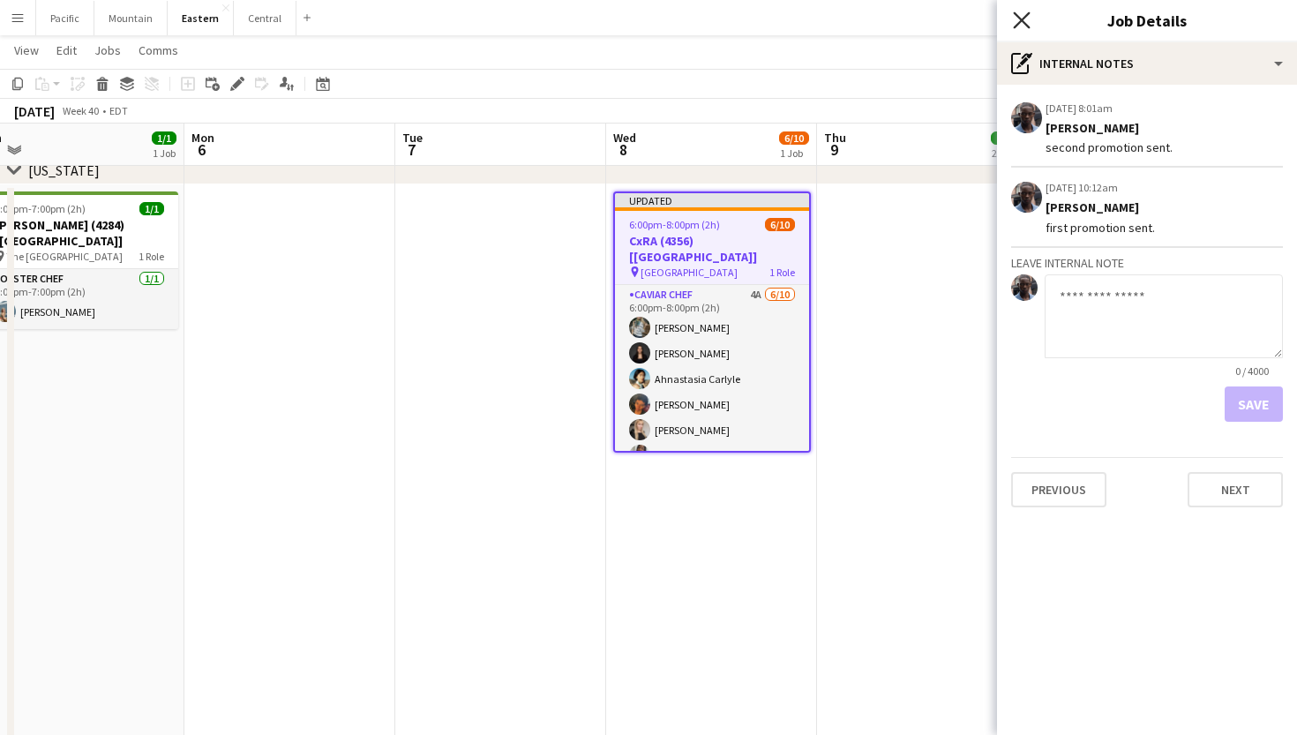
click at [1019, 19] on icon at bounding box center [1021, 19] width 17 height 17
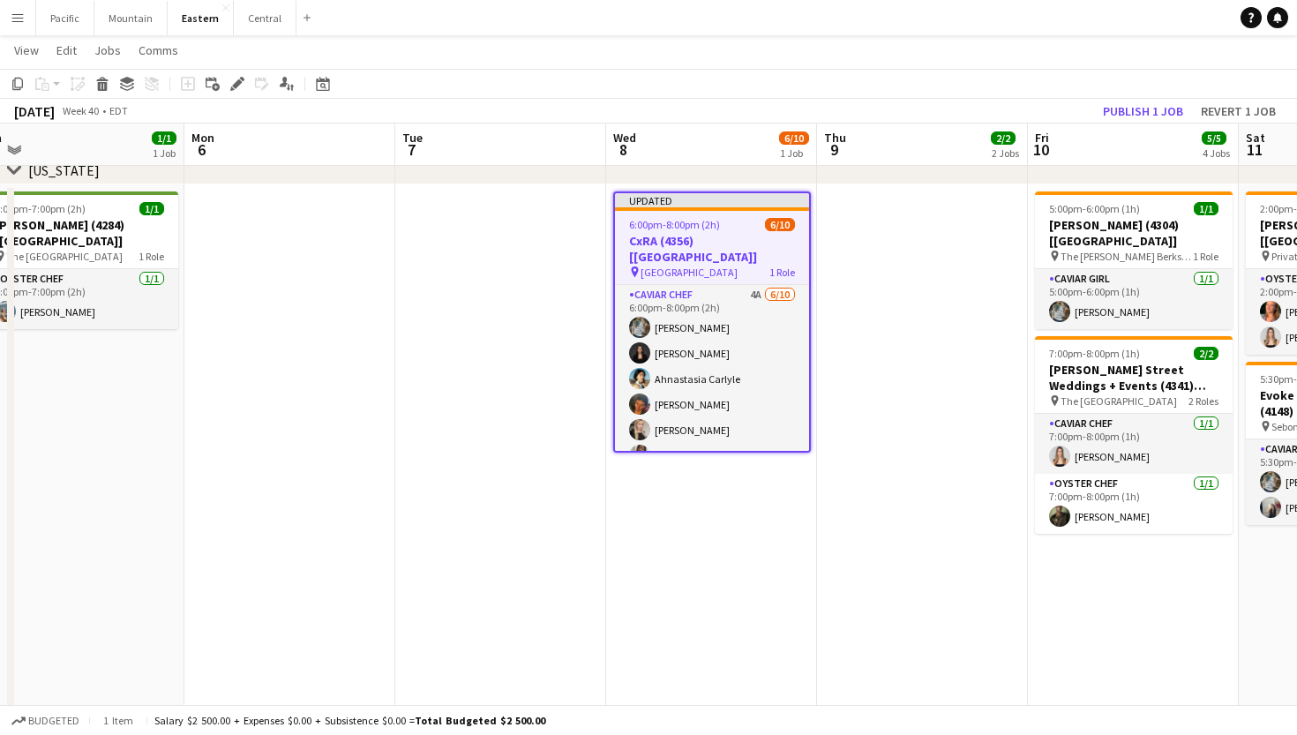
click at [714, 230] on span "6:00pm-8:00pm (2h)" at bounding box center [674, 224] width 91 height 13
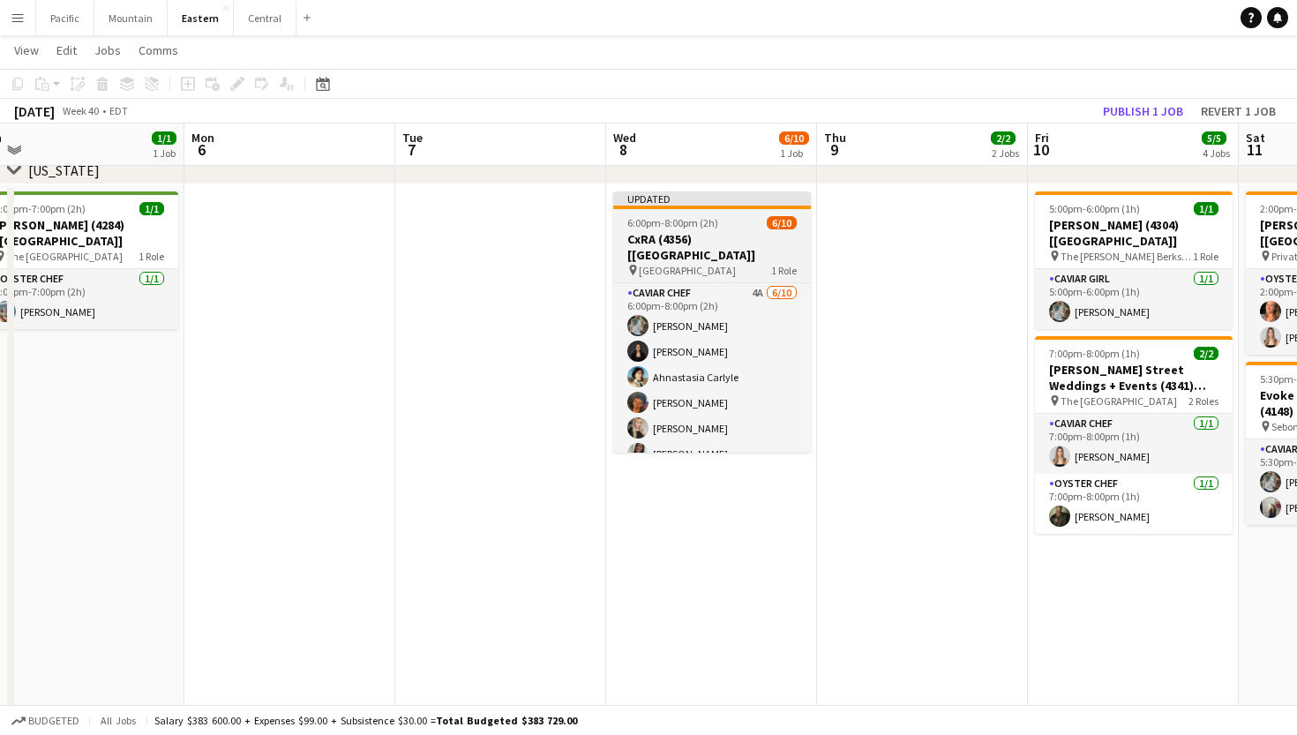
click at [722, 231] on h3 "CxRA (4356) [NYC]" at bounding box center [712, 247] width 198 height 32
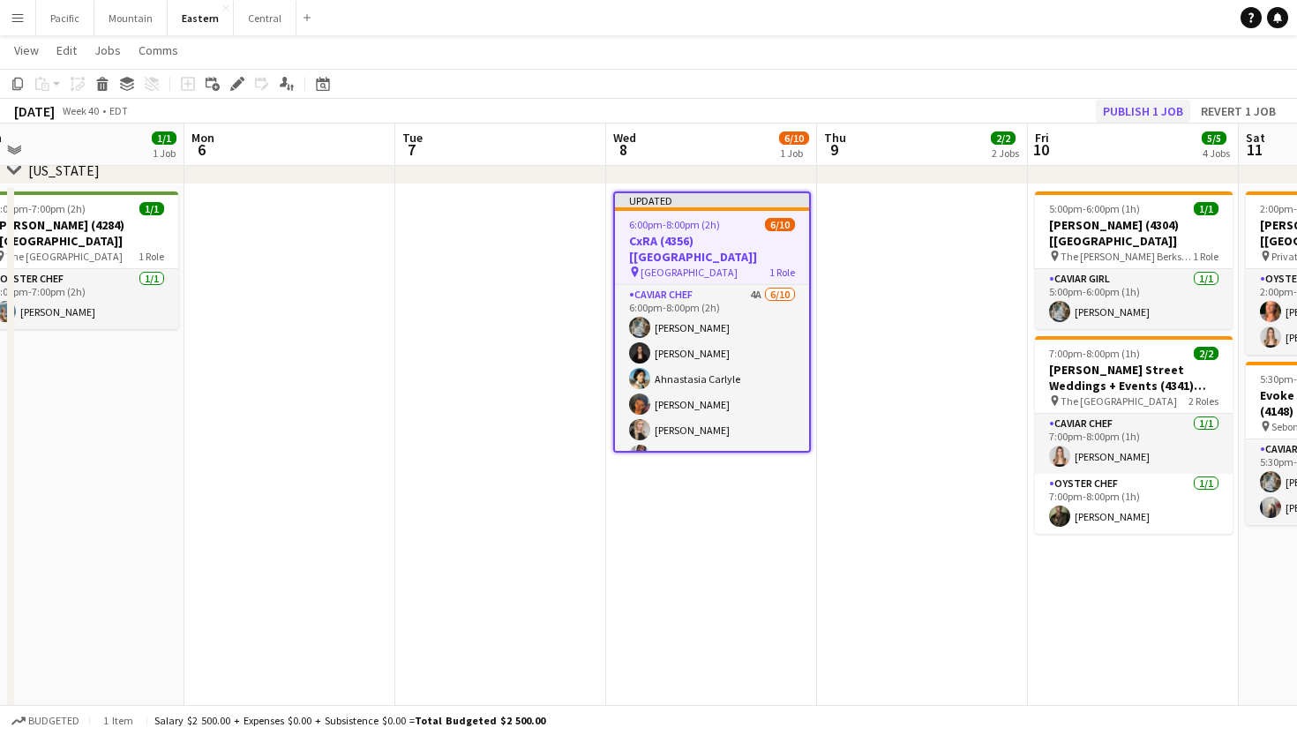
click at [1136, 109] on button "Publish 1 job" at bounding box center [1143, 111] width 94 height 23
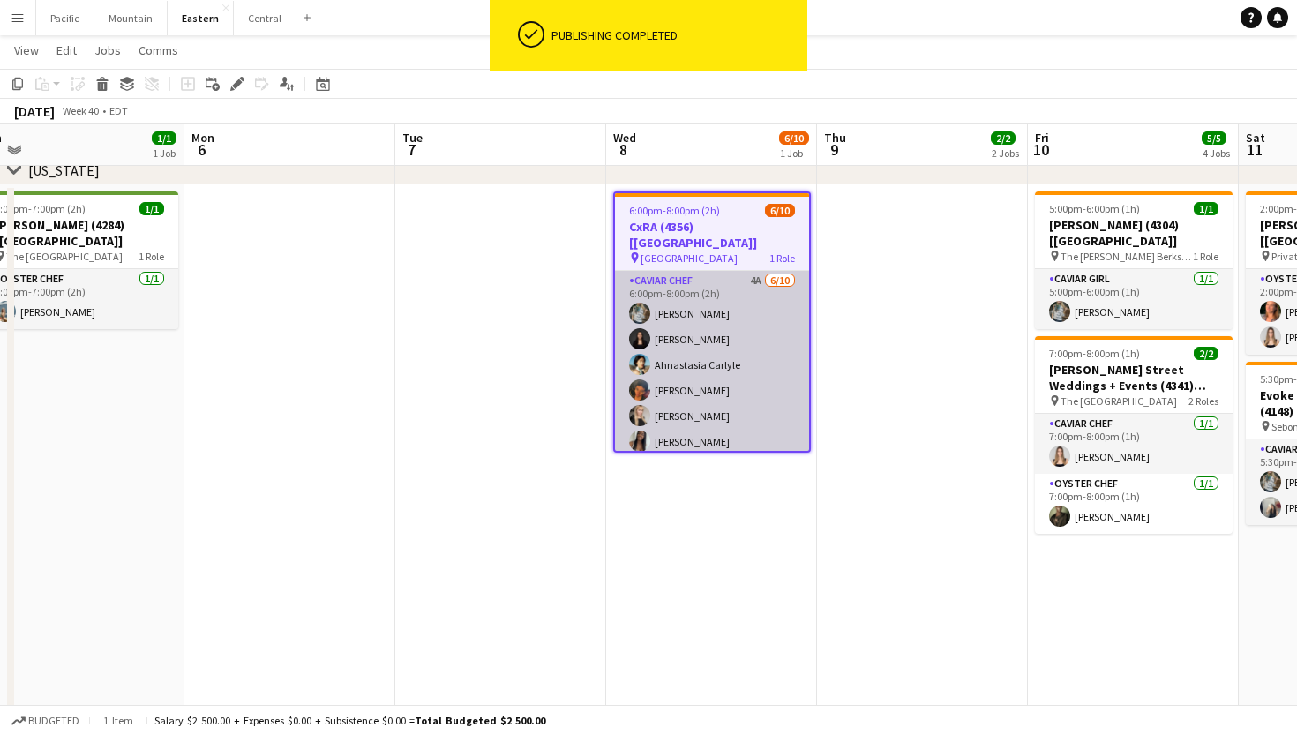
click at [757, 352] on app-card-role "Caviar Chef 4A 6/10 6:00pm-8:00pm (2h) Brooke Anderson Daniela Ayala Ahnastasia…" at bounding box center [712, 416] width 194 height 290
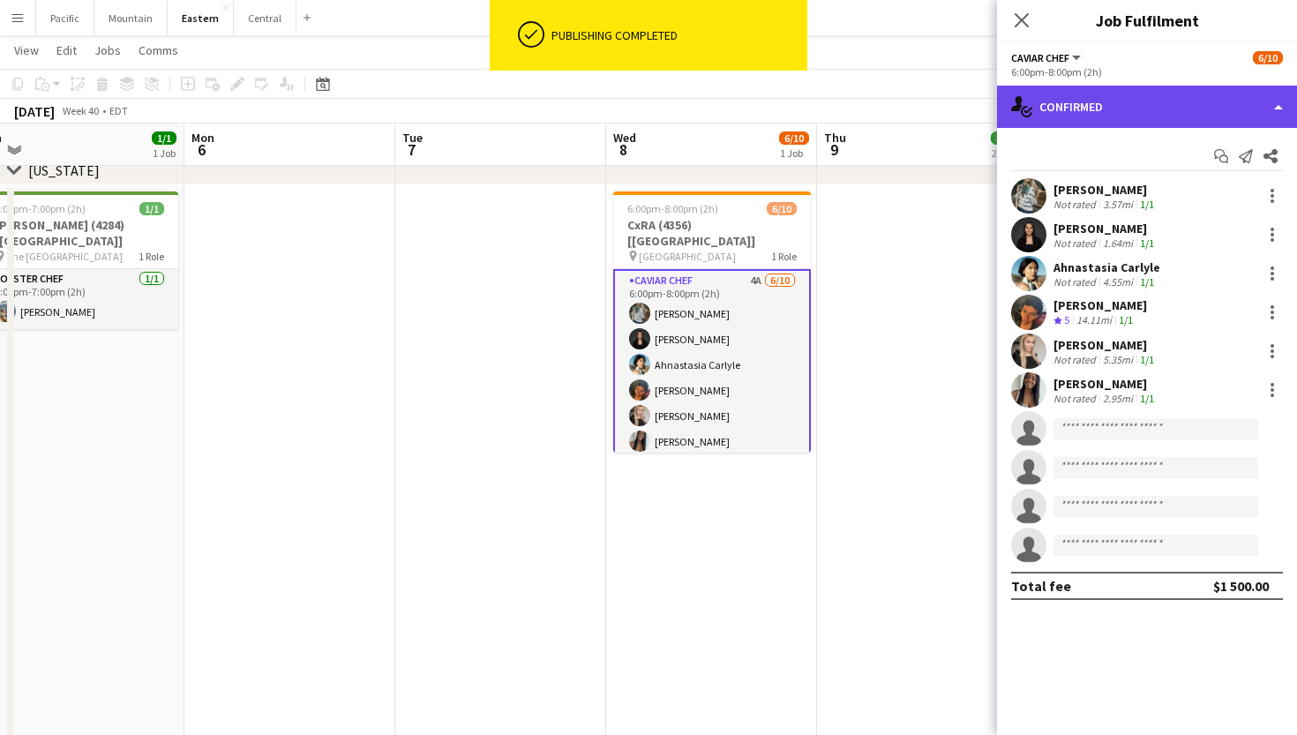
click at [1095, 90] on div "single-neutral-actions-check-2 Confirmed" at bounding box center [1147, 107] width 300 height 42
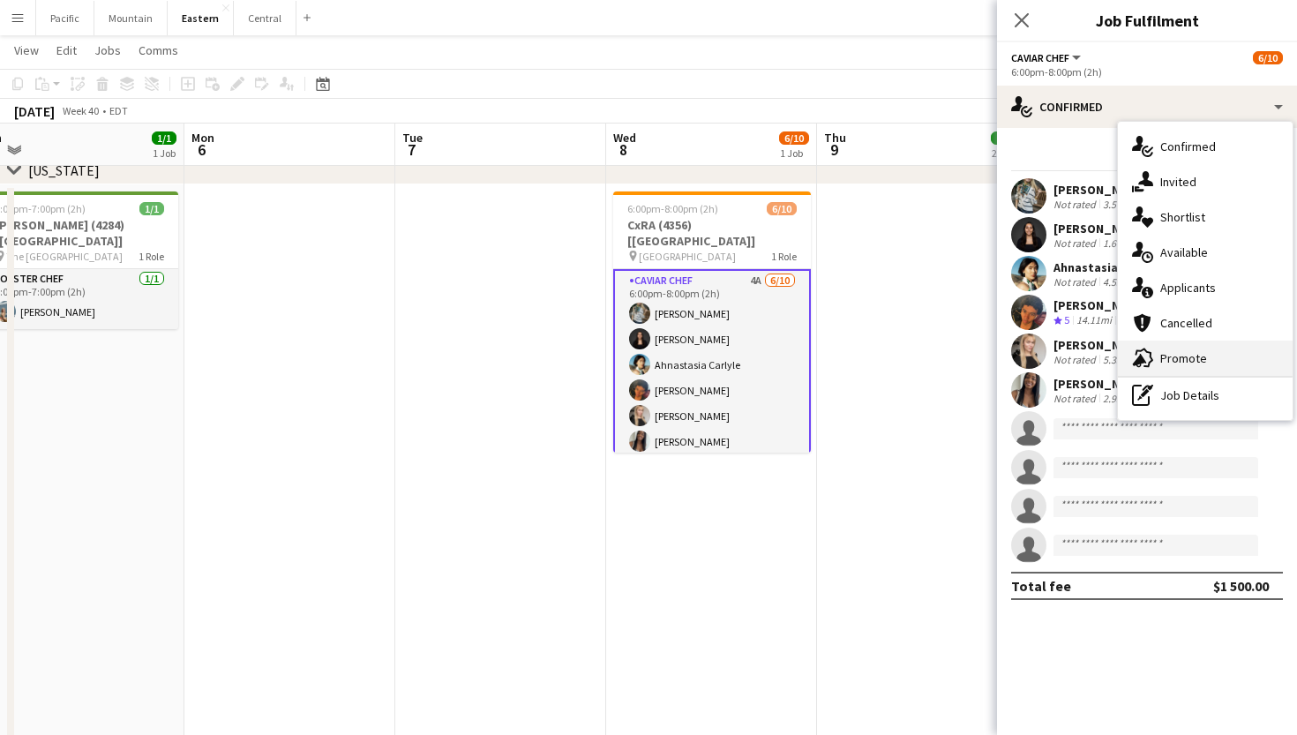
click at [1177, 358] on span "Promote" at bounding box center [1183, 358] width 47 height 16
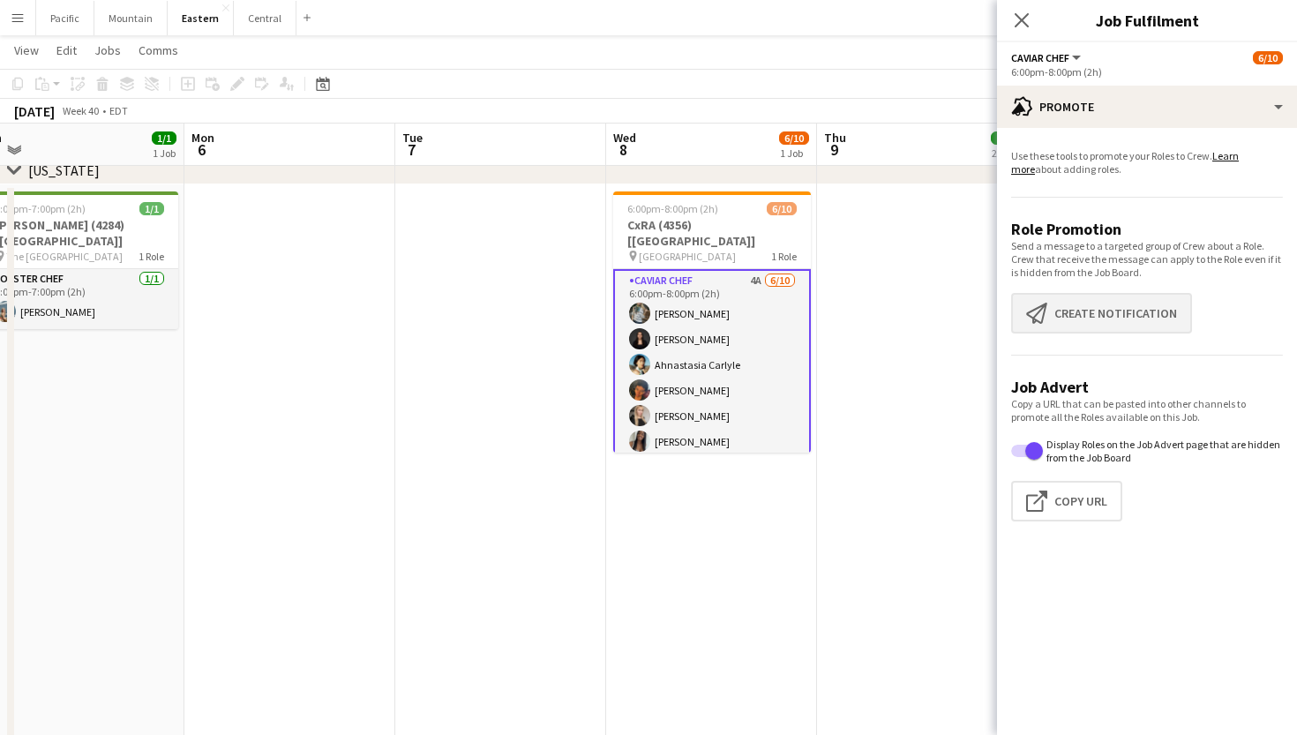
click at [1120, 317] on button "Create notification Create notification" at bounding box center [1101, 313] width 181 height 41
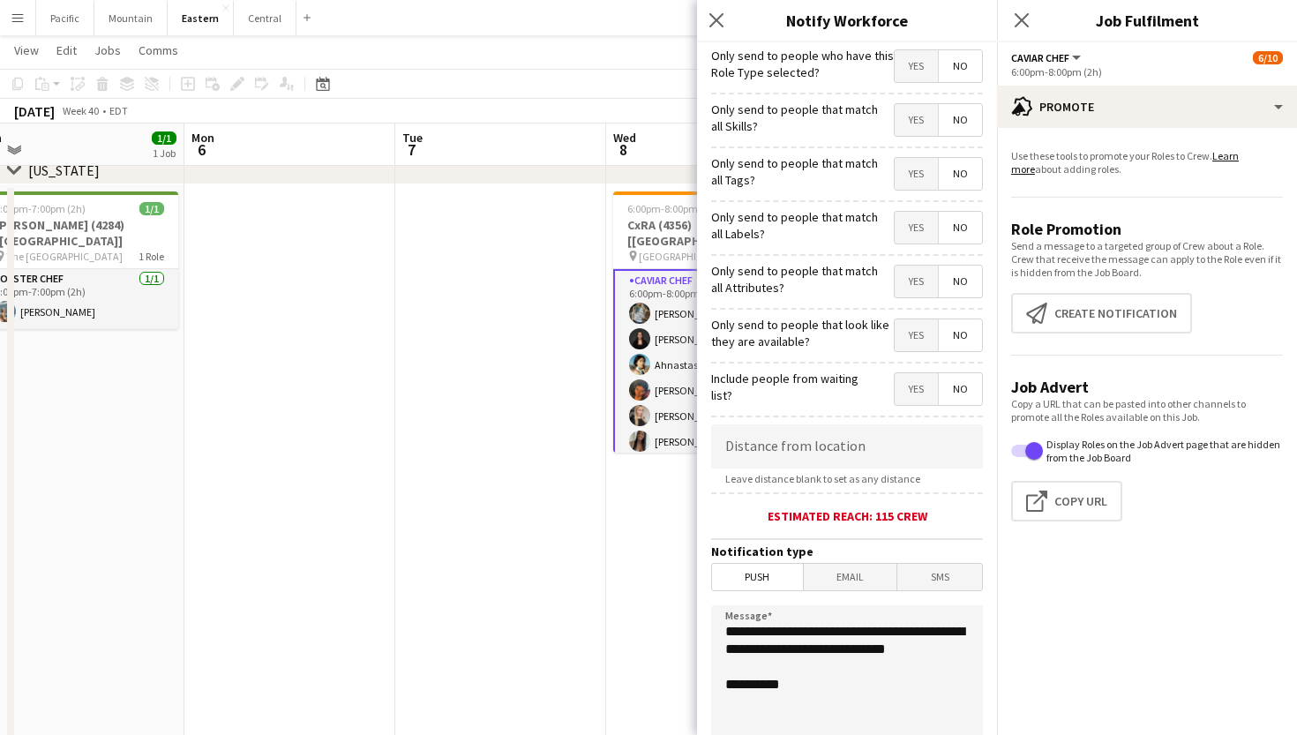
click at [923, 175] on span "Yes" at bounding box center [916, 174] width 43 height 32
click at [722, 8] on div "Close pop-in" at bounding box center [719, 20] width 44 height 41
click at [711, 15] on icon at bounding box center [716, 19] width 17 height 17
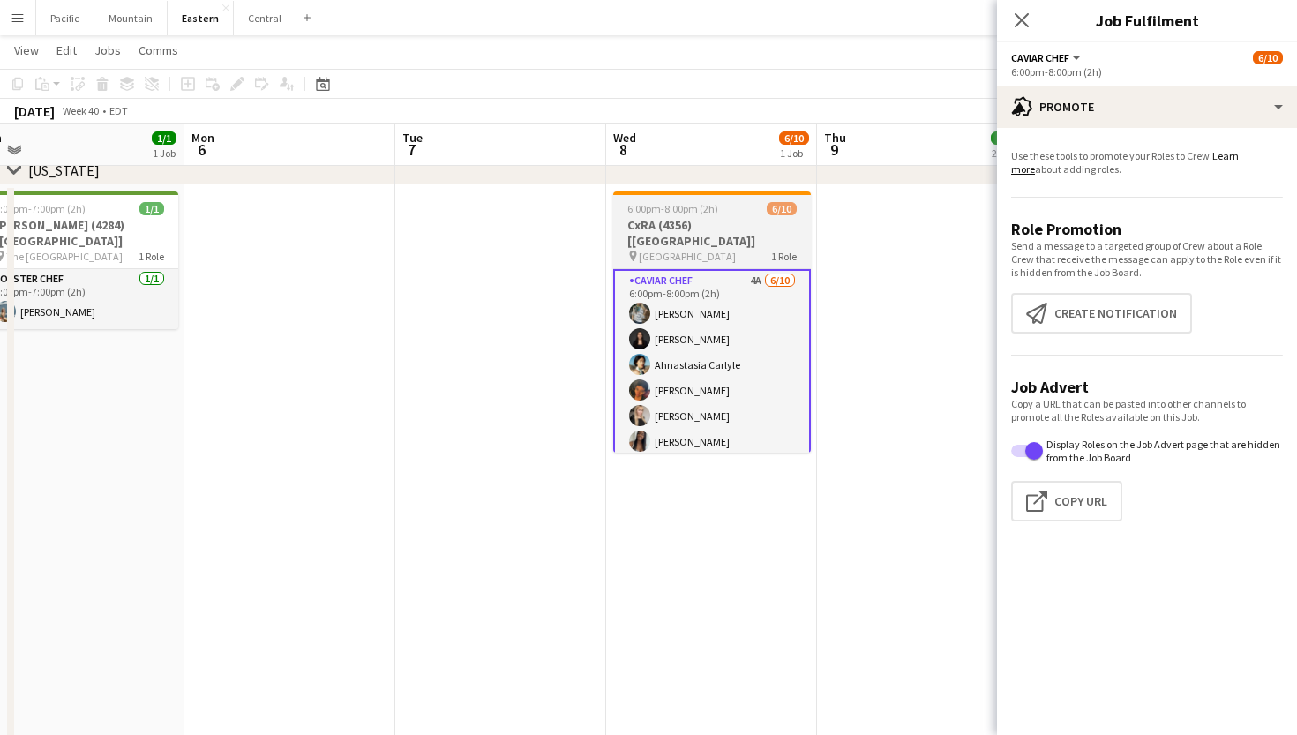
click at [692, 216] on app-job-card "6:00pm-8:00pm (2h) 6/10 CxRA (4356) [NYC] pin Lincoln Center 1 Role Caviar Chef…" at bounding box center [712, 321] width 198 height 261
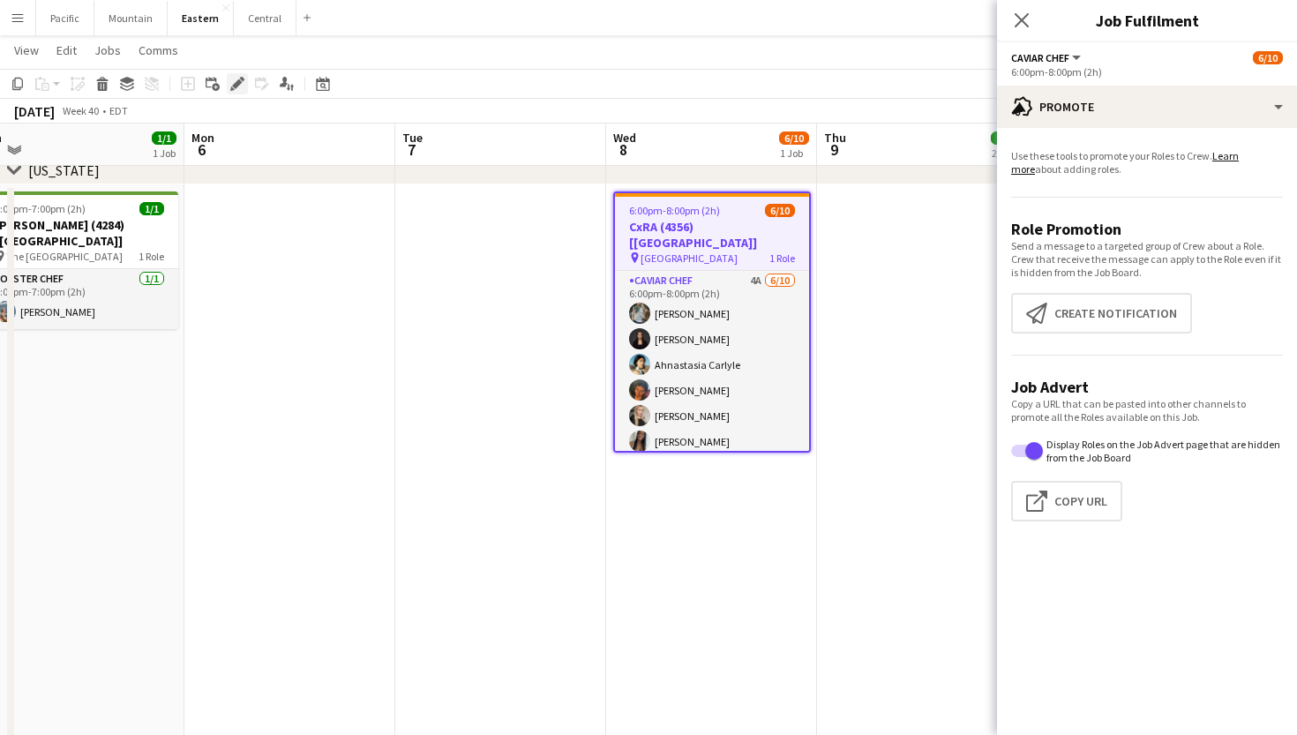
click at [232, 85] on icon "Edit" at bounding box center [237, 84] width 14 height 14
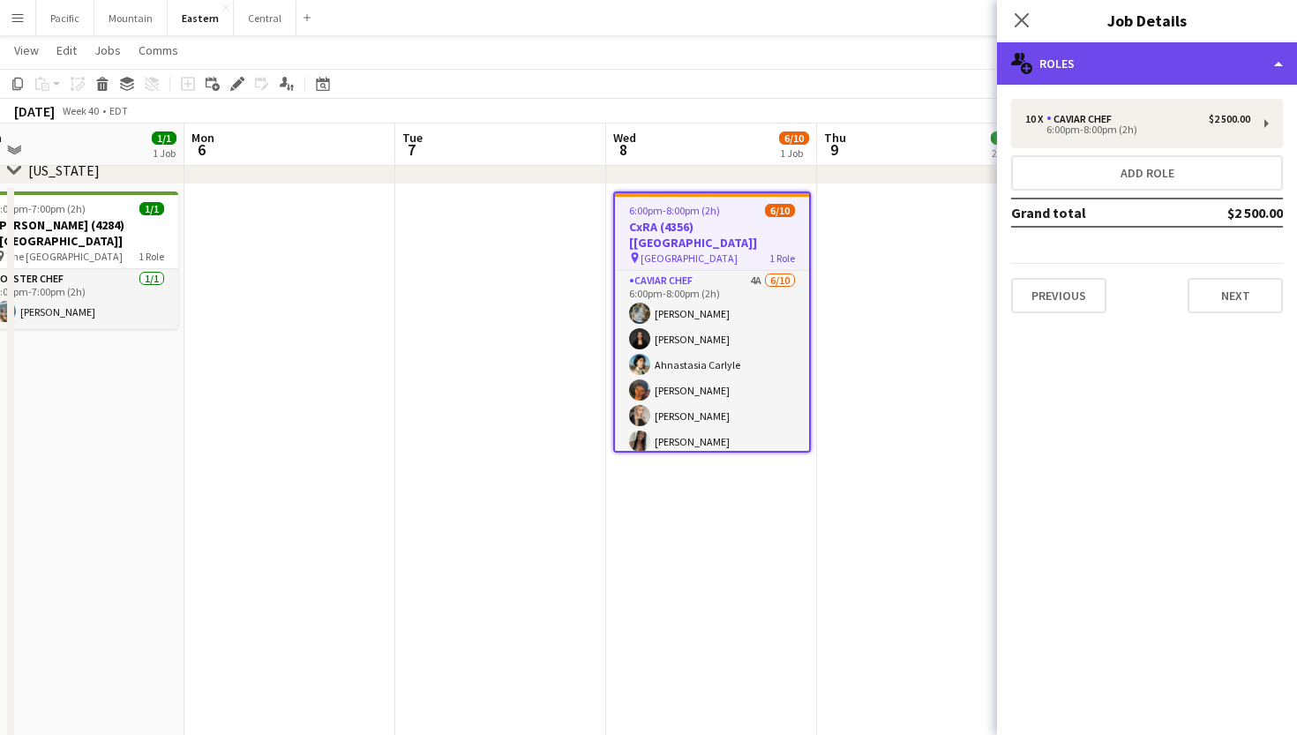
click at [1225, 71] on div "multiple-users-add Roles" at bounding box center [1147, 63] width 300 height 42
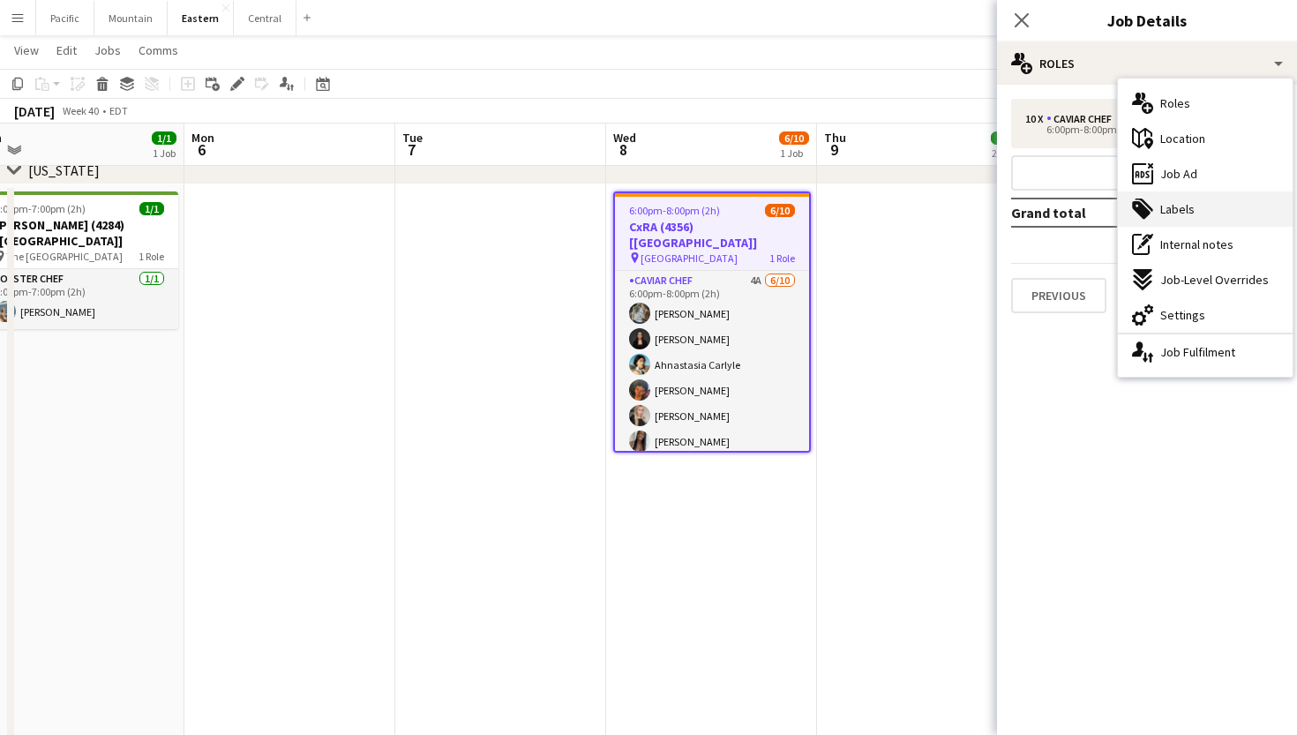
click at [1211, 204] on div "tags-double Labels" at bounding box center [1205, 208] width 175 height 35
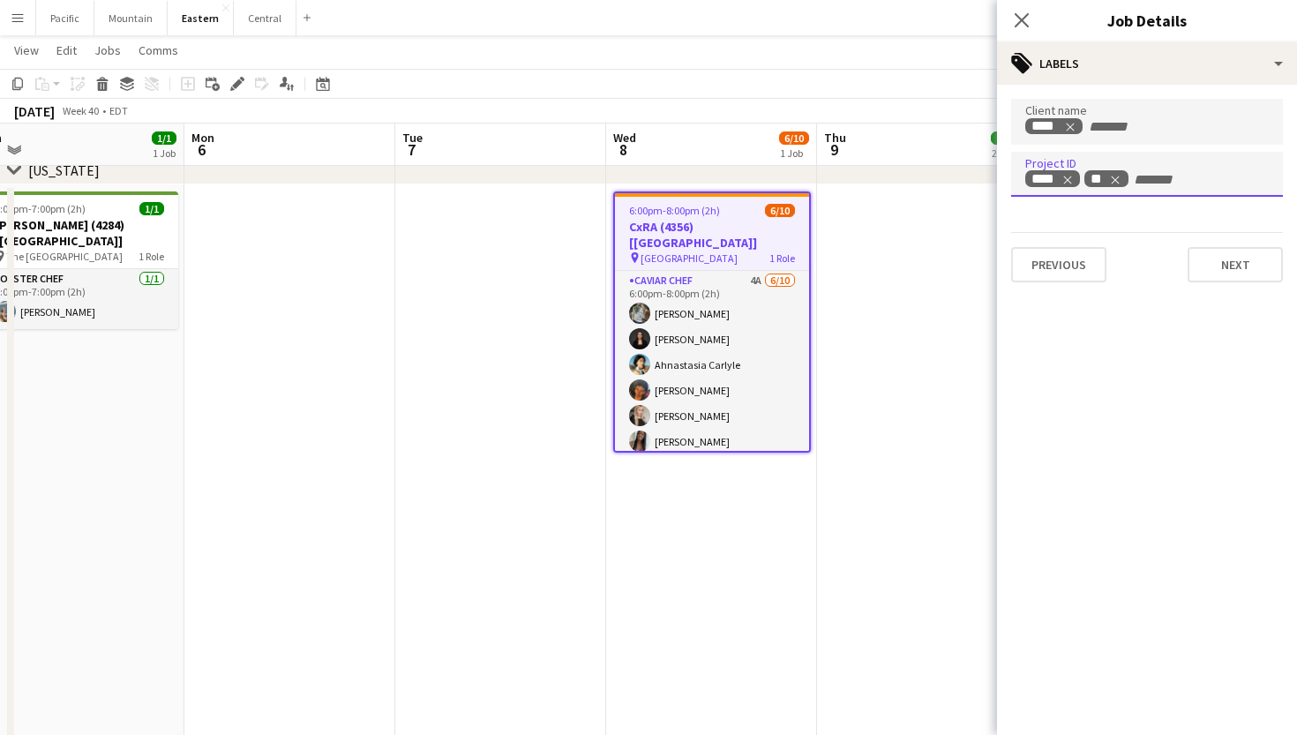
click at [1119, 168] on div "**** **" at bounding box center [1147, 175] width 272 height 46
click at [1119, 172] on span "Remove tag" at bounding box center [1115, 179] width 12 height 18
click at [1119, 174] on input "+ Label" at bounding box center [1121, 180] width 75 height 16
type input "***"
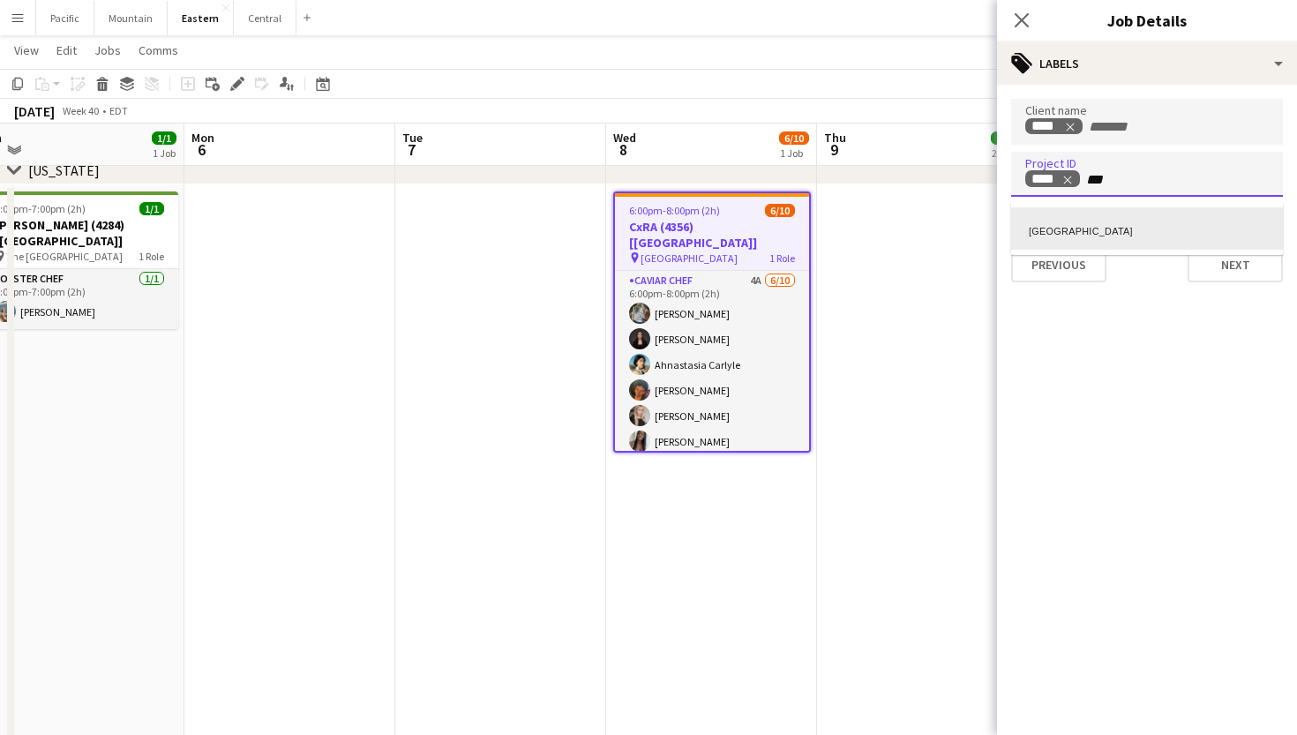
click at [1149, 207] on div "NYC" at bounding box center [1147, 228] width 272 height 42
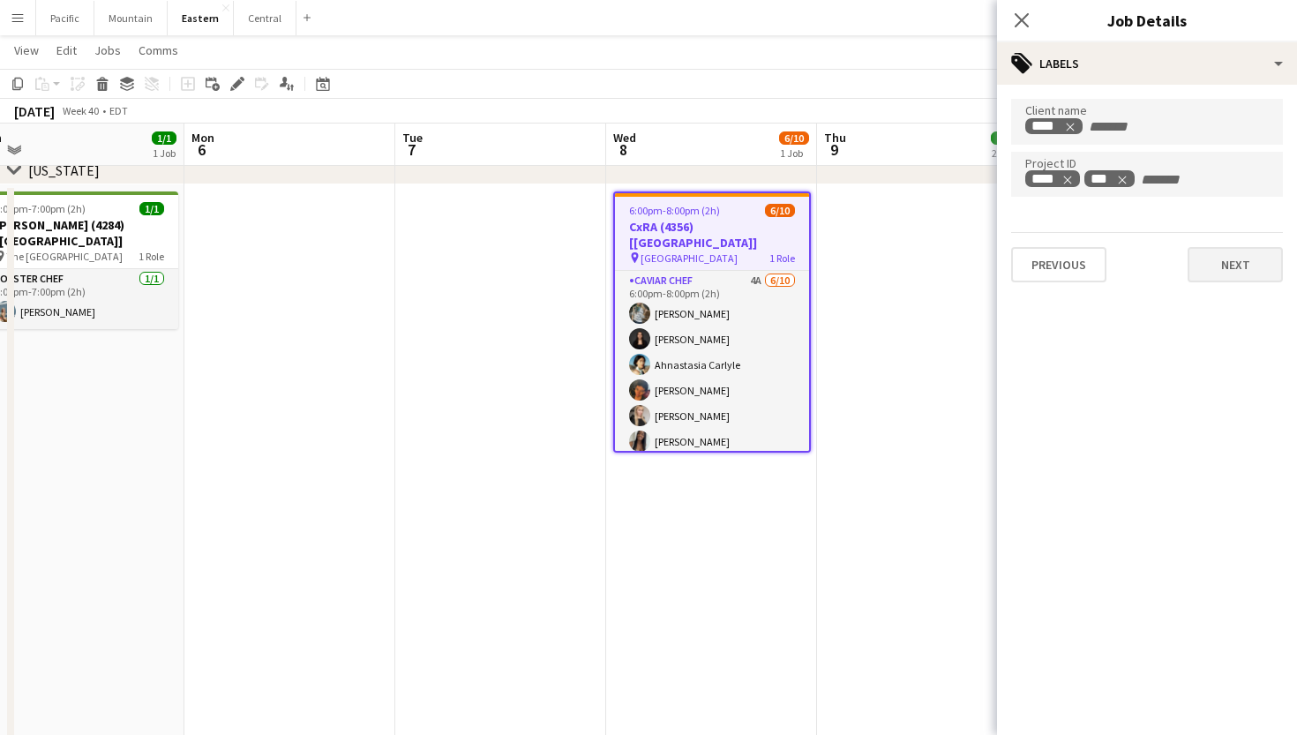
click at [1237, 276] on button "Next" at bounding box center [1235, 264] width 95 height 35
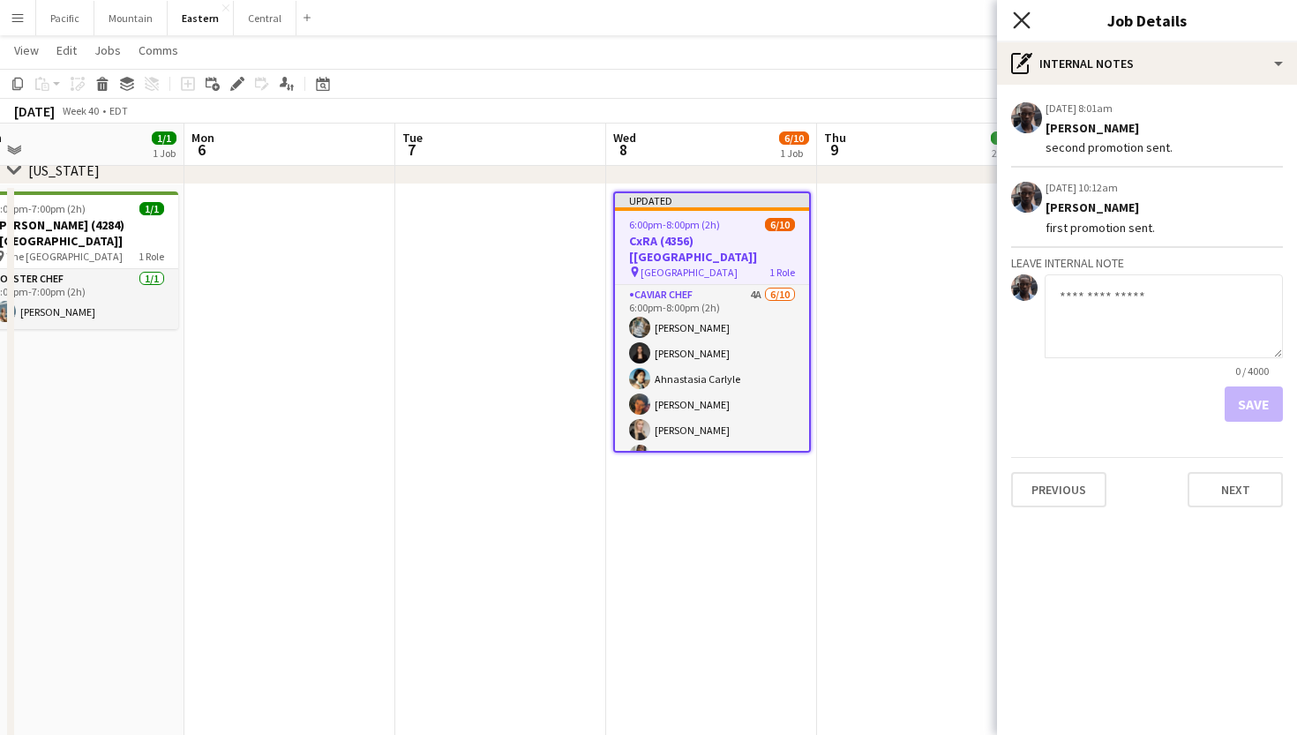
click at [1015, 19] on icon "Close pop-in" at bounding box center [1021, 19] width 17 height 17
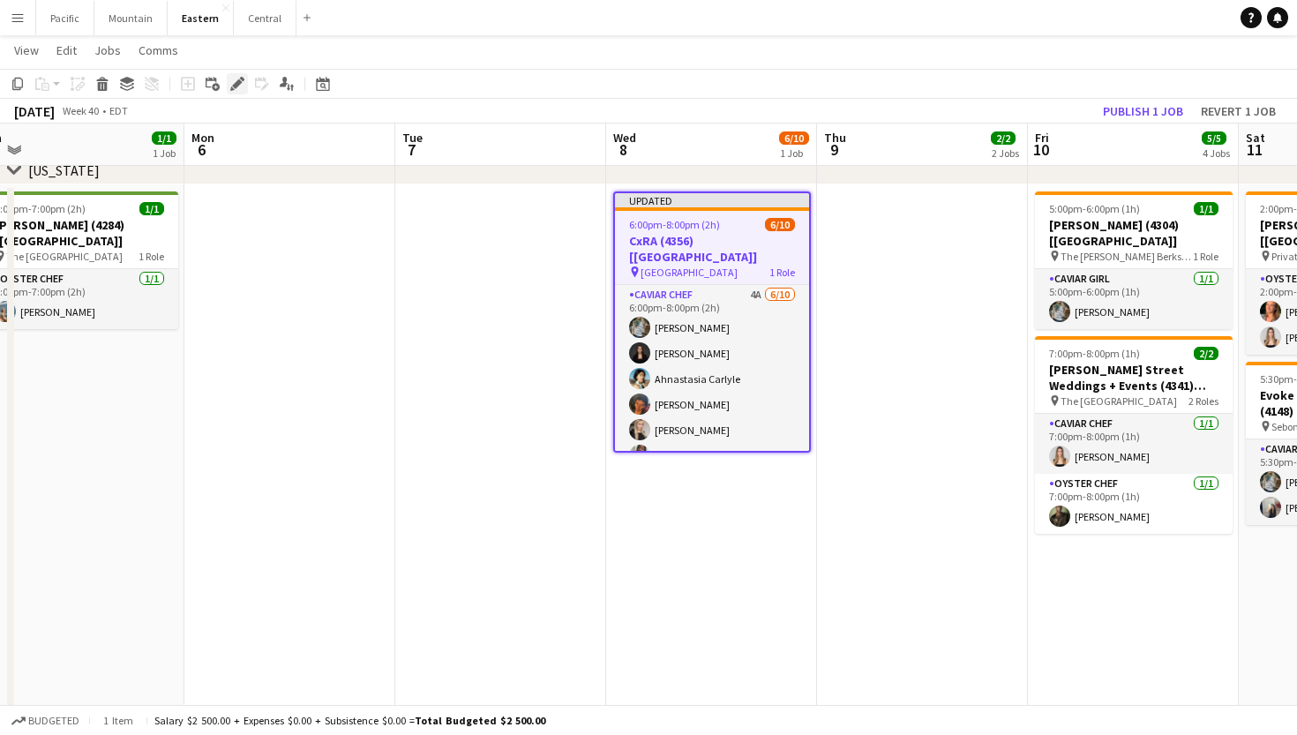
click at [240, 86] on icon "Edit" at bounding box center [237, 84] width 14 height 14
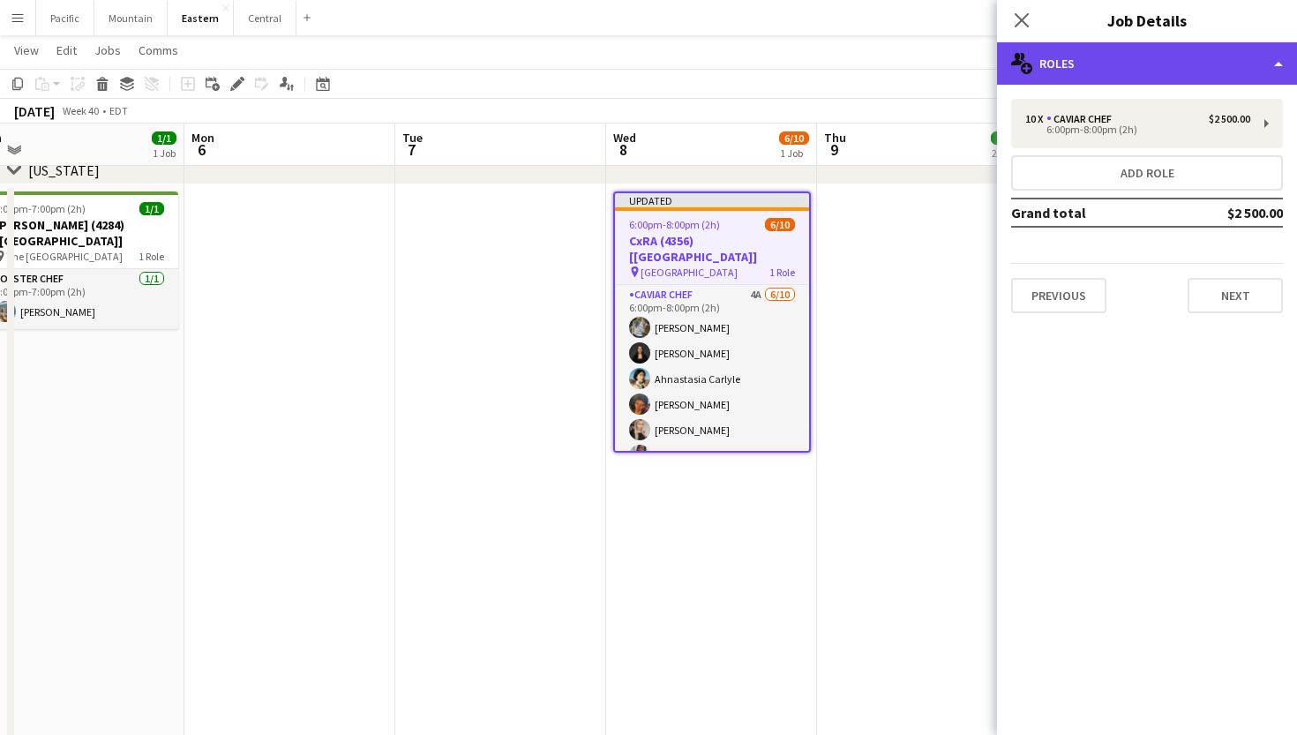
click at [1130, 79] on div "multiple-users-add Roles" at bounding box center [1147, 63] width 300 height 42
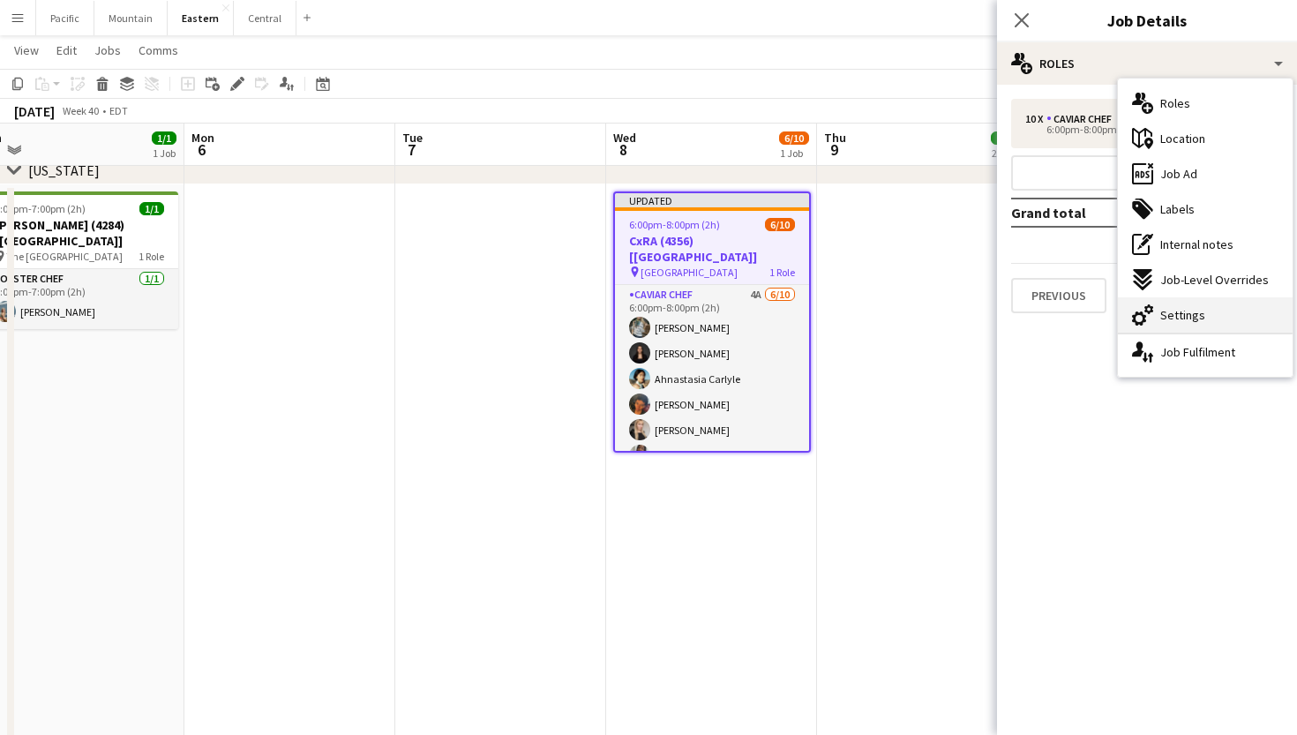
click at [1215, 325] on div "cog-double-3 Settings" at bounding box center [1205, 314] width 175 height 35
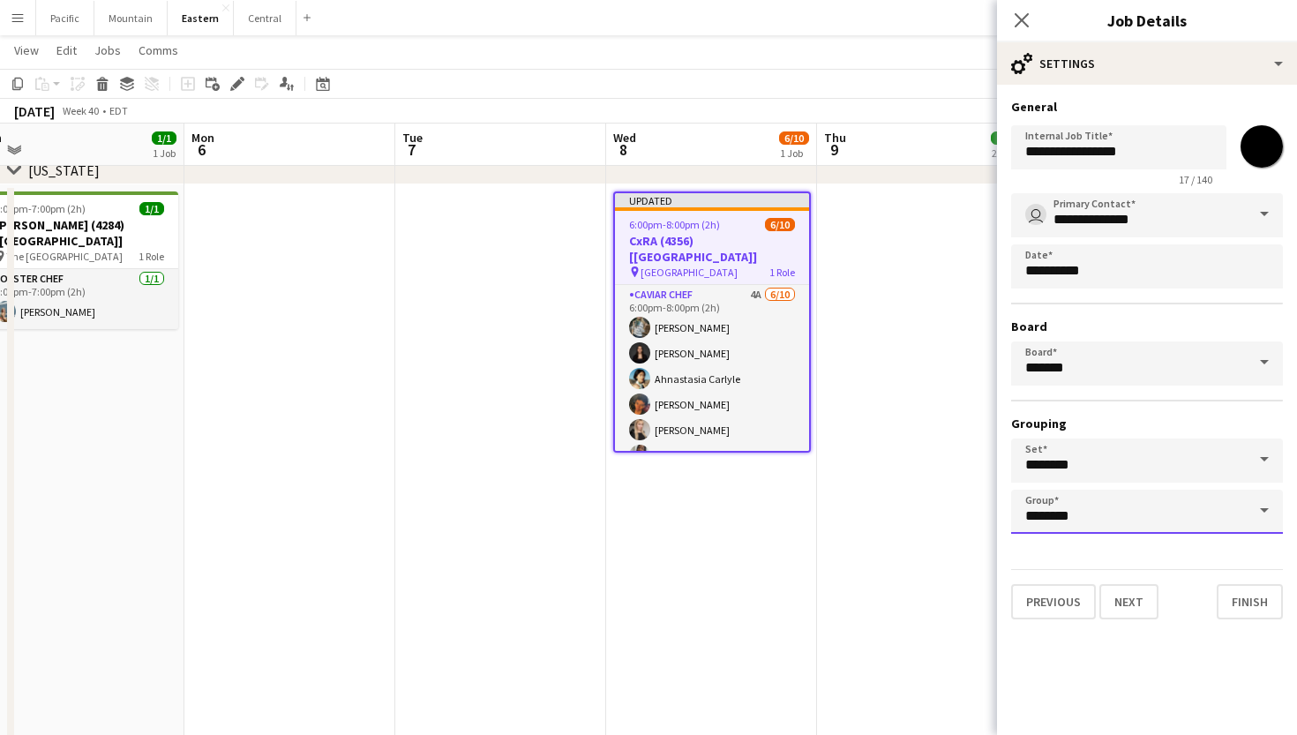
click at [1124, 521] on input "********" at bounding box center [1147, 512] width 272 height 44
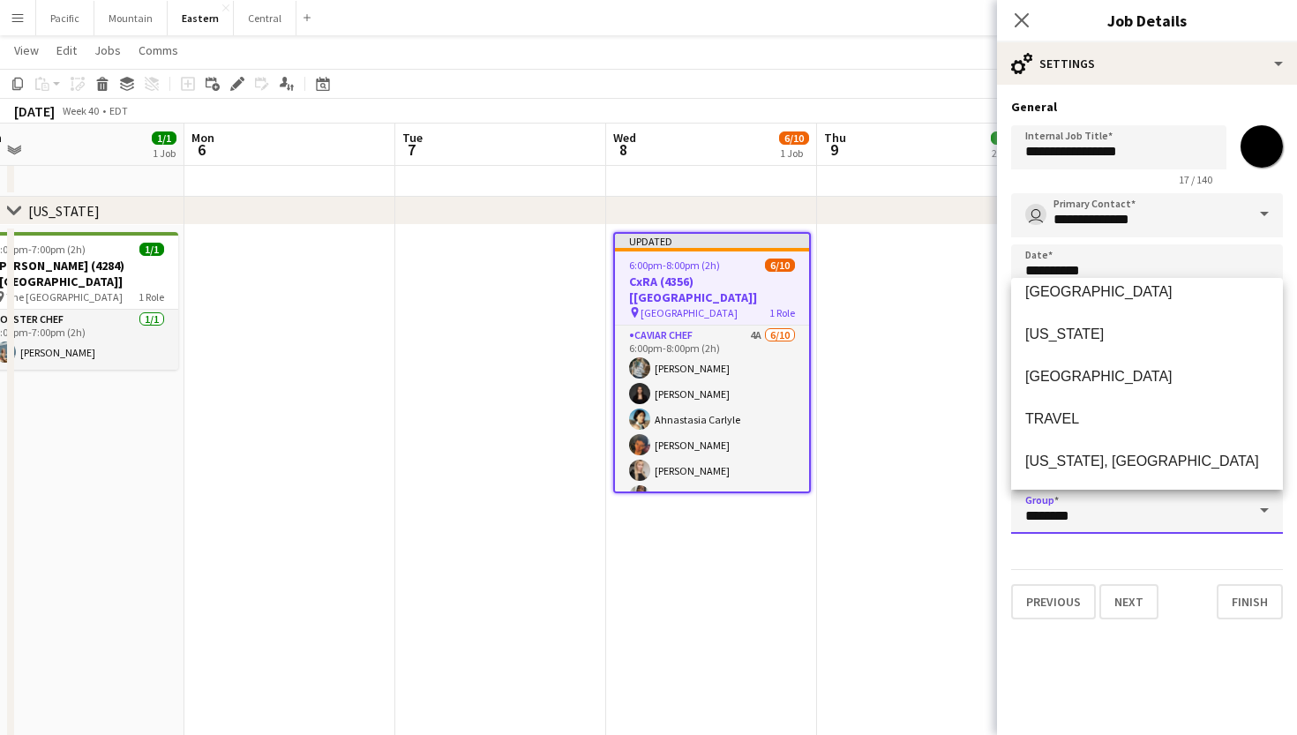
scroll to position [141, 0]
click at [1020, 16] on icon "Close pop-in" at bounding box center [1021, 19] width 17 height 17
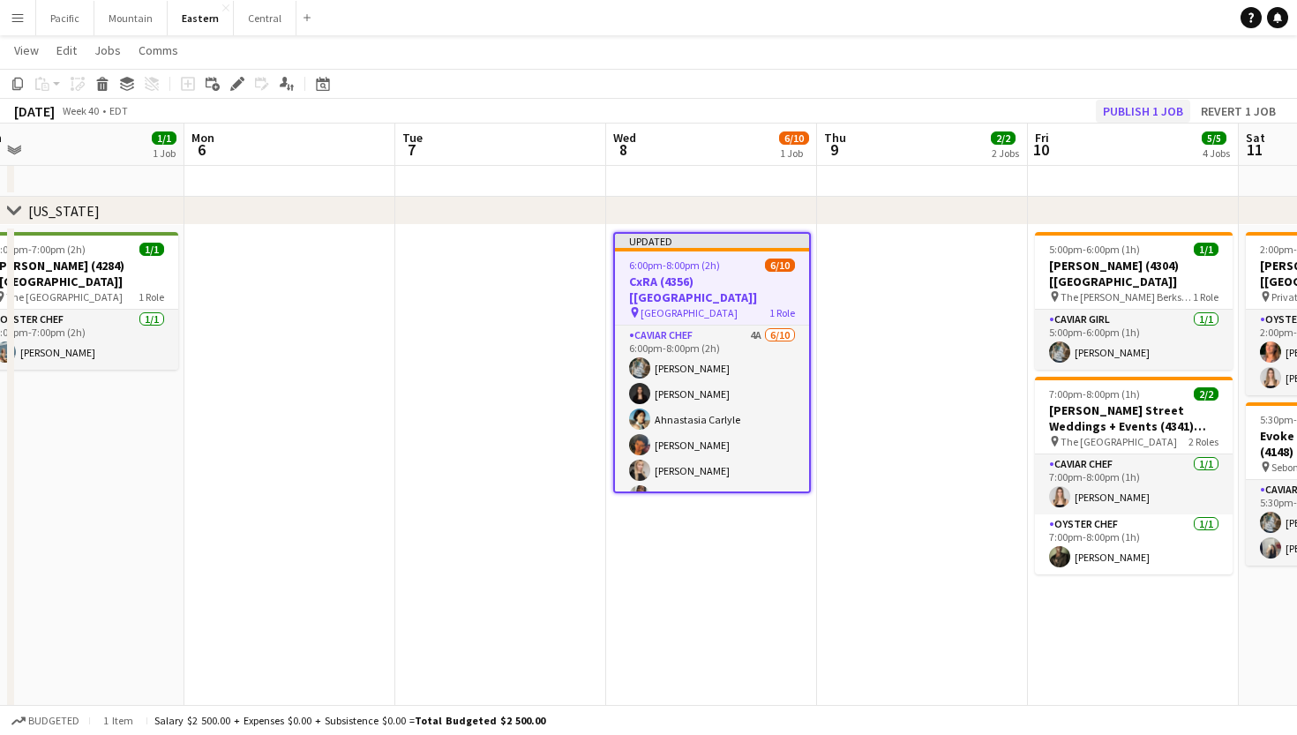
click at [1133, 116] on button "Publish 1 job" at bounding box center [1143, 111] width 94 height 23
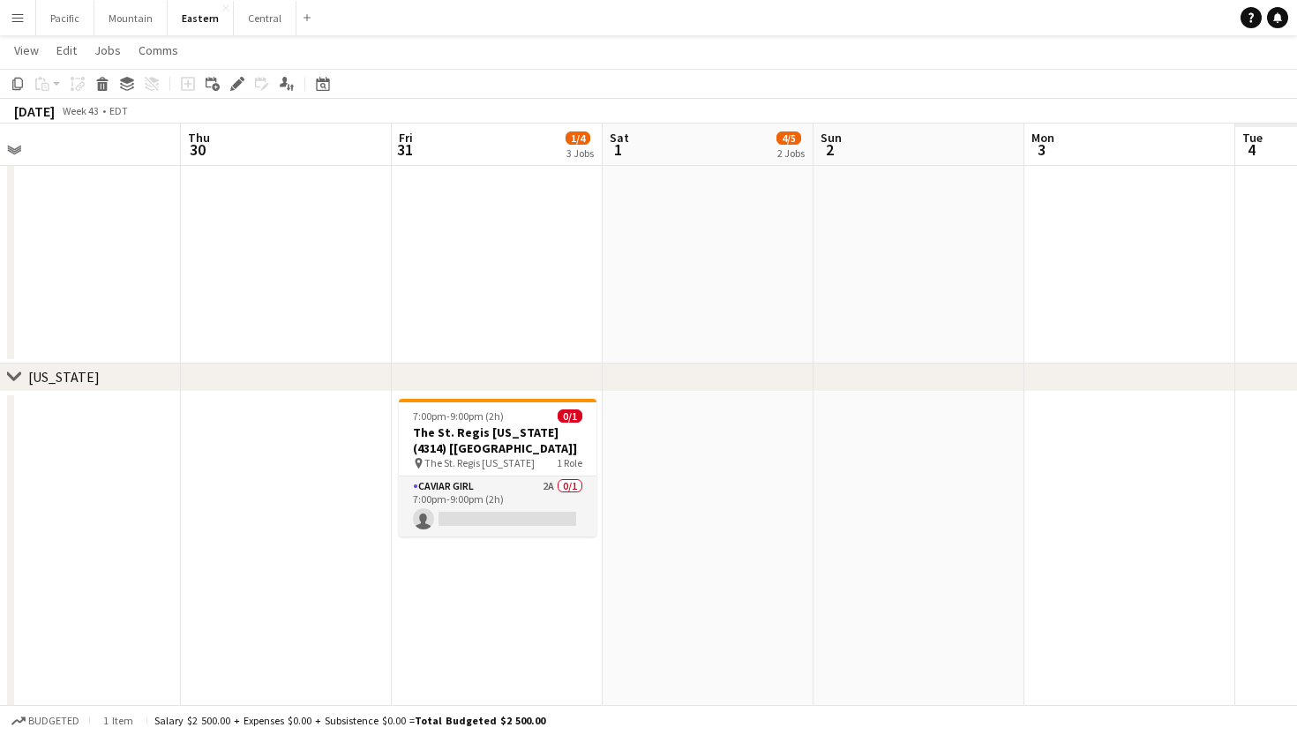
scroll to position [0, 471]
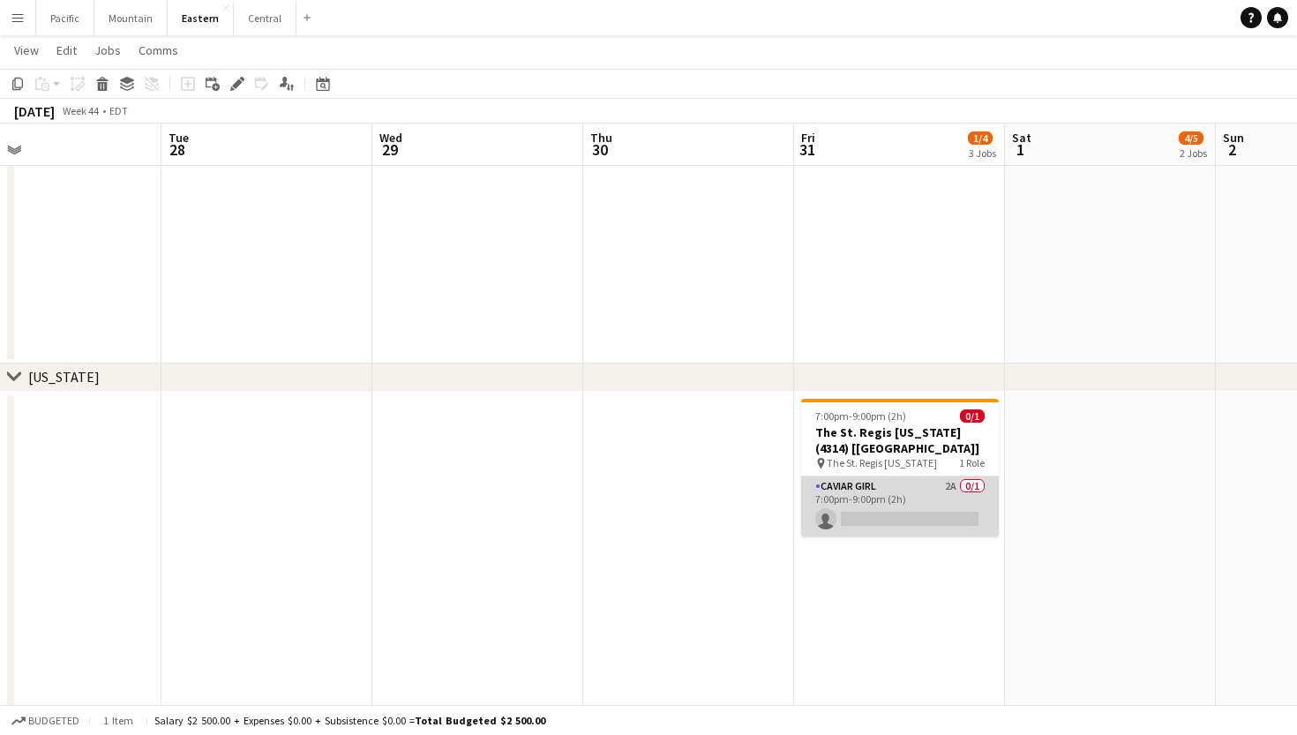
click at [907, 529] on app-card-role "Caviar Girl 2A 0/1 7:00pm-9:00pm (2h) single-neutral-actions" at bounding box center [900, 506] width 198 height 60
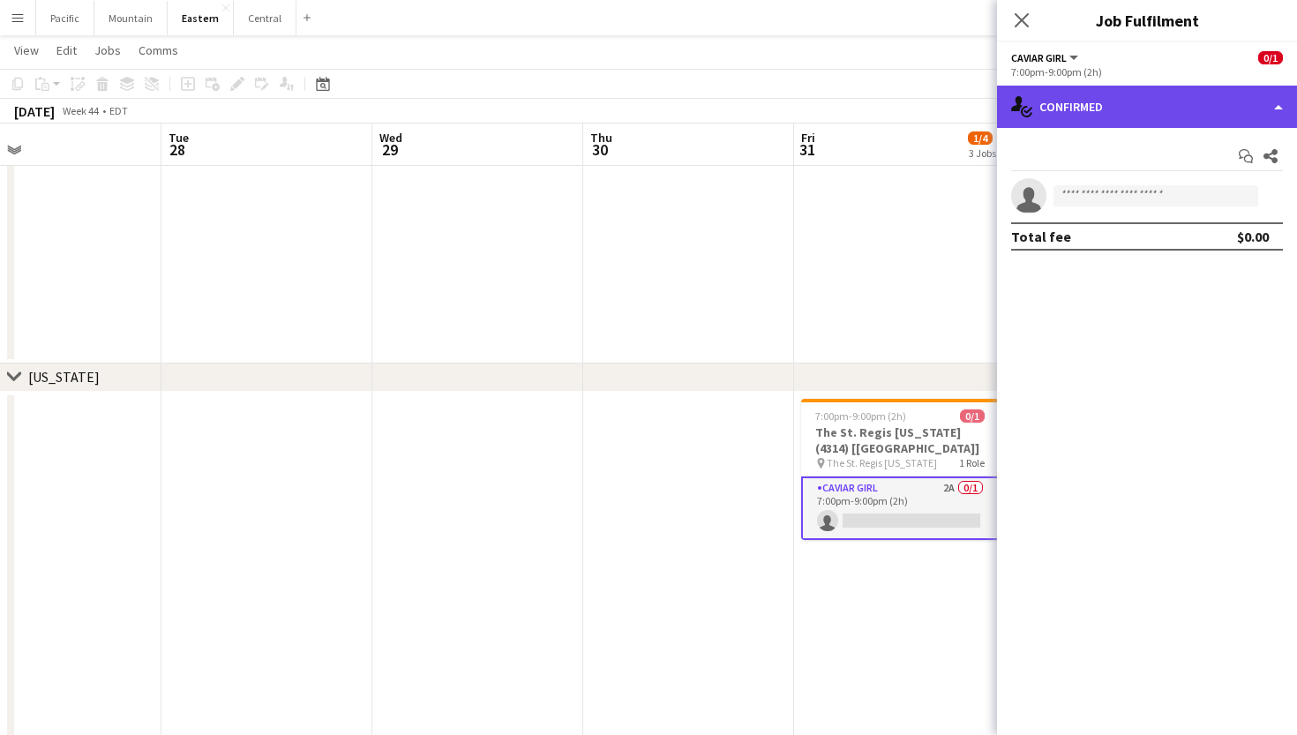
click at [1166, 122] on div "single-neutral-actions-check-2 Confirmed" at bounding box center [1147, 107] width 300 height 42
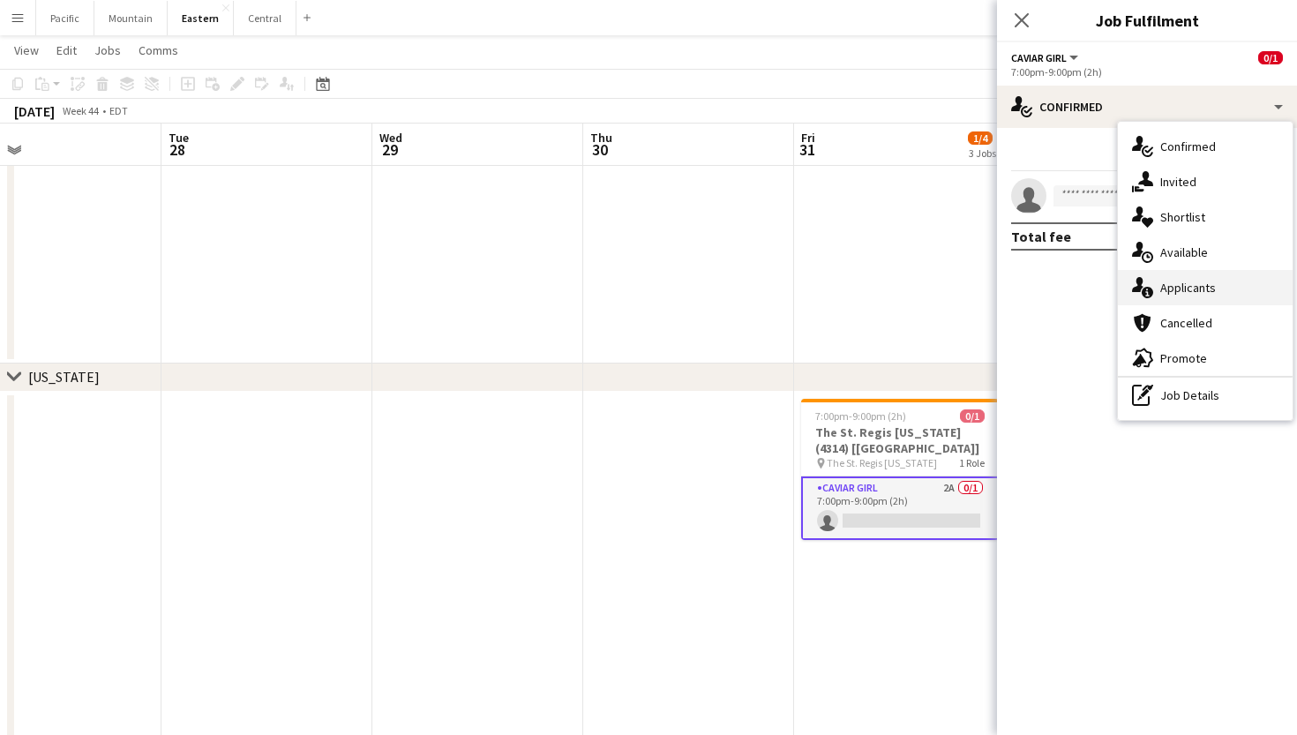
click at [1175, 279] on div "single-neutral-actions-information Applicants" at bounding box center [1205, 287] width 175 height 35
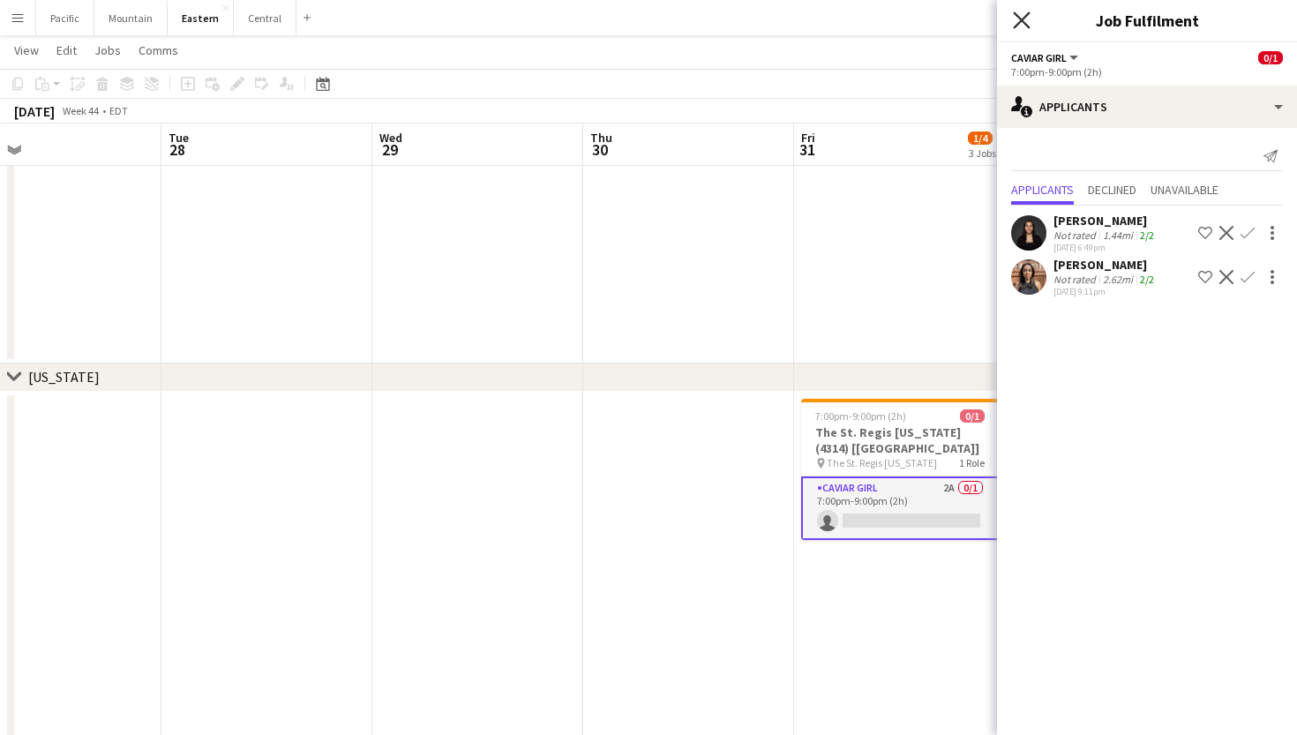
click at [1025, 18] on icon at bounding box center [1021, 19] width 17 height 17
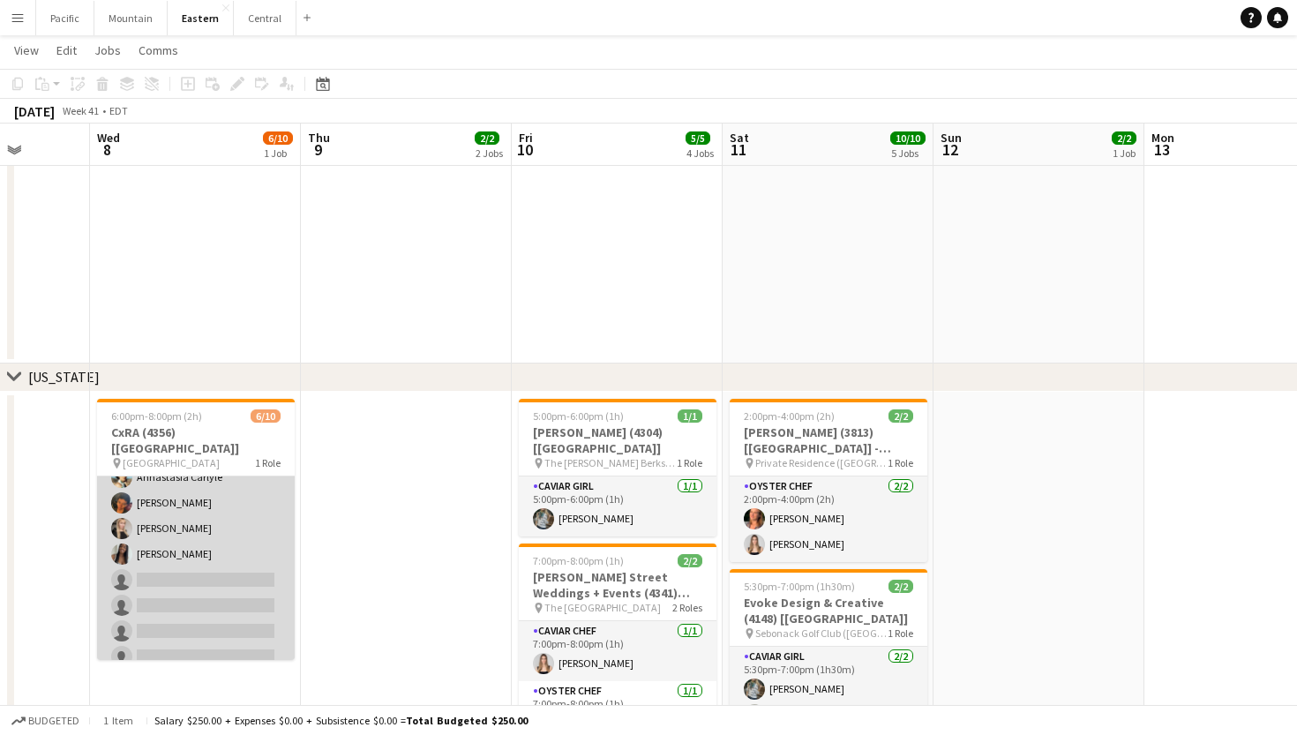
scroll to position [91, 0]
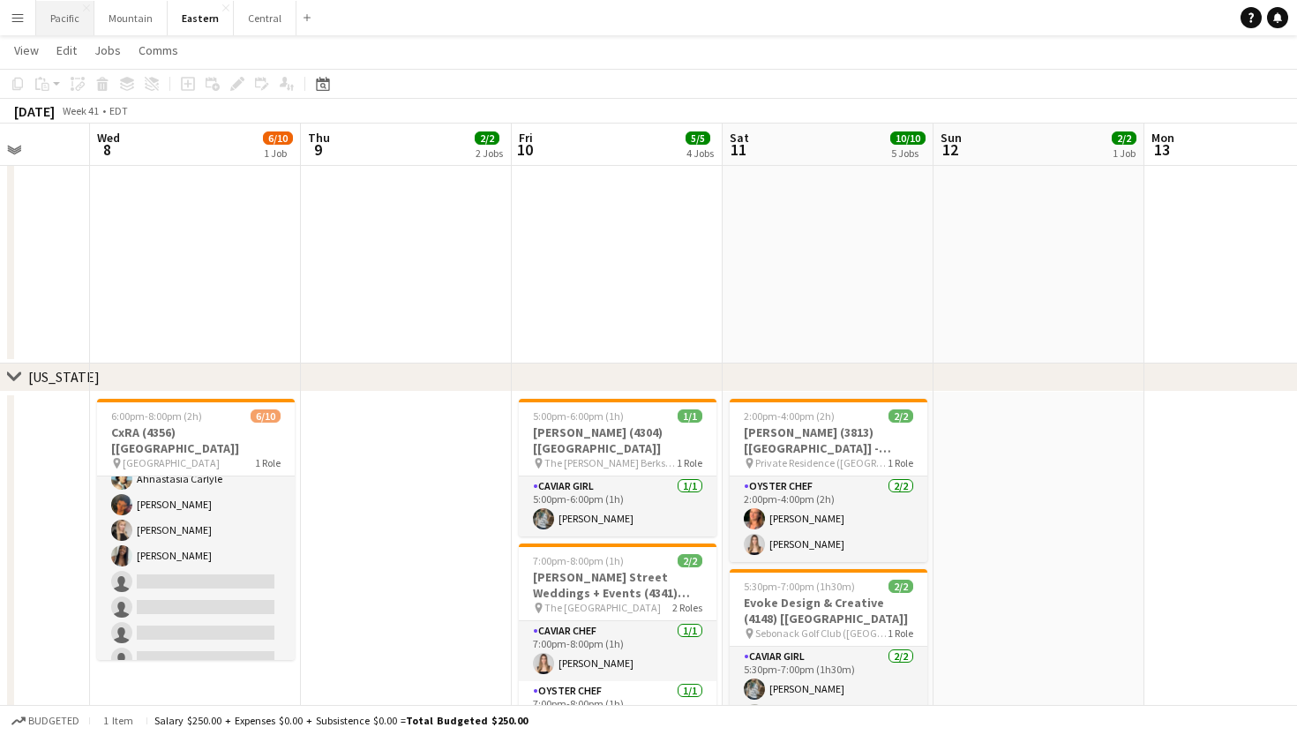
click at [77, 25] on button "Pacific Close" at bounding box center [65, 18] width 58 height 34
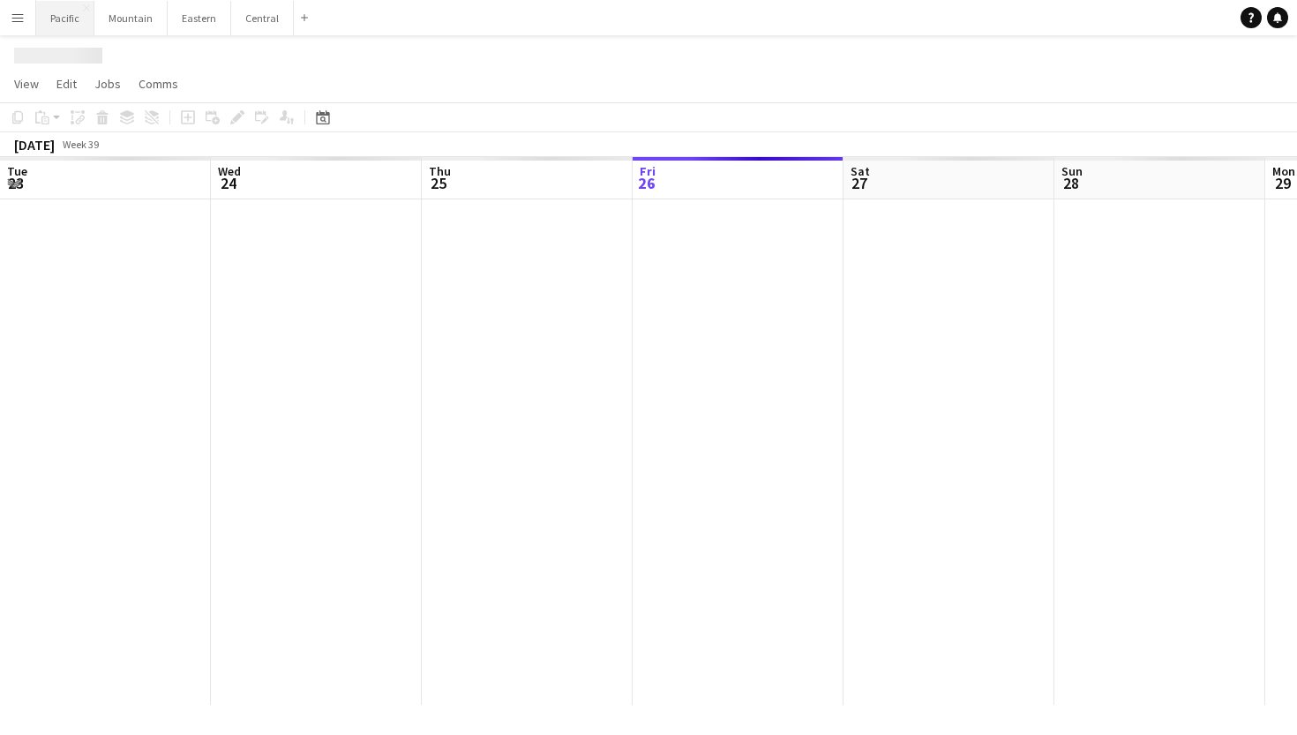
scroll to position [0, 422]
